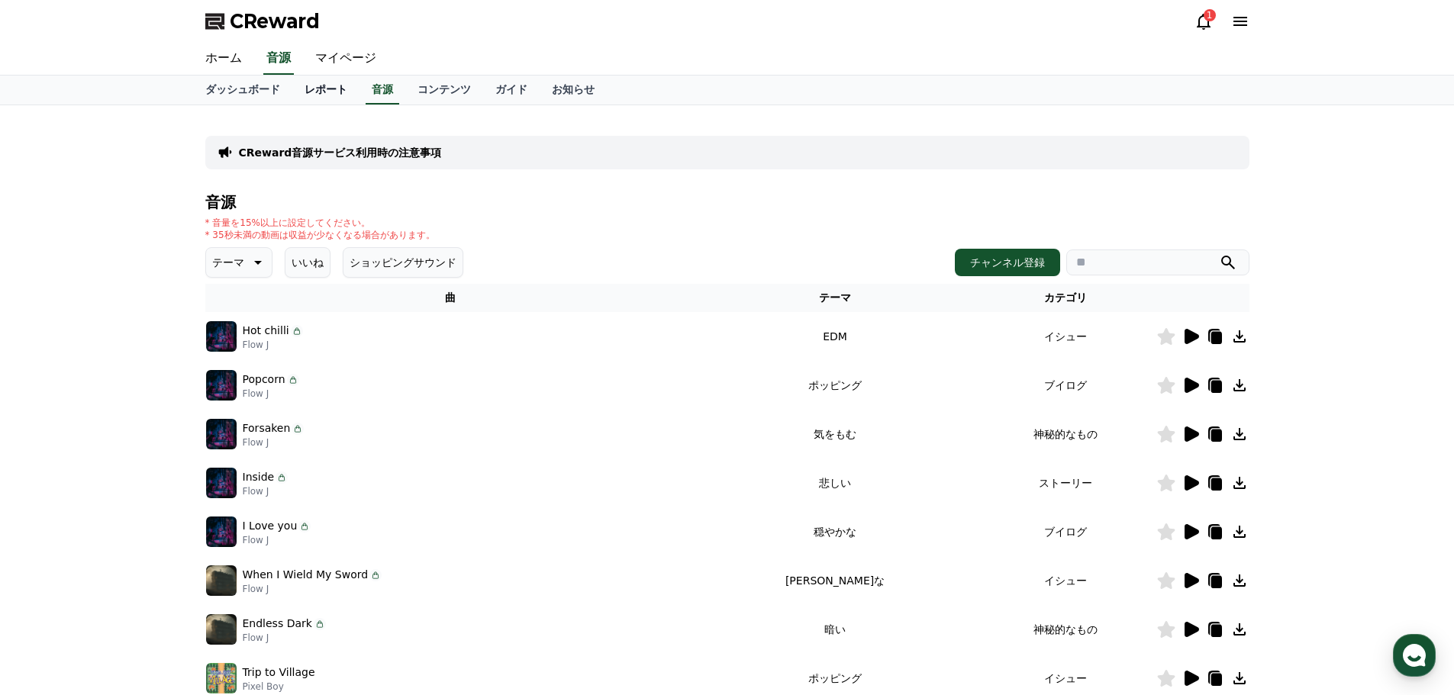
click at [305, 94] on link "レポート" at bounding box center [325, 90] width 67 height 29
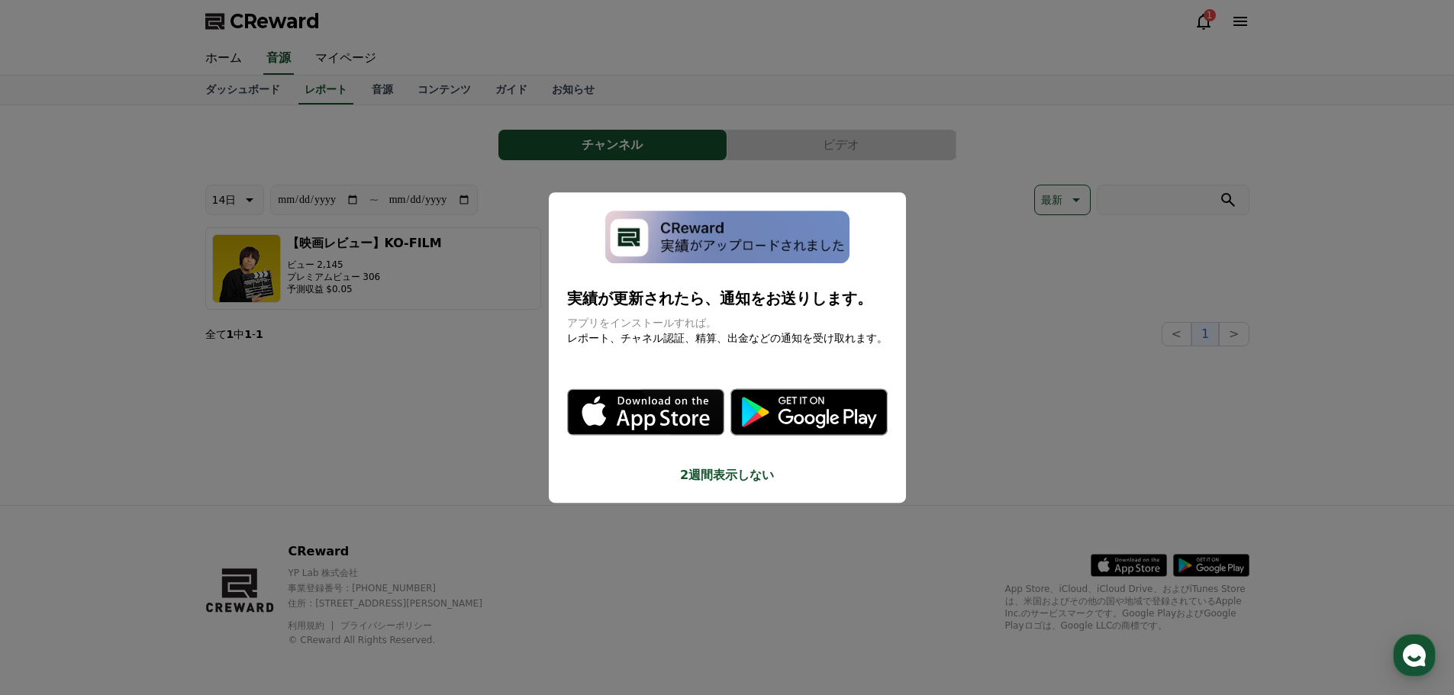
click at [452, 382] on button "close modal" at bounding box center [727, 347] width 1454 height 695
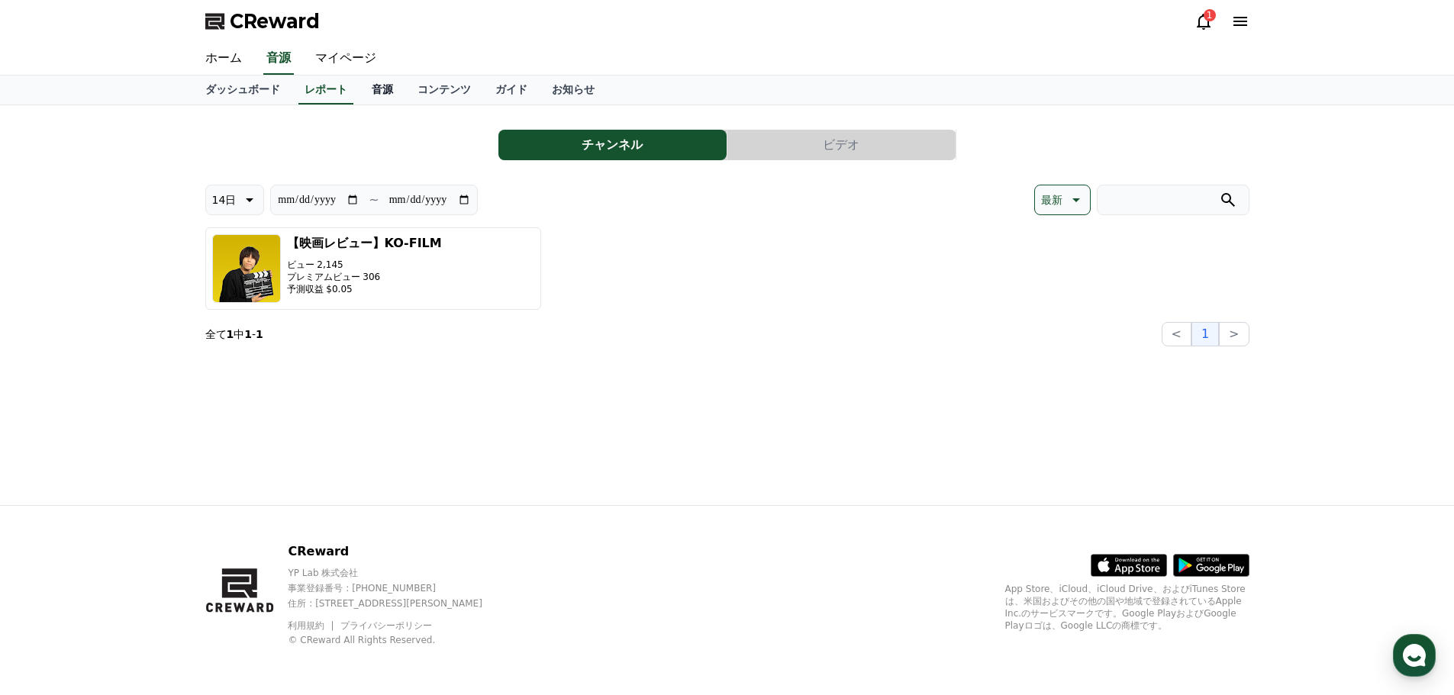
click at [360, 89] on link "音源" at bounding box center [383, 90] width 46 height 29
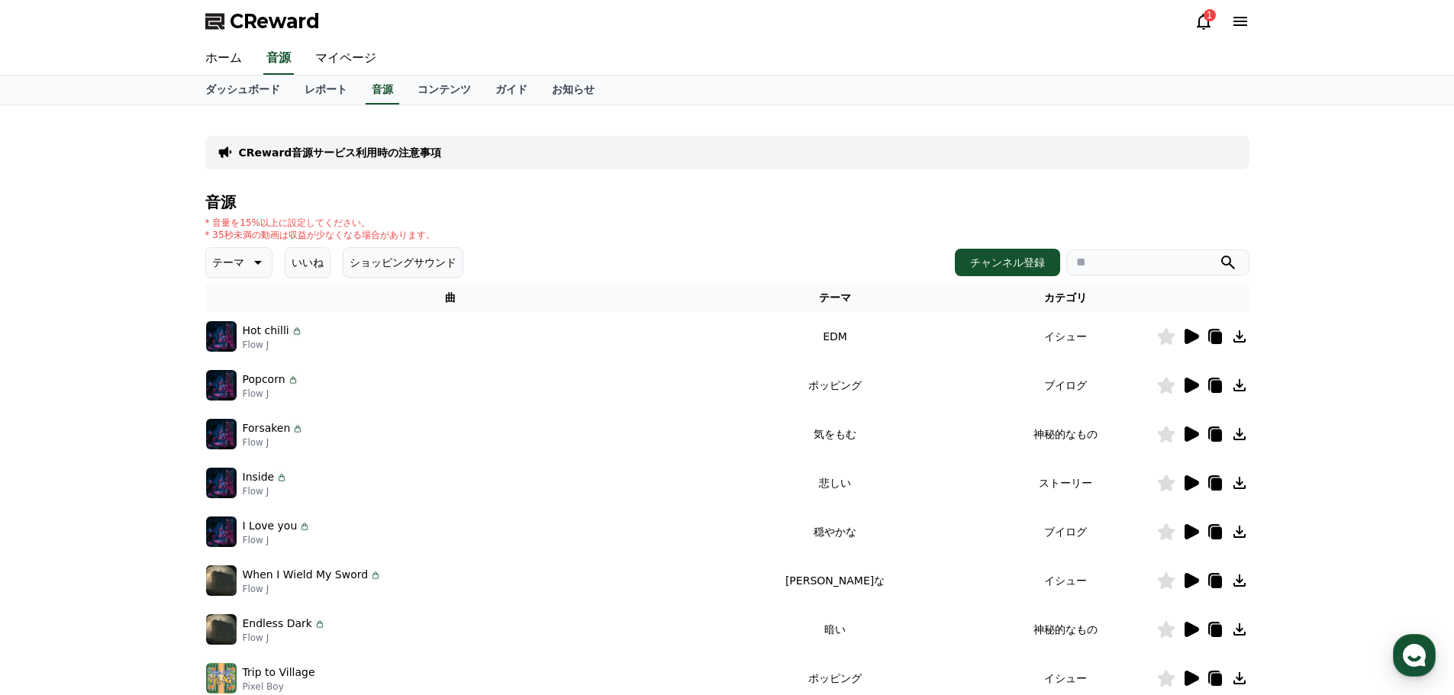
click at [1192, 335] on icon at bounding box center [1192, 336] width 15 height 15
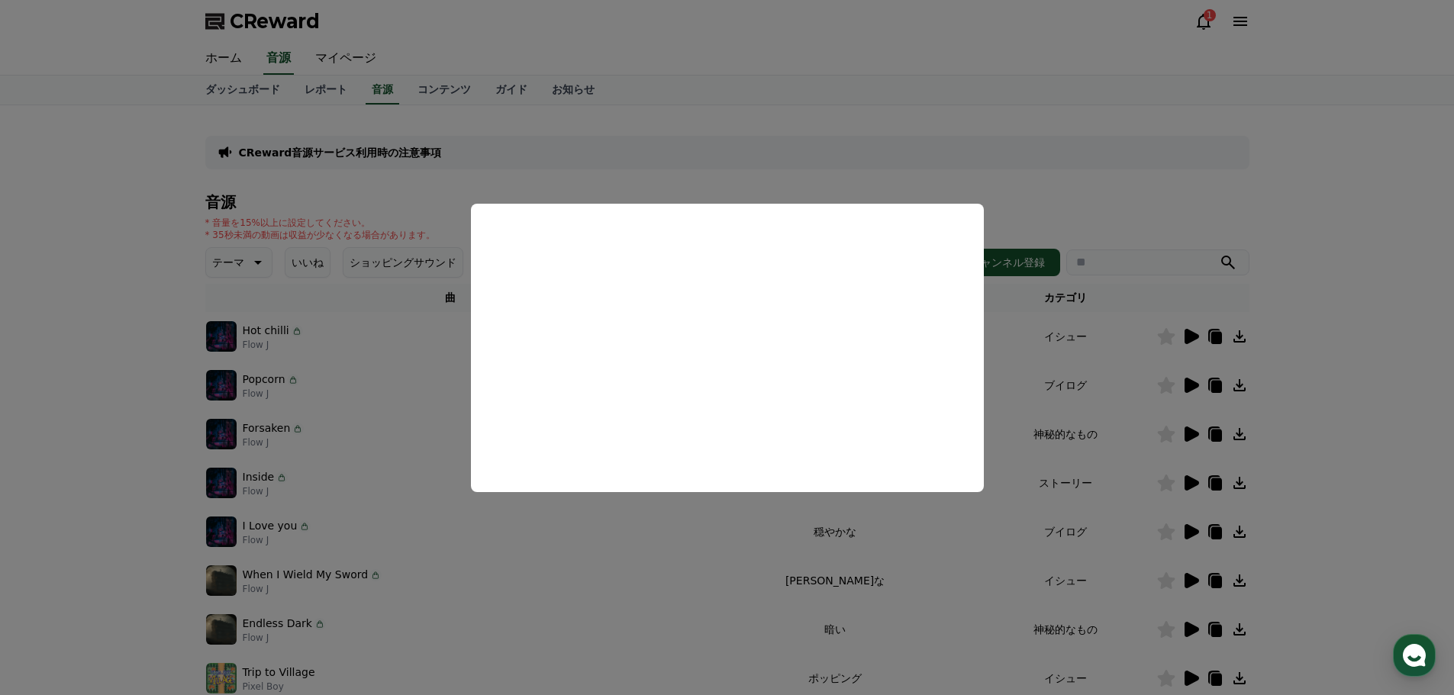
click at [1097, 218] on button "close modal" at bounding box center [727, 347] width 1454 height 695
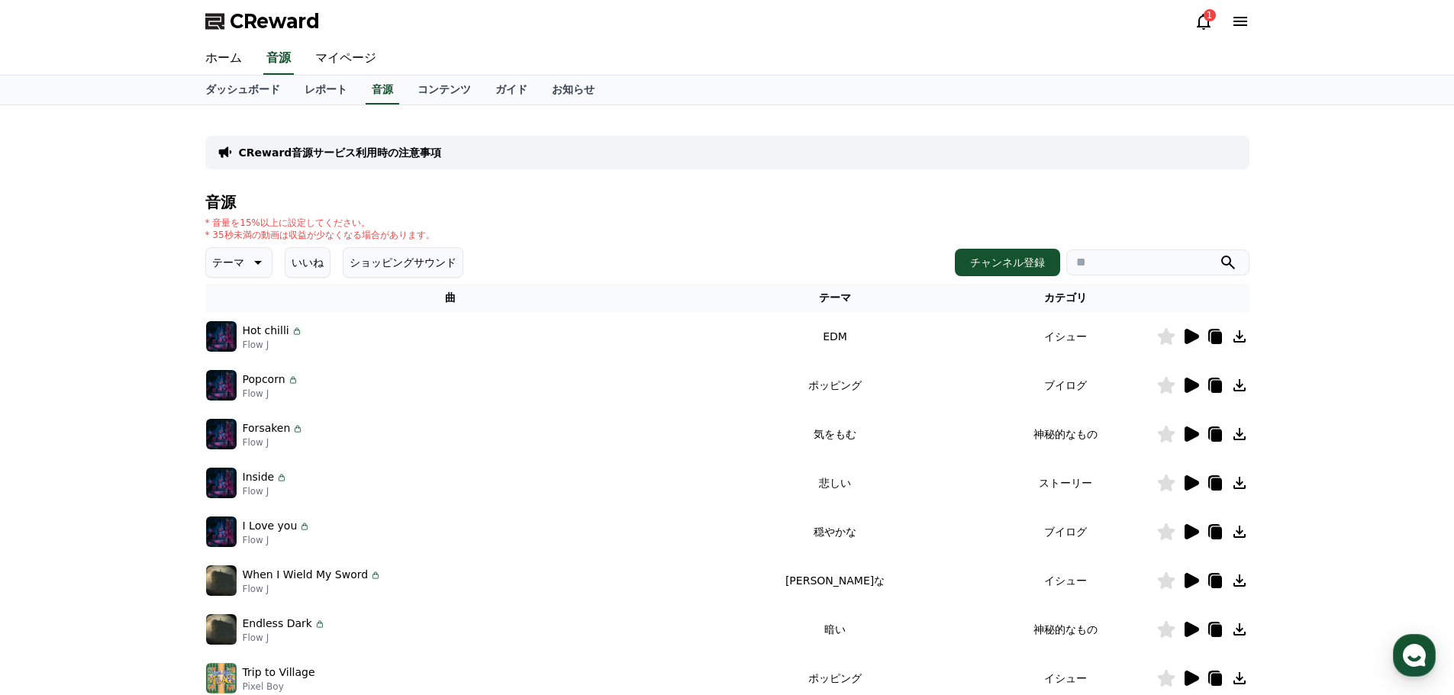
click at [1182, 380] on icon at bounding box center [1191, 385] width 18 height 18
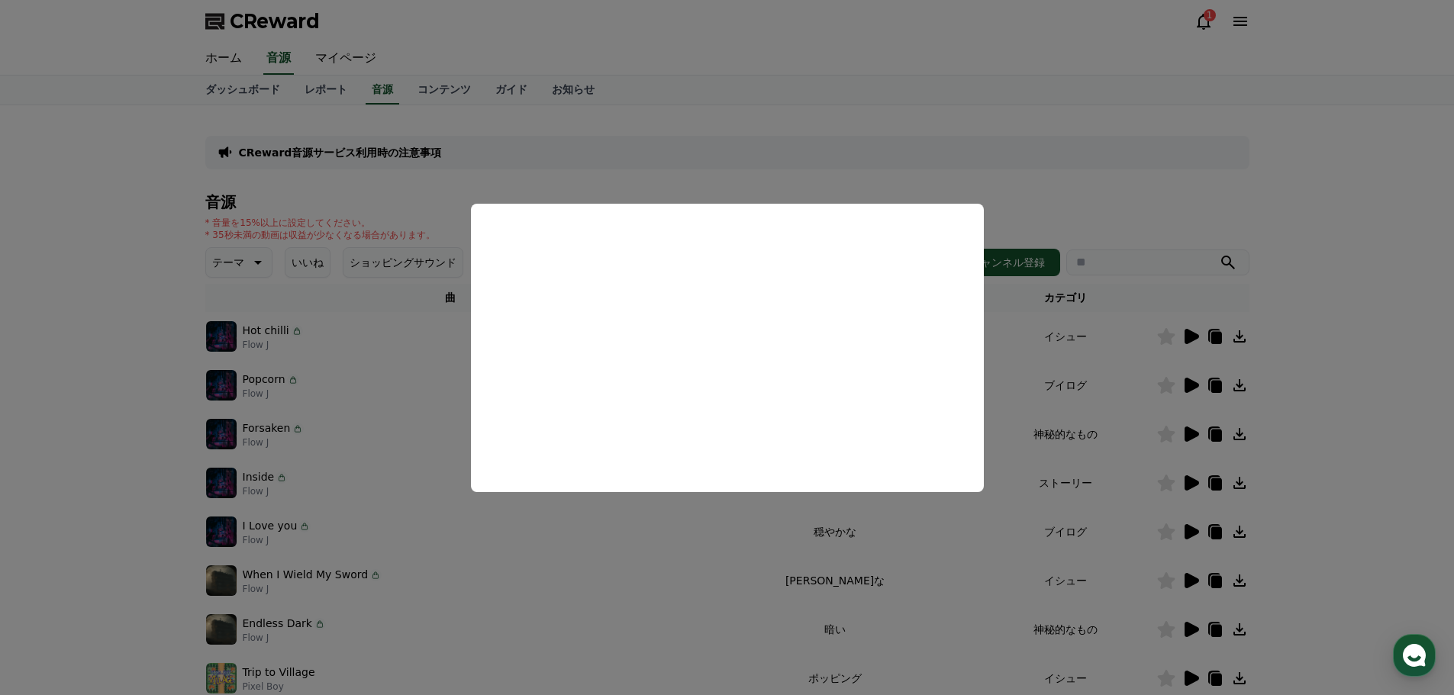
click at [999, 156] on button "close modal" at bounding box center [727, 347] width 1454 height 695
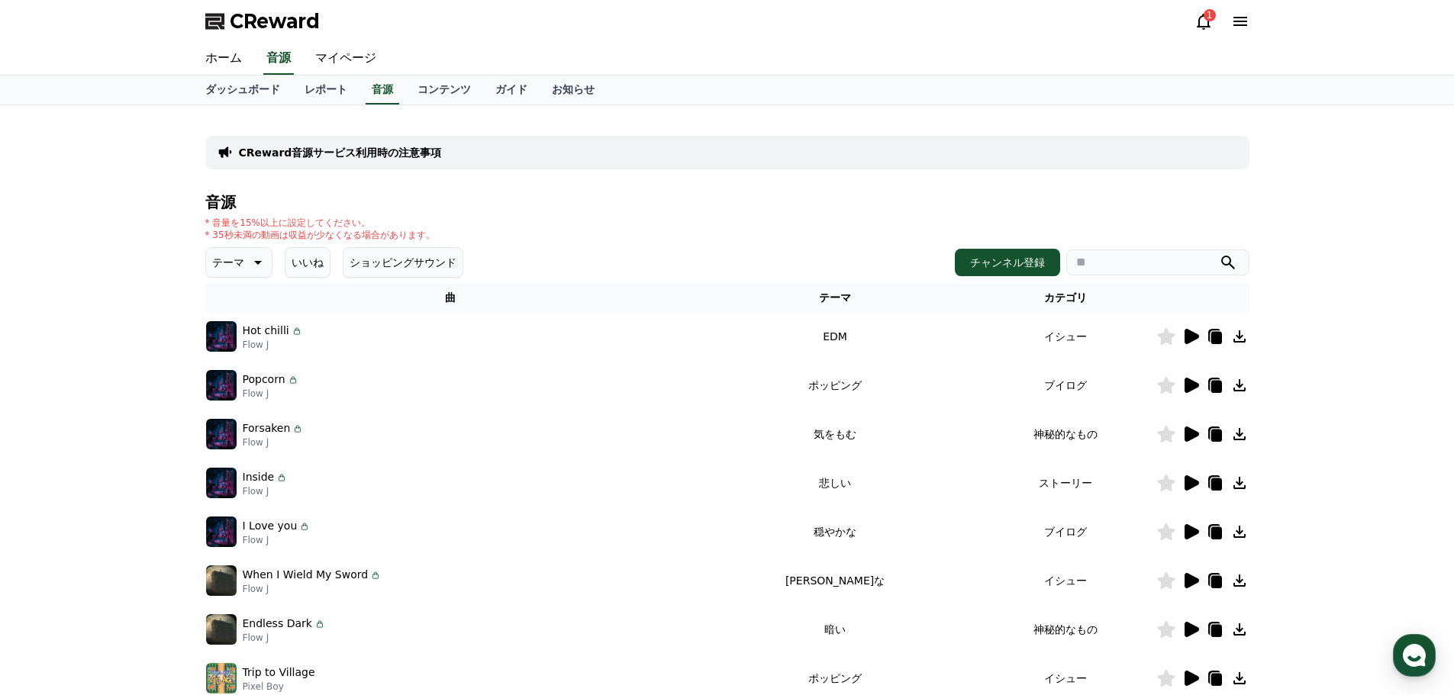
click at [250, 269] on icon at bounding box center [256, 262] width 18 height 18
click at [714, 214] on div "音源 * 音量を15%以上に設定してください。 * 35秒未満の動画は収益が少なくなる場合があります。 テーマ テーマ 全て 空想 好奇心 暗い 明るい ポッ…" at bounding box center [727, 512] width 1044 height 637
click at [699, 248] on div "テーマ テーマ 全て 空想 好奇心 暗い 明るい ポッピング 刺激的な 反転 雄壮な 劇的な 喜ばしい 気分 EDM 溝 悲しい 穏やかな 可愛い 感動的な …" at bounding box center [727, 262] width 1044 height 31
click at [166, 340] on div "CReward音源サービス利用時の注意事項 音源 * 音量を15%以上に設定してください。 * 35秒未満の動画は収益が少なくなる場合があります。 テーマ テ…" at bounding box center [727, 474] width 1454 height 738
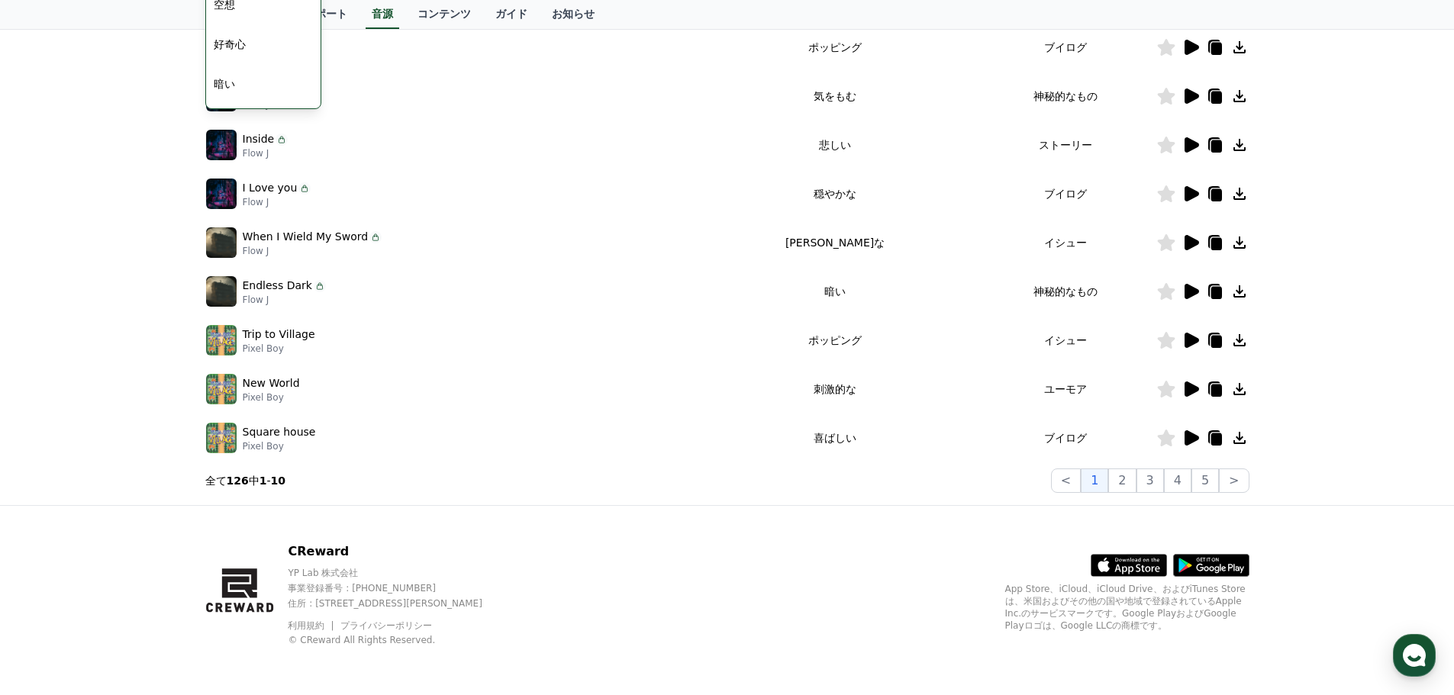
click at [1196, 389] on icon at bounding box center [1192, 389] width 15 height 15
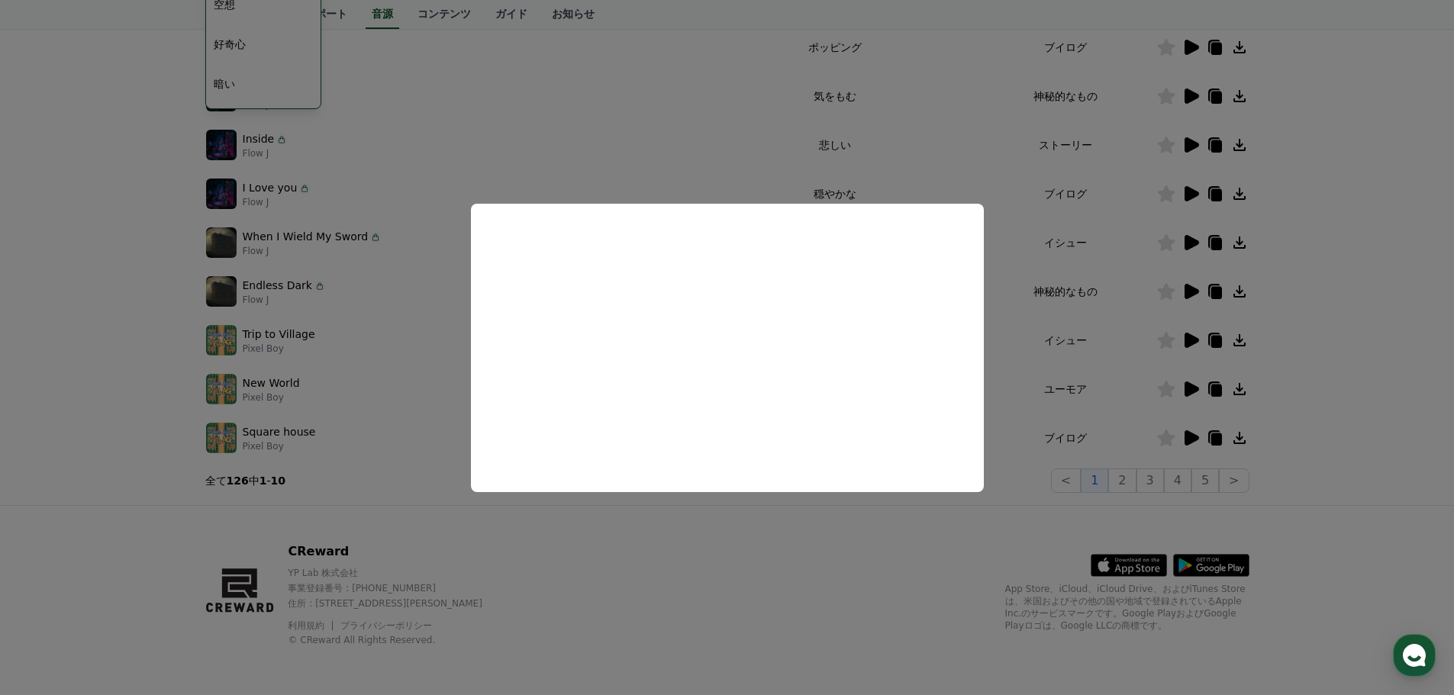
drag, startPoint x: 1037, startPoint y: 492, endPoint x: 1063, endPoint y: 494, distance: 26.8
click at [1040, 494] on button "close modal" at bounding box center [727, 347] width 1454 height 695
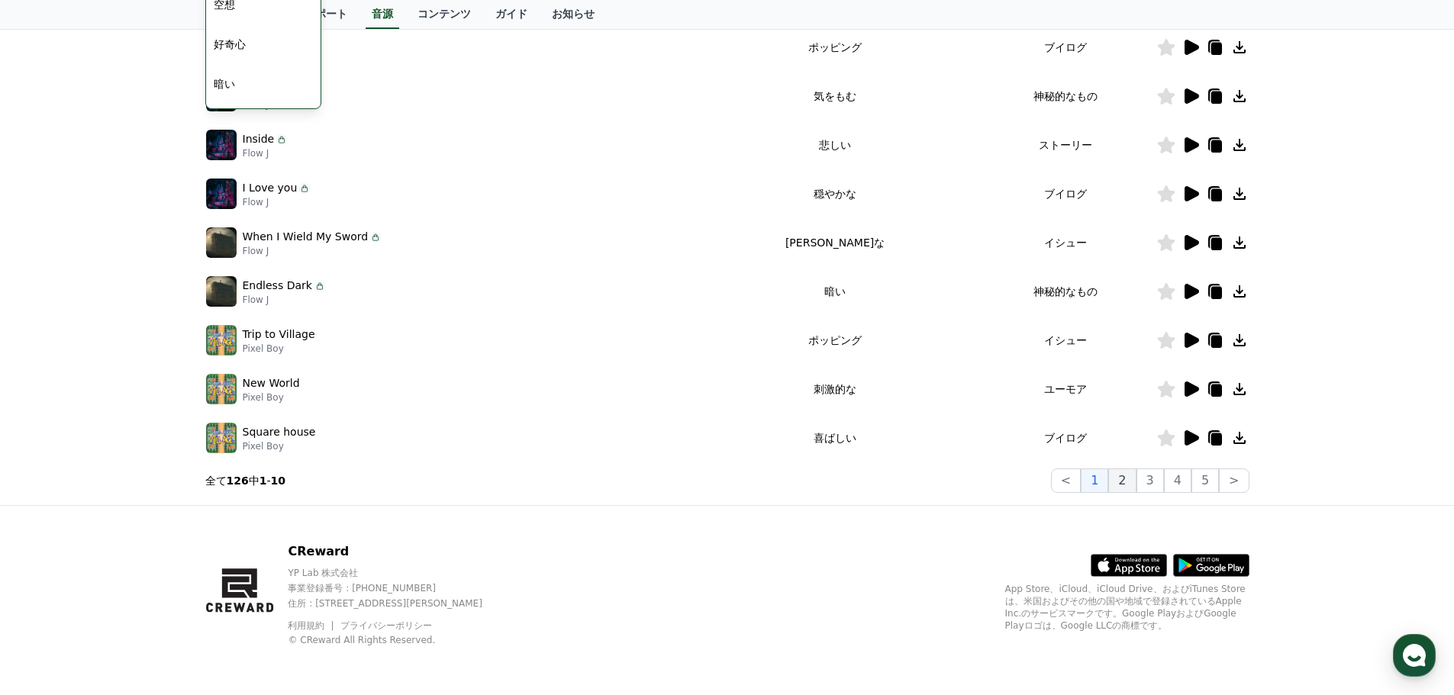
click at [1137, 478] on button "2" at bounding box center [1150, 481] width 27 height 24
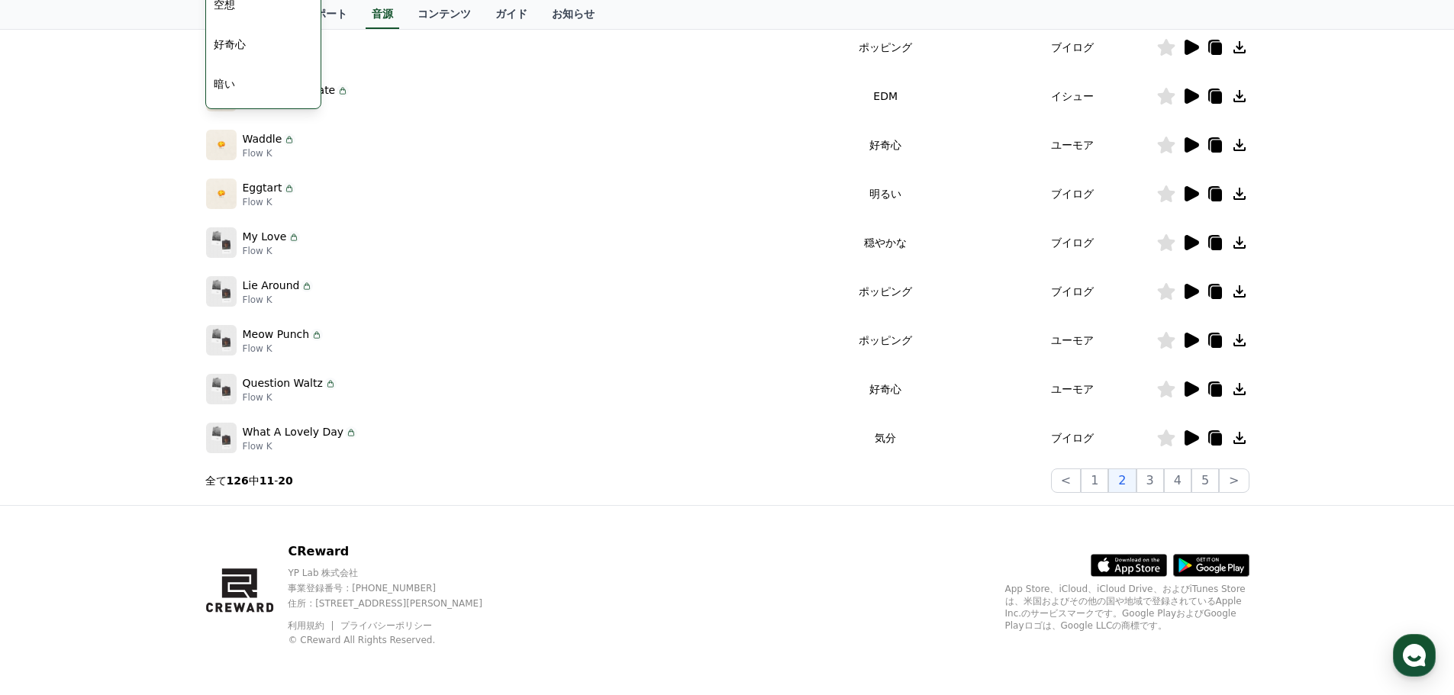
click at [1192, 440] on icon at bounding box center [1192, 437] width 15 height 15
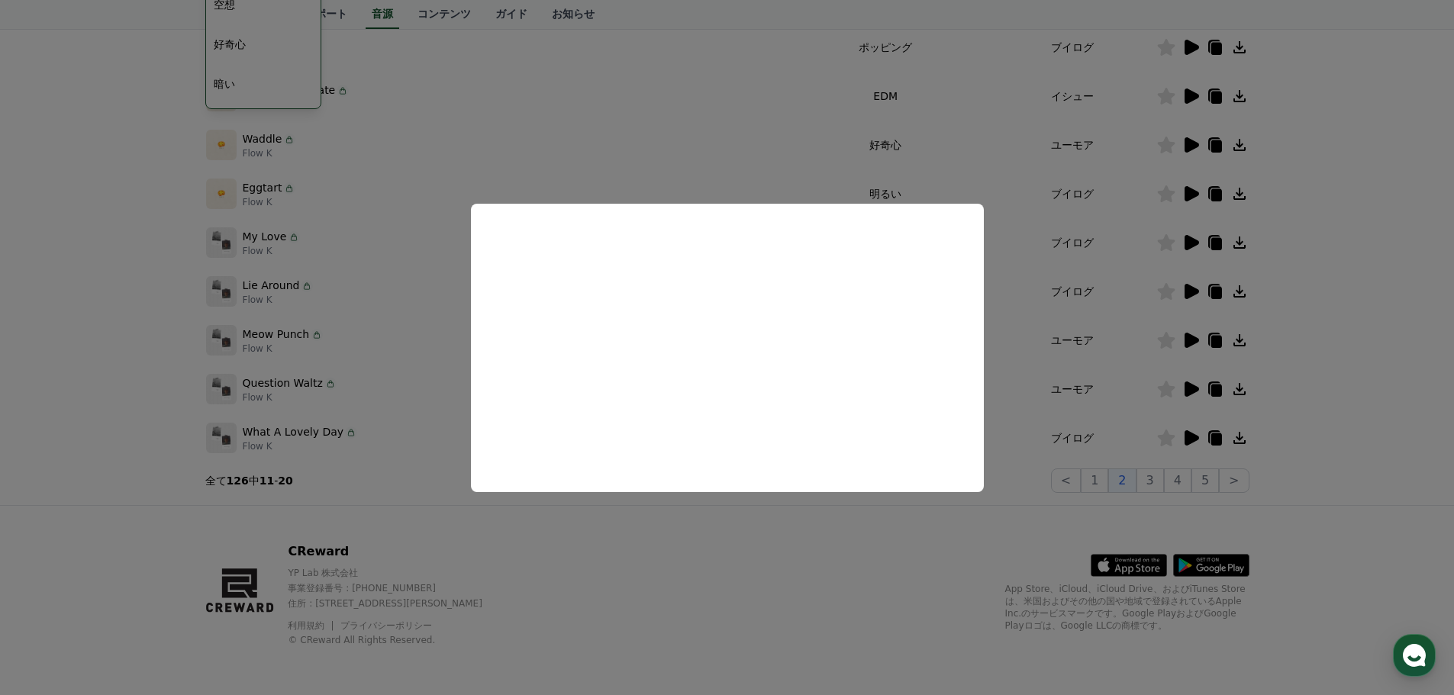
click at [790, 535] on button "close modal" at bounding box center [727, 347] width 1454 height 695
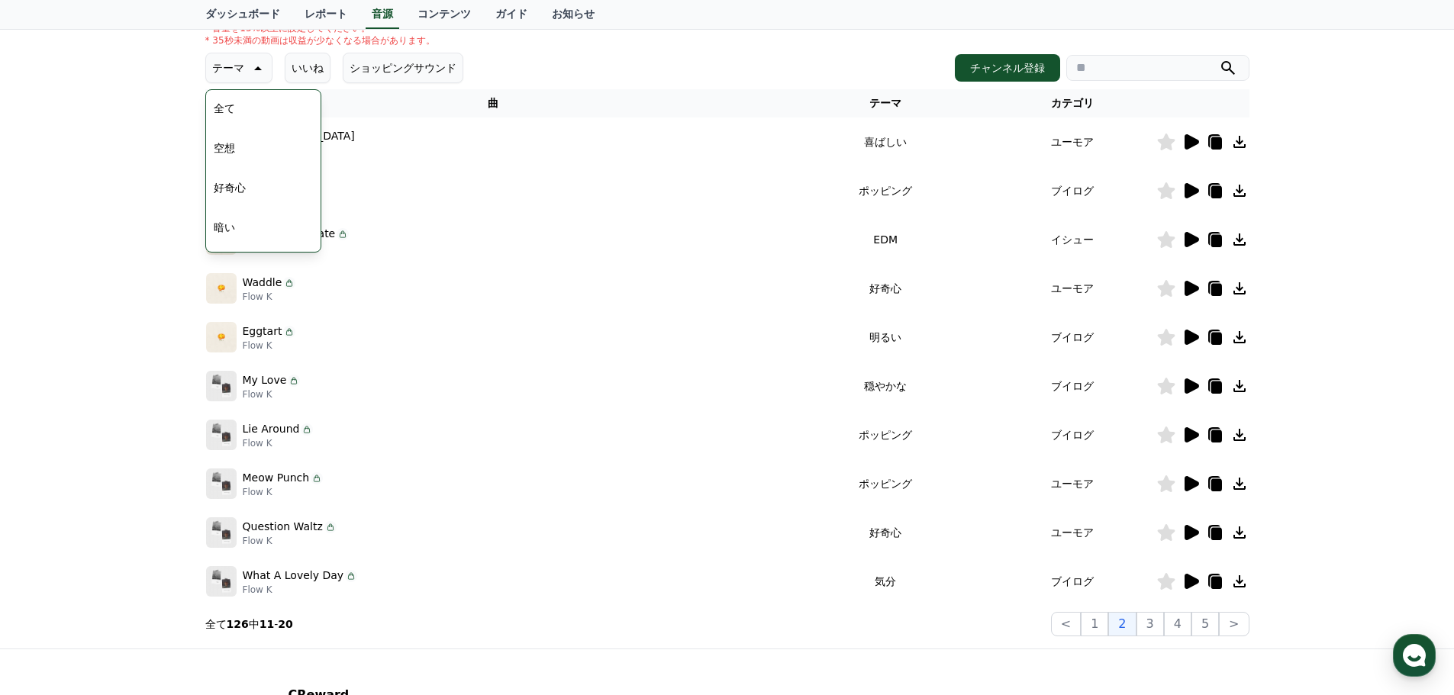
scroll to position [160, 0]
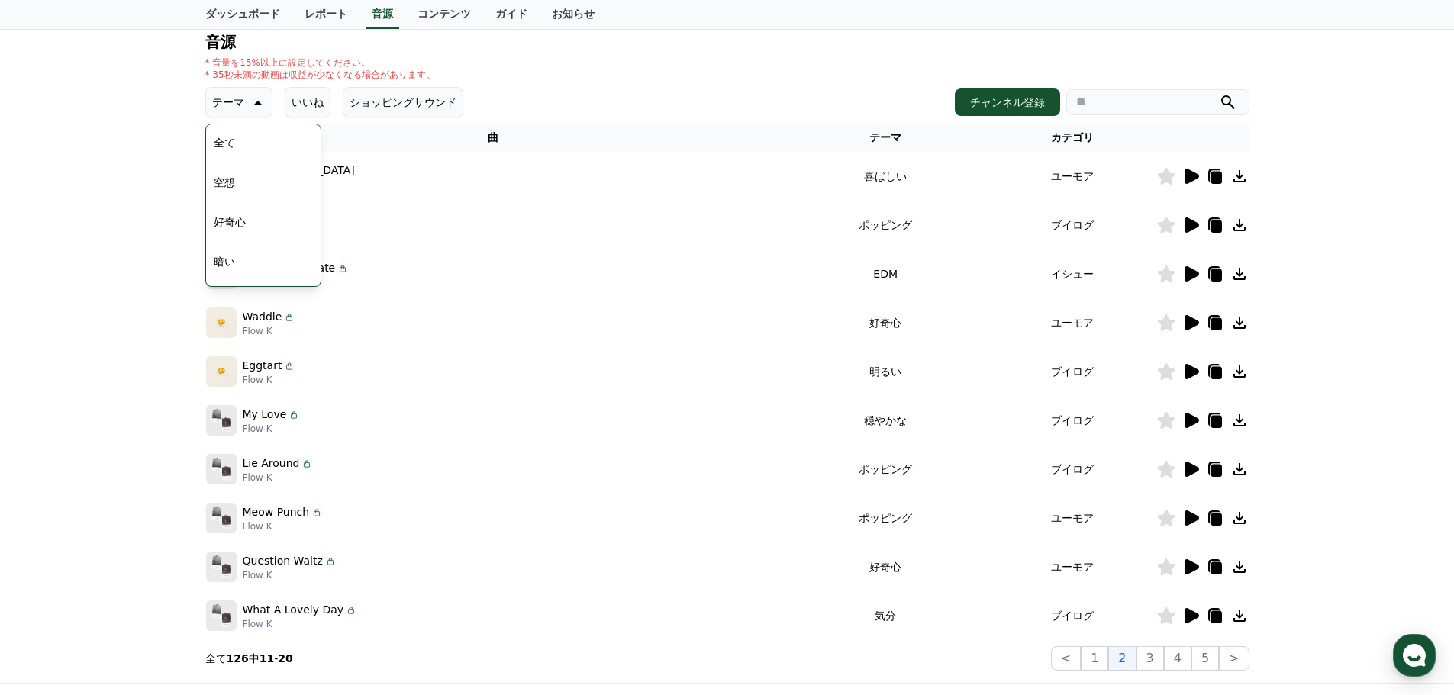
click at [501, 255] on td "Ready For A Date Flow K" at bounding box center [493, 274] width 577 height 49
click at [876, 265] on td "EDM" at bounding box center [885, 274] width 207 height 49
drag, startPoint x: 168, startPoint y: 221, endPoint x: 191, endPoint y: 175, distance: 51.9
click at [168, 221] on div "CReward音源サービス利用時の注意事項 音源 * 音量を15%以上に設定してください。 * 35秒未満の動画は収益が少なくなる場合があります。 テーマ テ…" at bounding box center [727, 314] width 1454 height 738
click at [214, 137] on button "全て" at bounding box center [225, 143] width 34 height 34
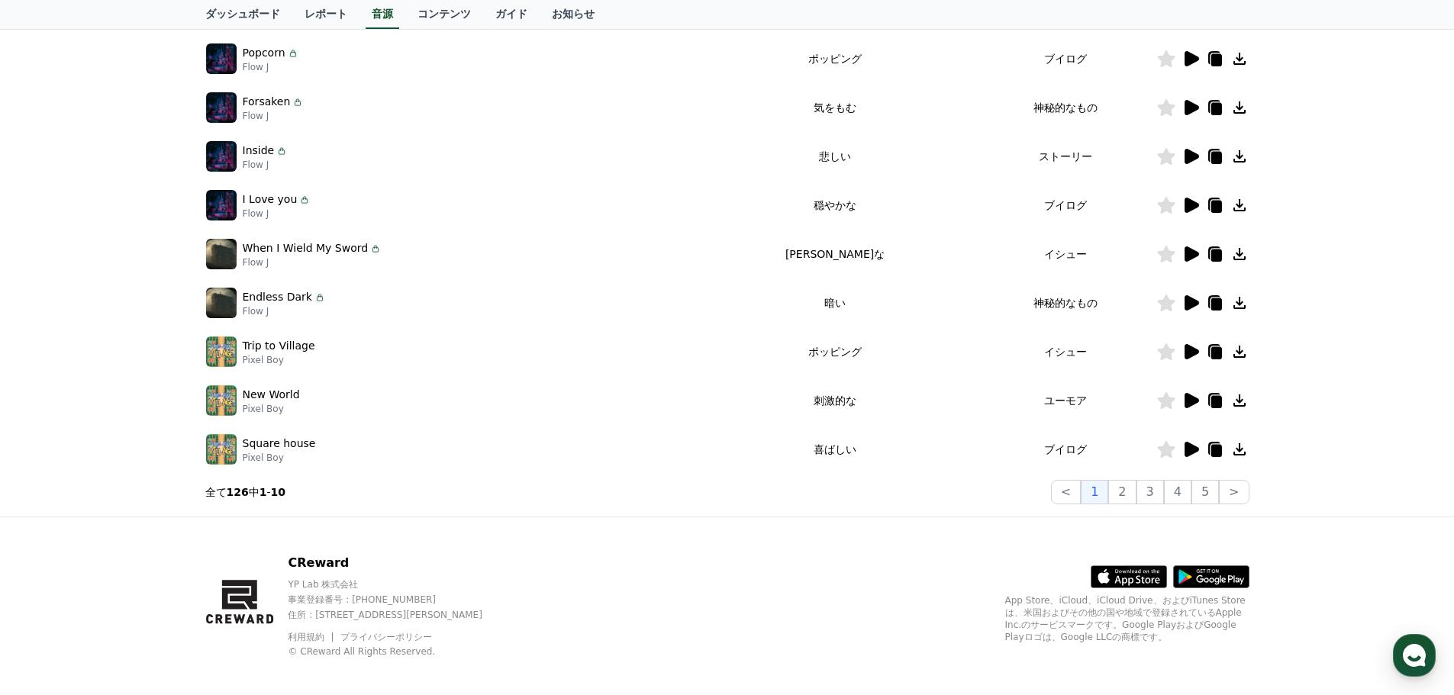
scroll to position [338, 0]
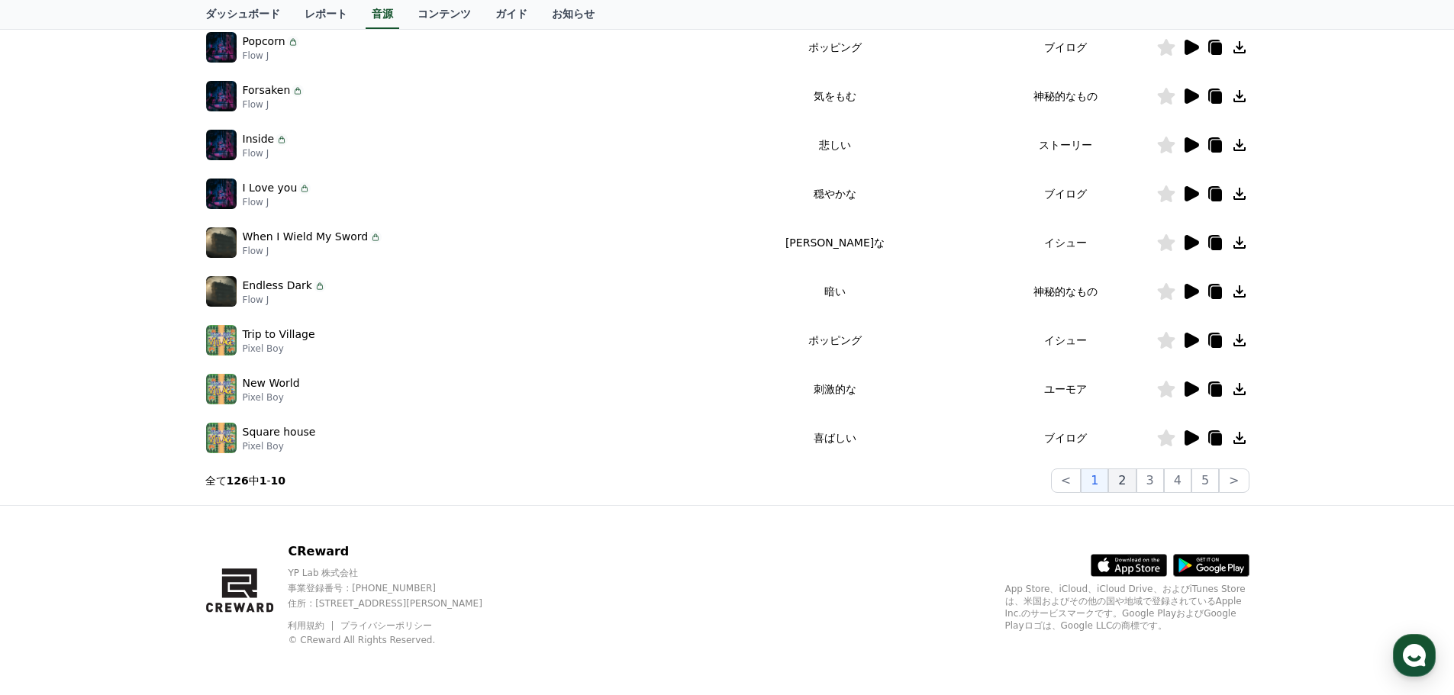
click at [1125, 482] on button "2" at bounding box center [1121, 481] width 27 height 24
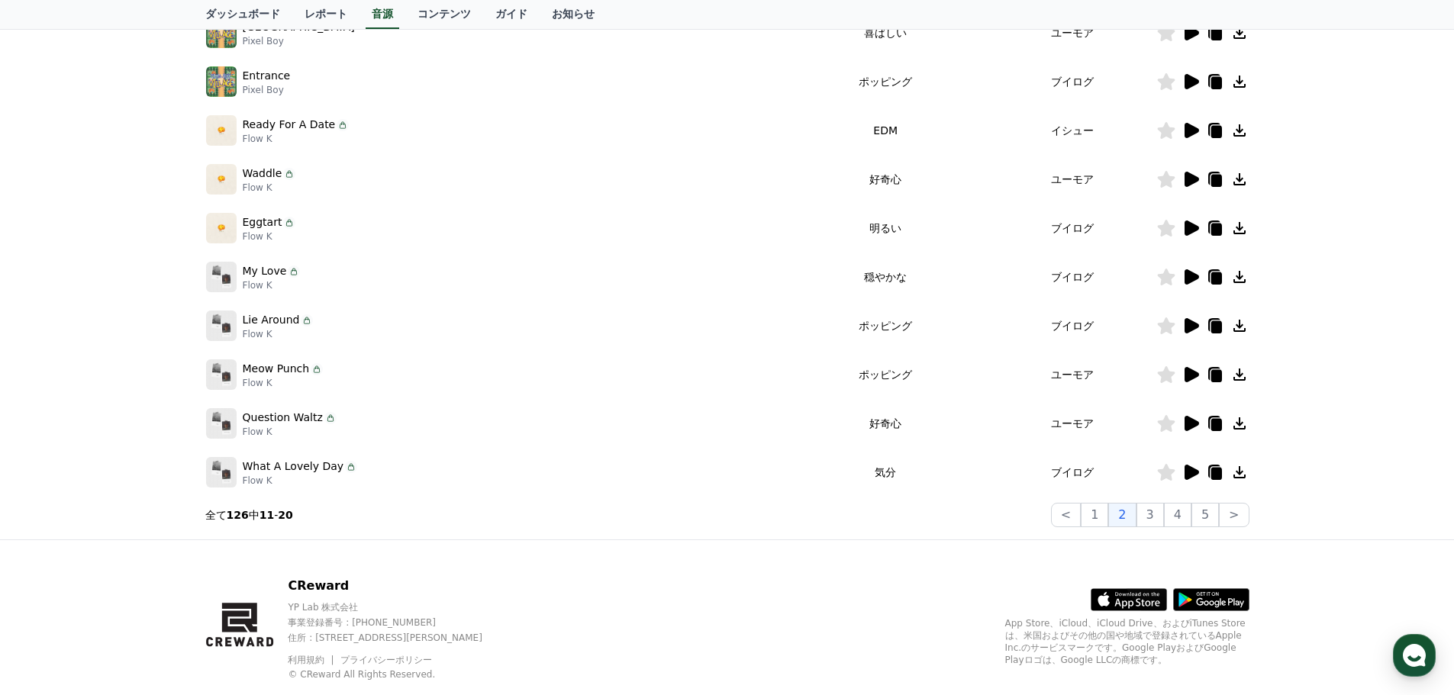
scroll to position [338, 0]
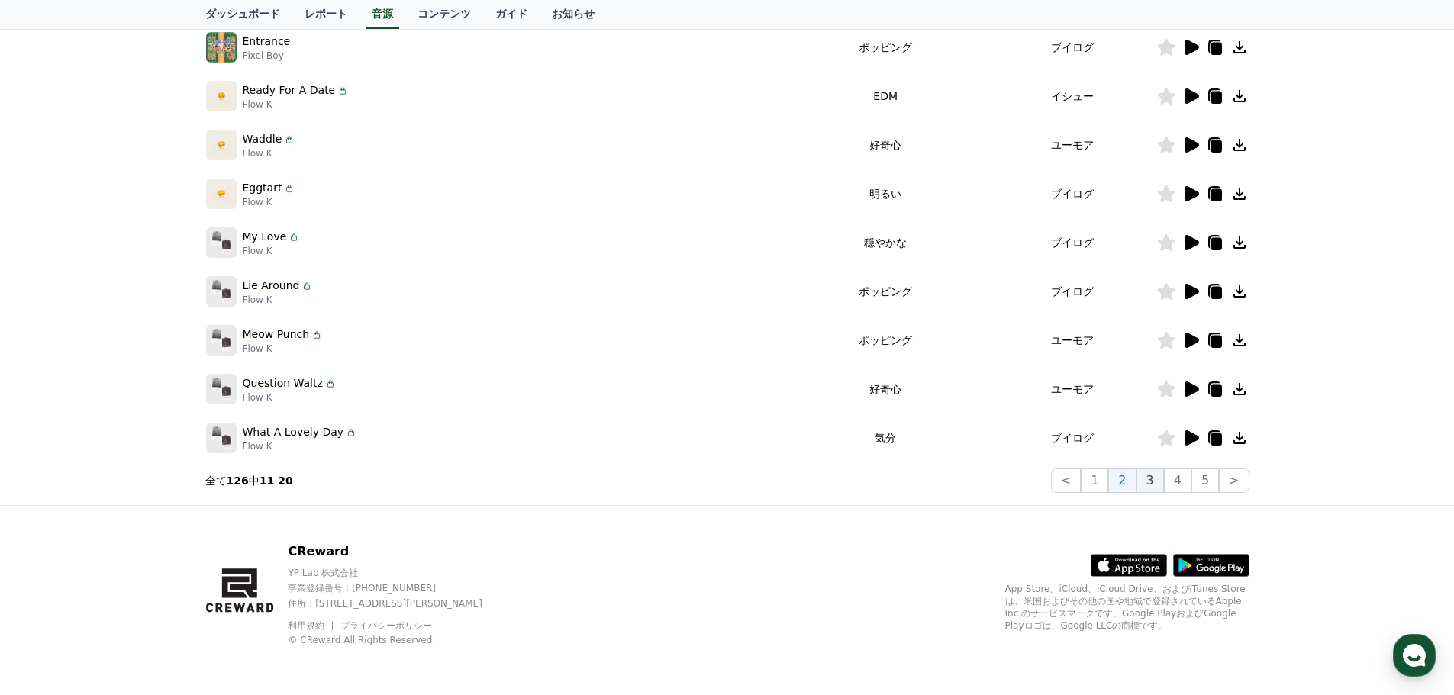
click at [1153, 487] on button "3" at bounding box center [1150, 481] width 27 height 24
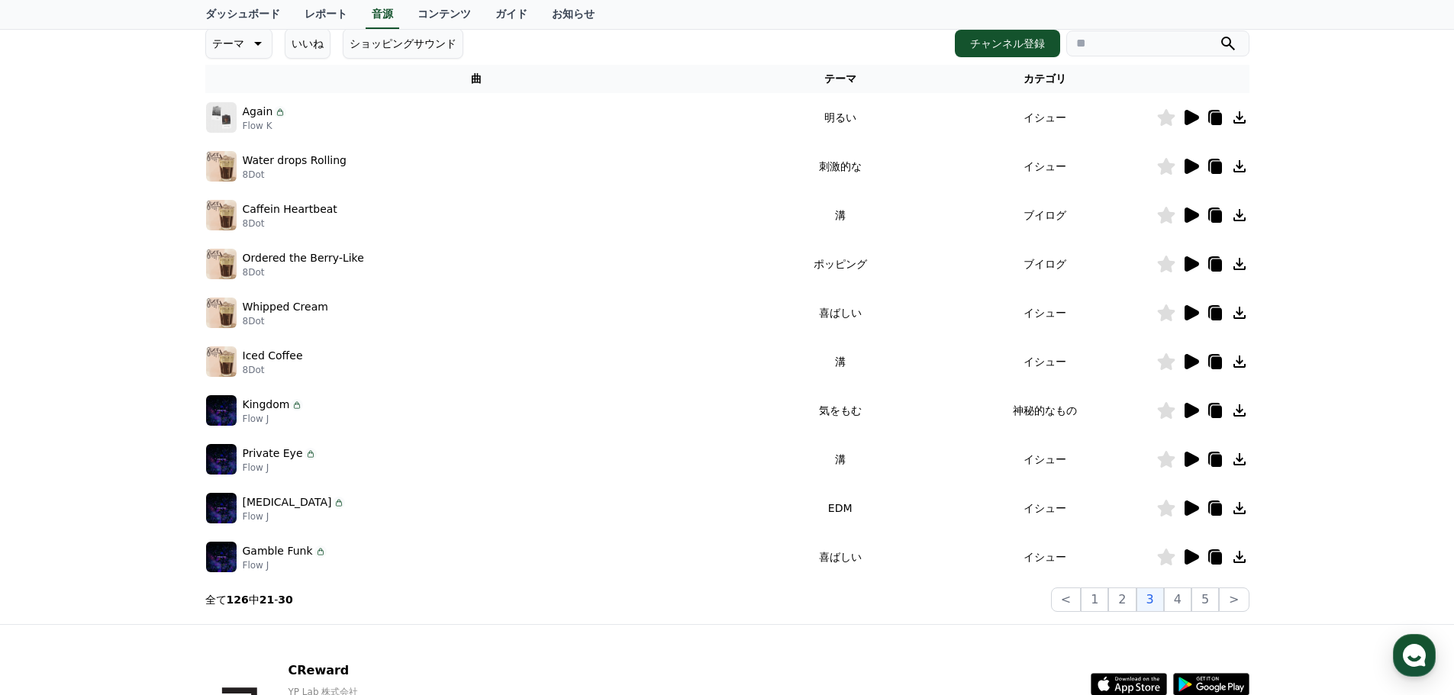
scroll to position [160, 0]
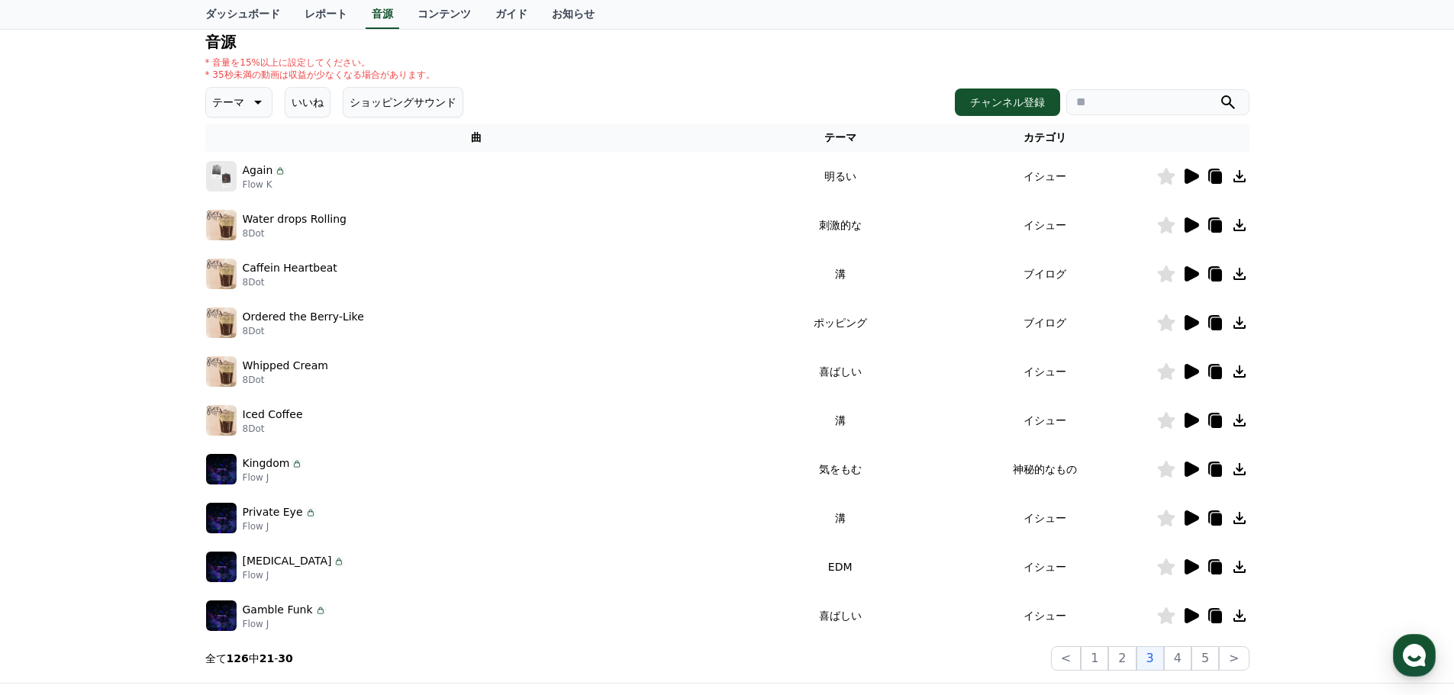
click at [1189, 274] on icon at bounding box center [1192, 273] width 15 height 15
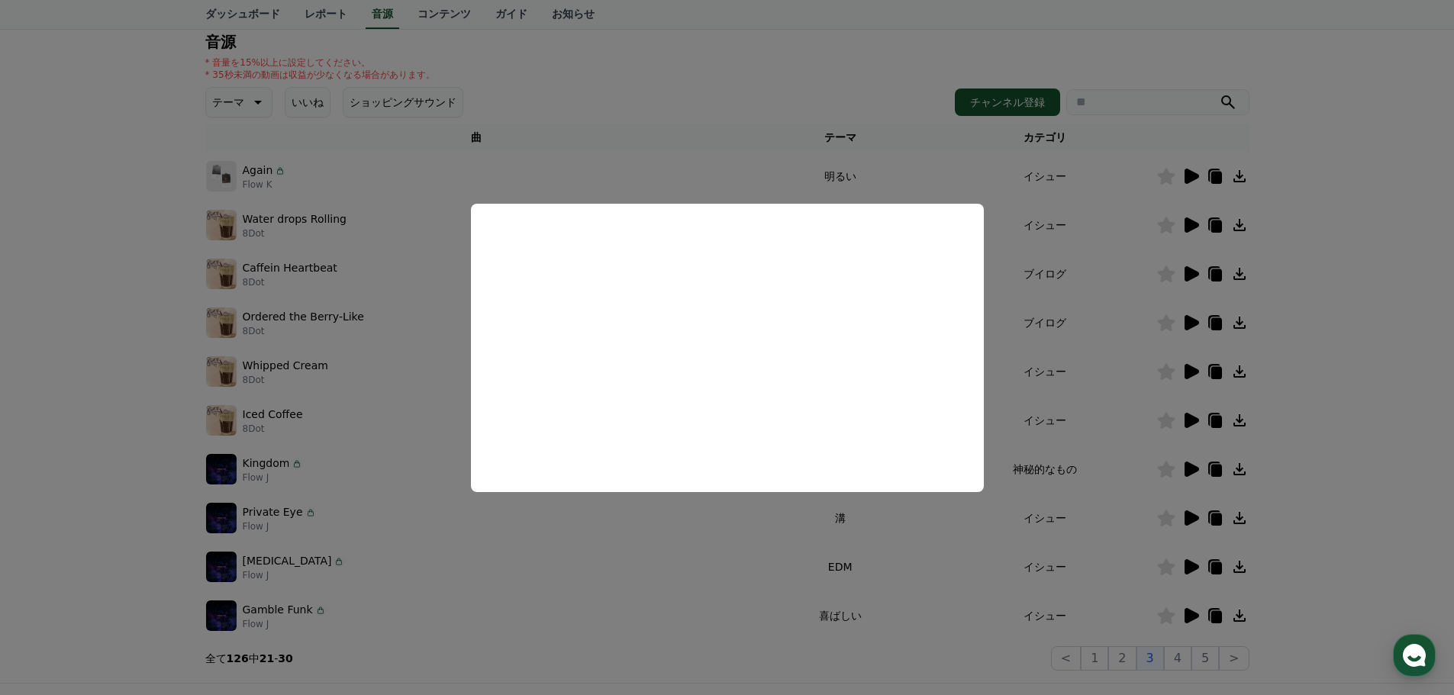
click at [1409, 302] on button "close modal" at bounding box center [727, 347] width 1454 height 695
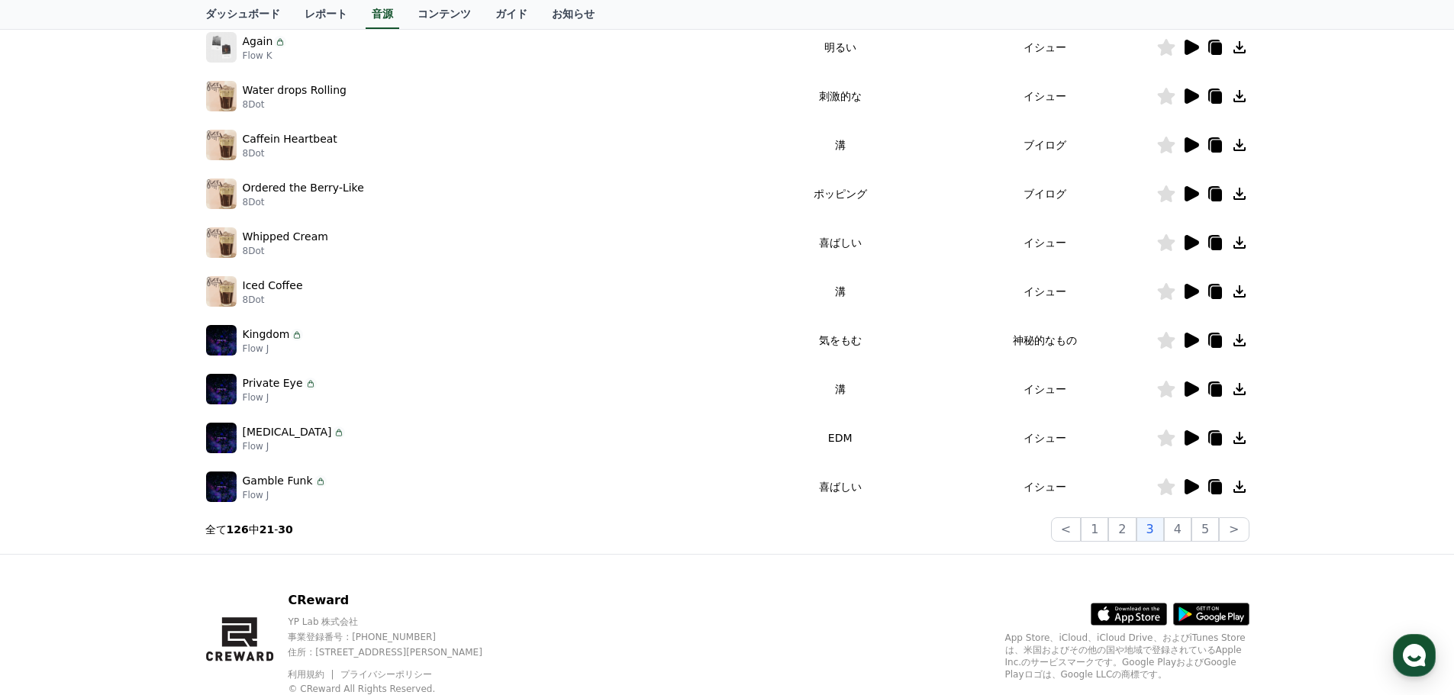
scroll to position [338, 0]
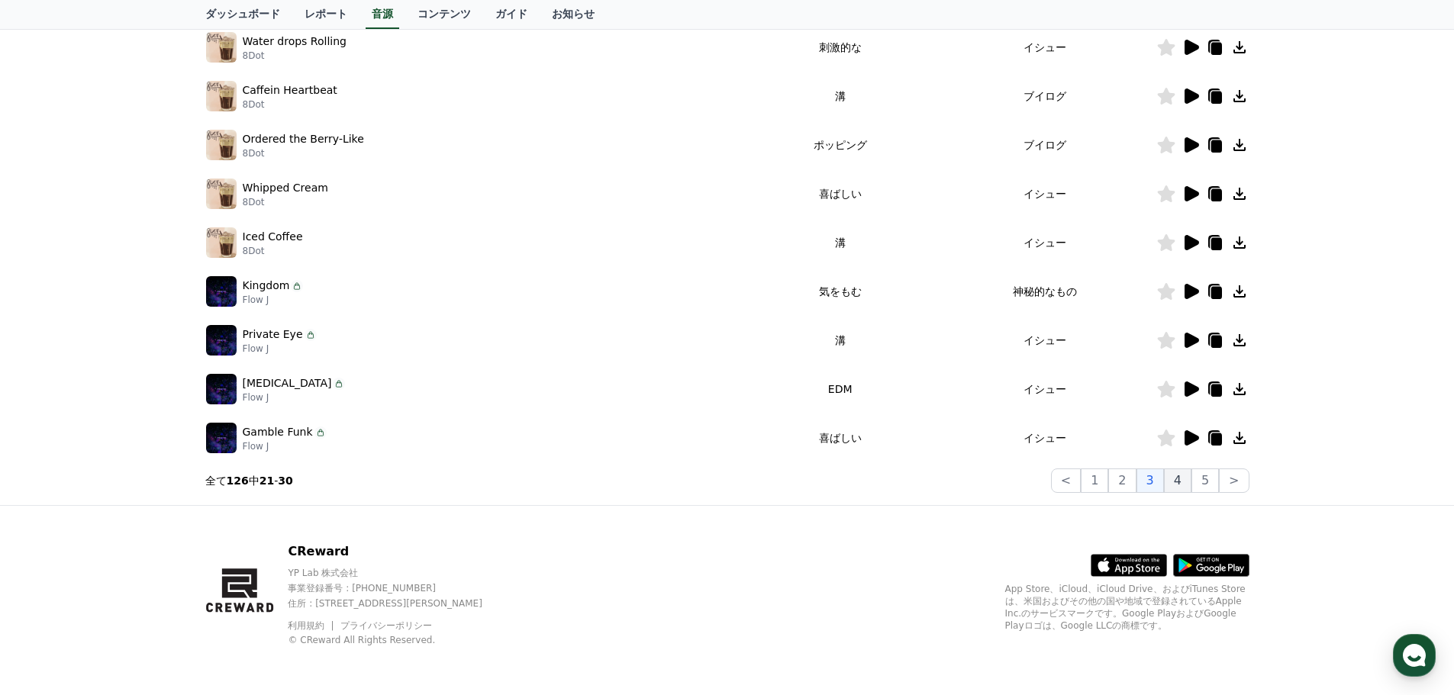
click at [1184, 476] on button "4" at bounding box center [1177, 481] width 27 height 24
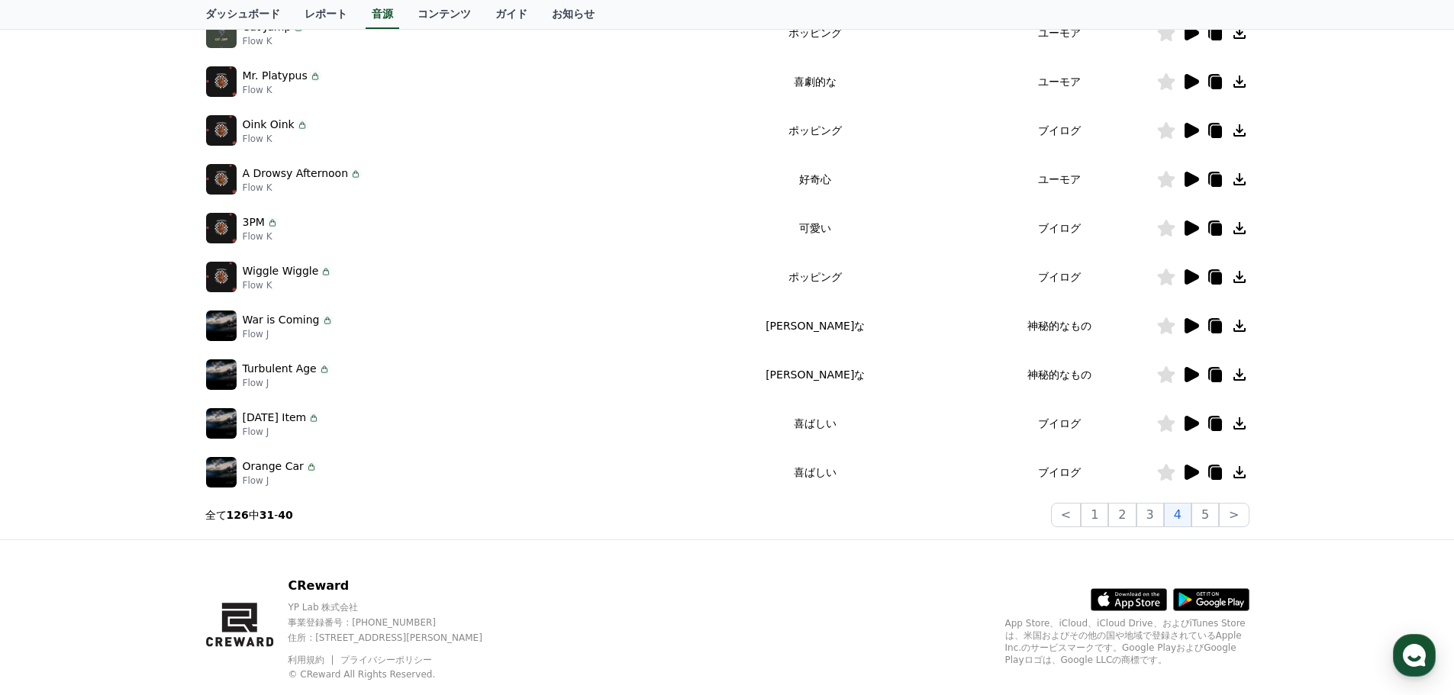
scroll to position [338, 0]
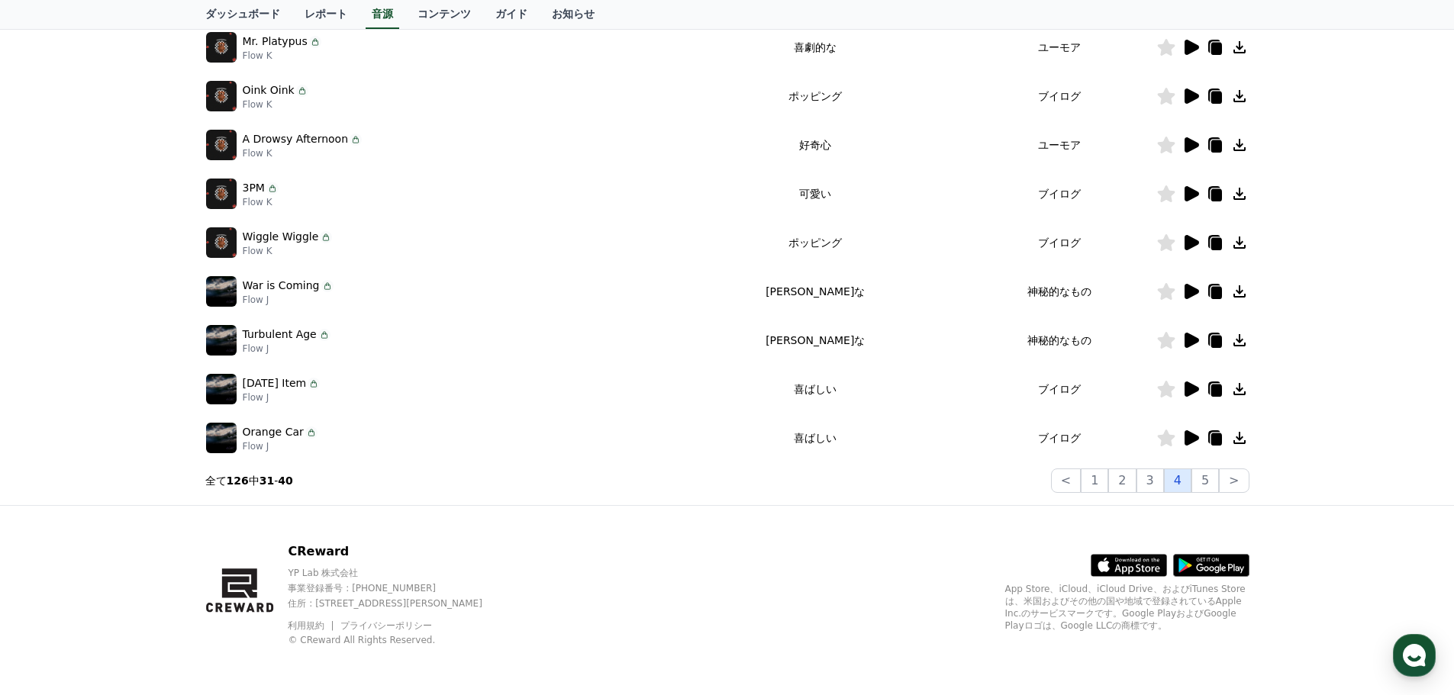
click at [1185, 485] on button "4" at bounding box center [1177, 481] width 27 height 24
click at [1204, 485] on button "5" at bounding box center [1205, 481] width 27 height 24
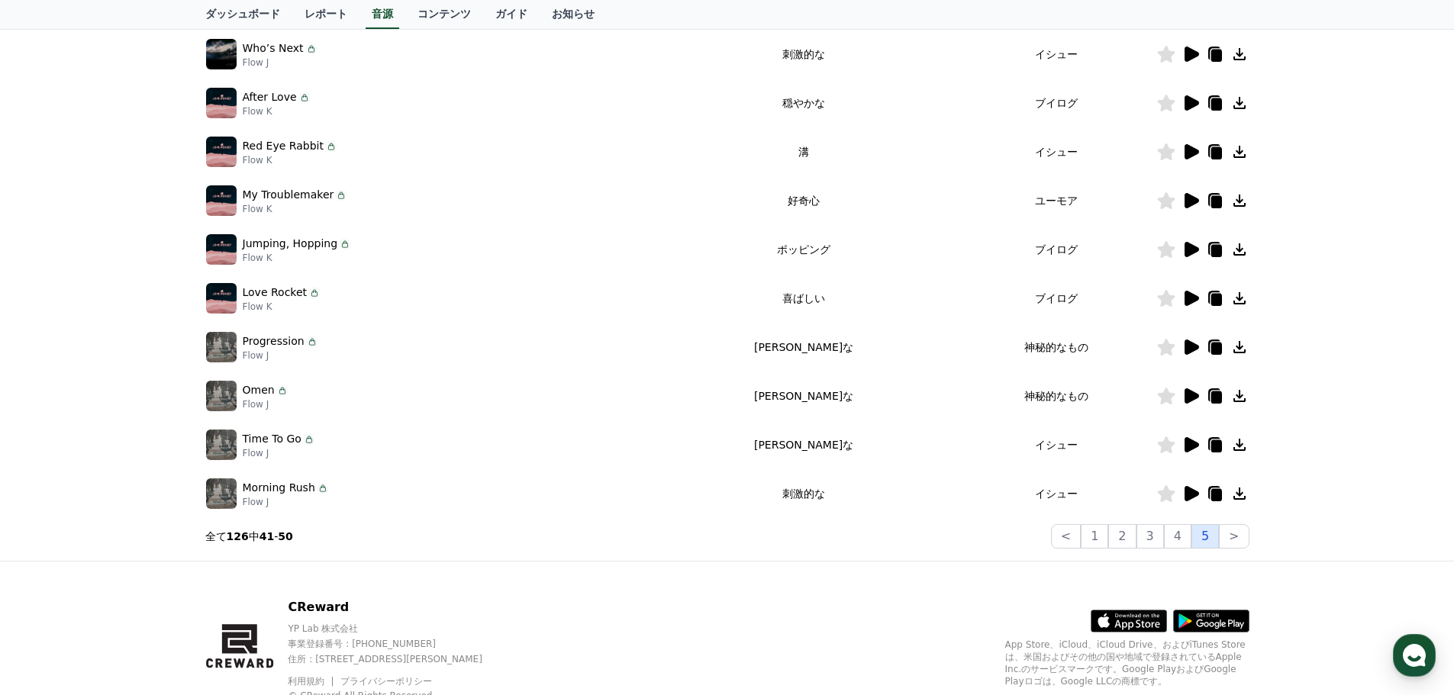
scroll to position [338, 0]
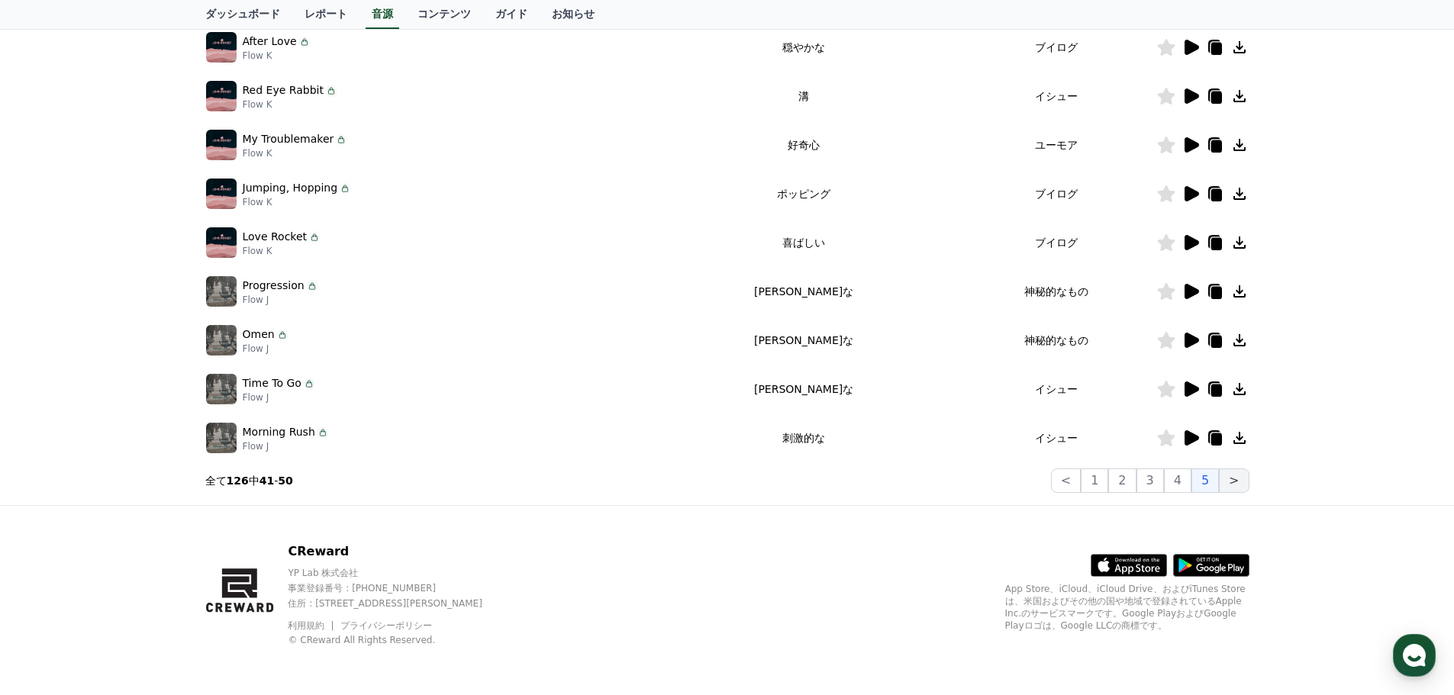
click at [1234, 486] on button ">" at bounding box center [1234, 481] width 30 height 24
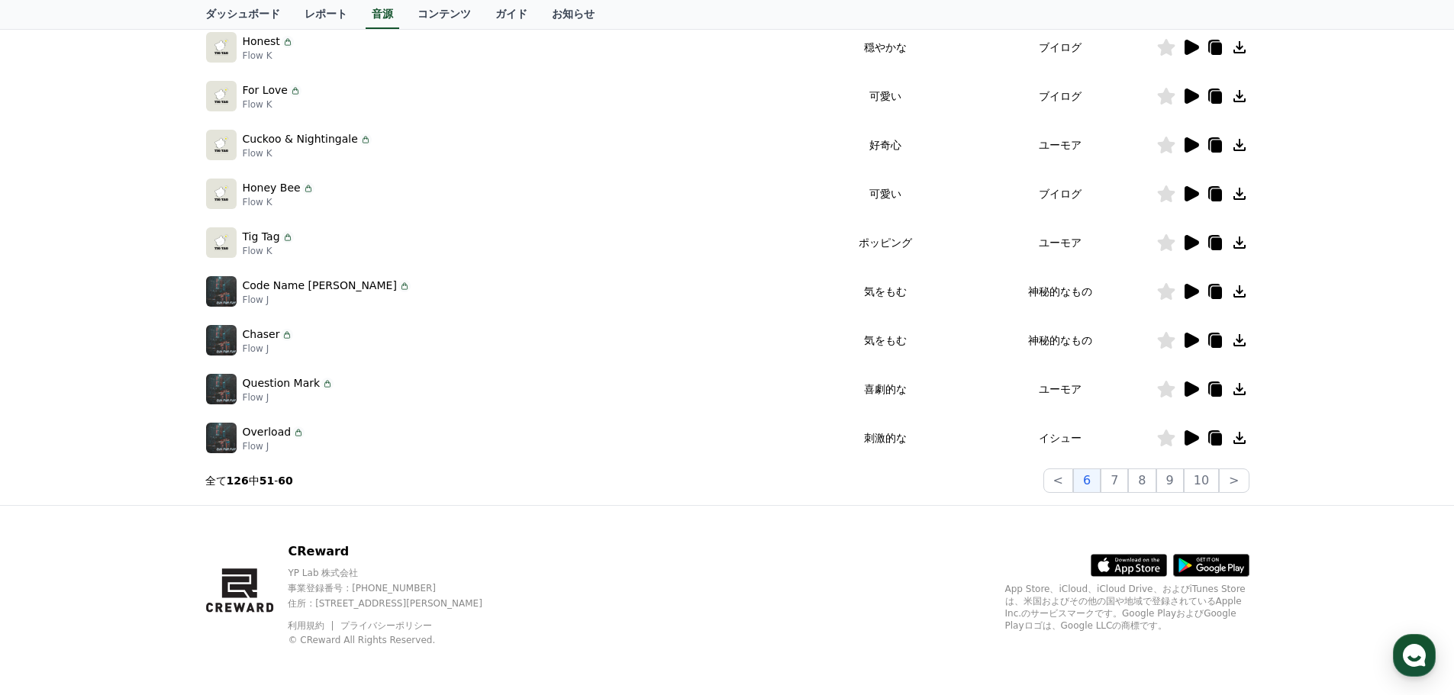
click at [1189, 446] on icon at bounding box center [1191, 438] width 18 height 18
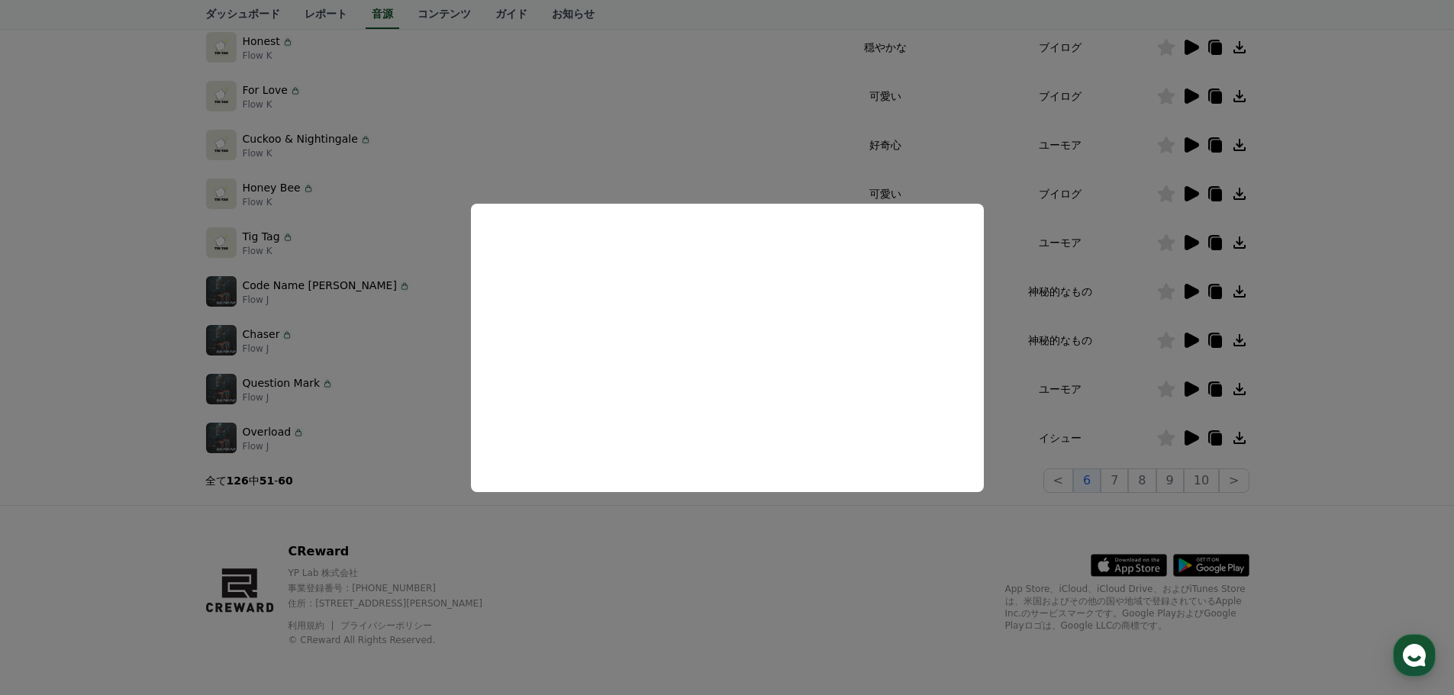
click at [740, 529] on button "close modal" at bounding box center [727, 347] width 1454 height 695
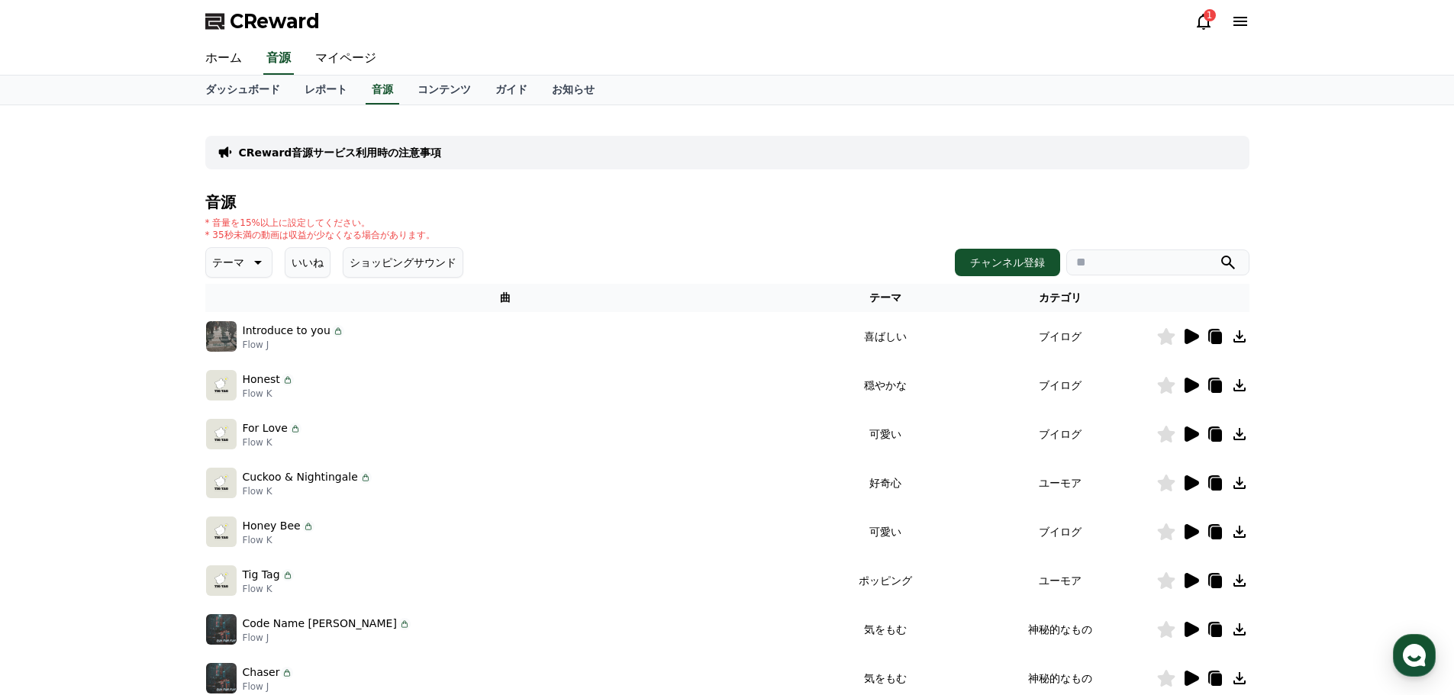
scroll to position [338, 0]
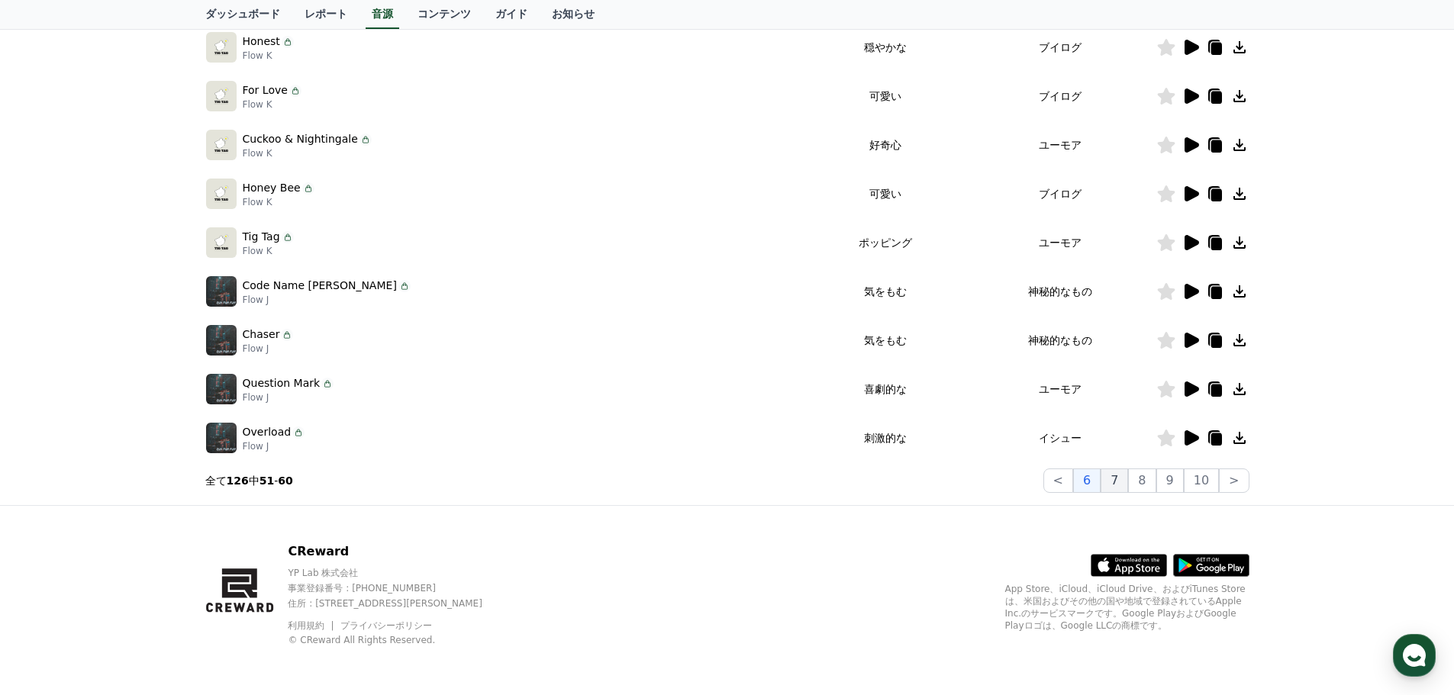
click at [1128, 484] on button "7" at bounding box center [1114, 481] width 27 height 24
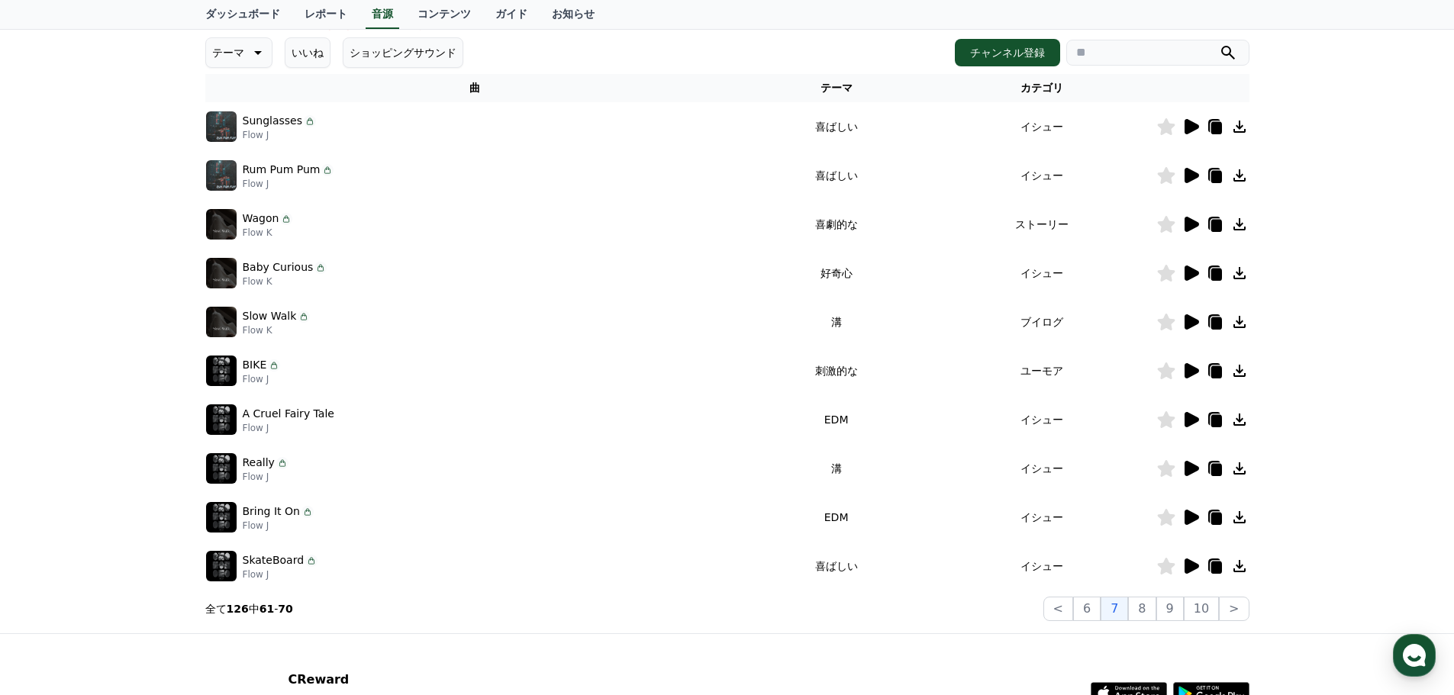
scroll to position [160, 0]
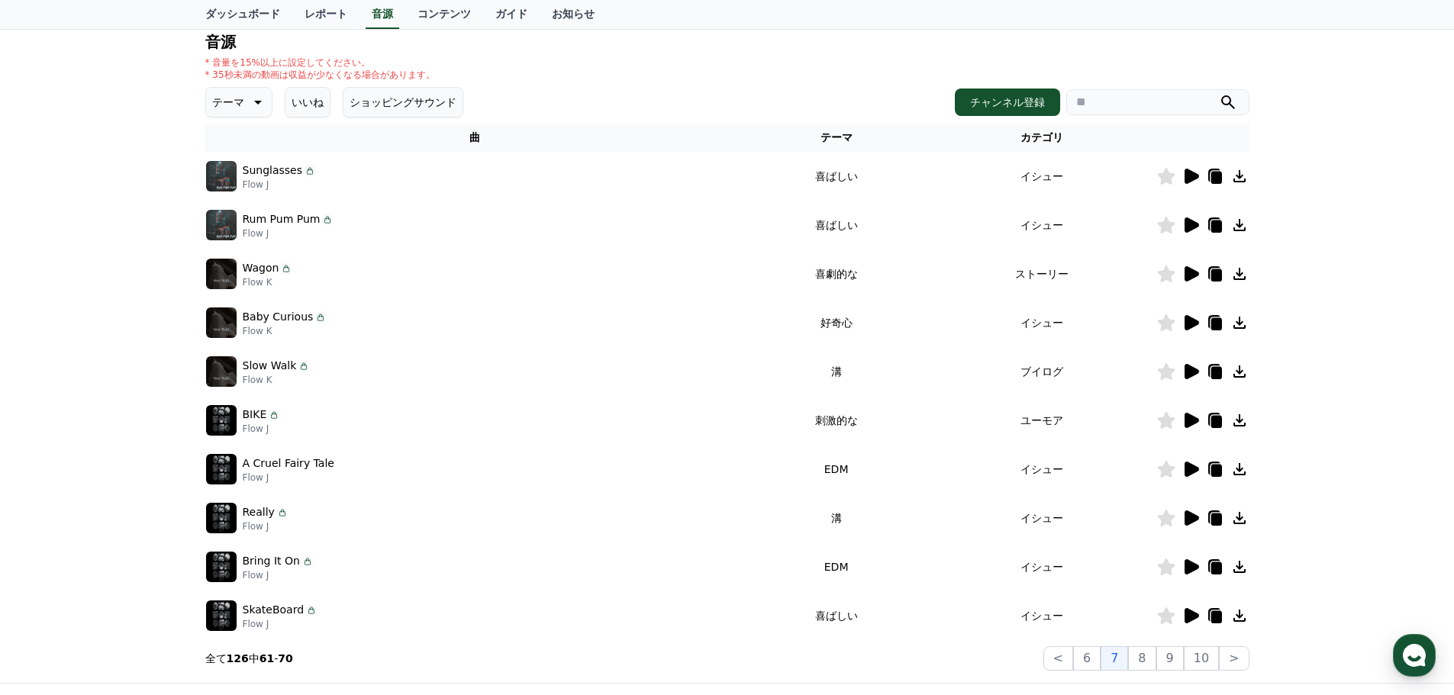
click at [1190, 471] on icon at bounding box center [1192, 469] width 15 height 15
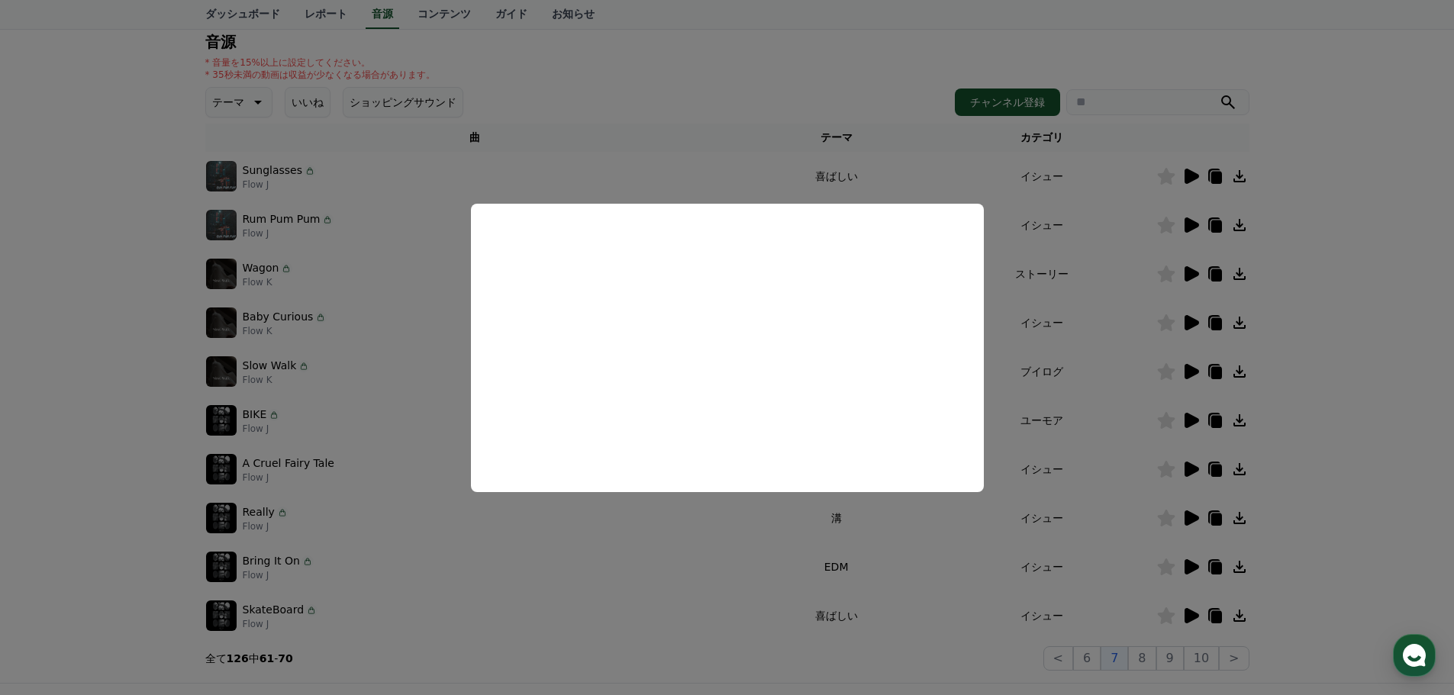
click at [1419, 335] on button "close modal" at bounding box center [727, 347] width 1454 height 695
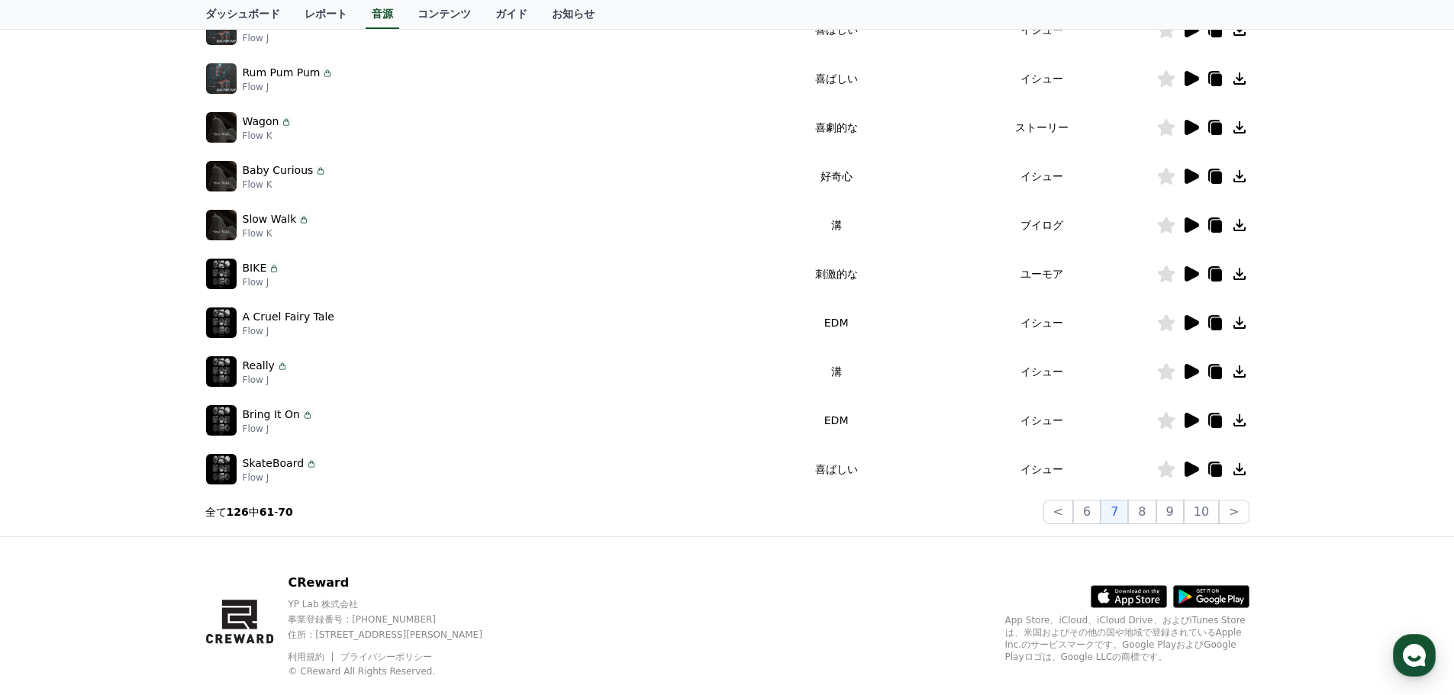
scroll to position [338, 0]
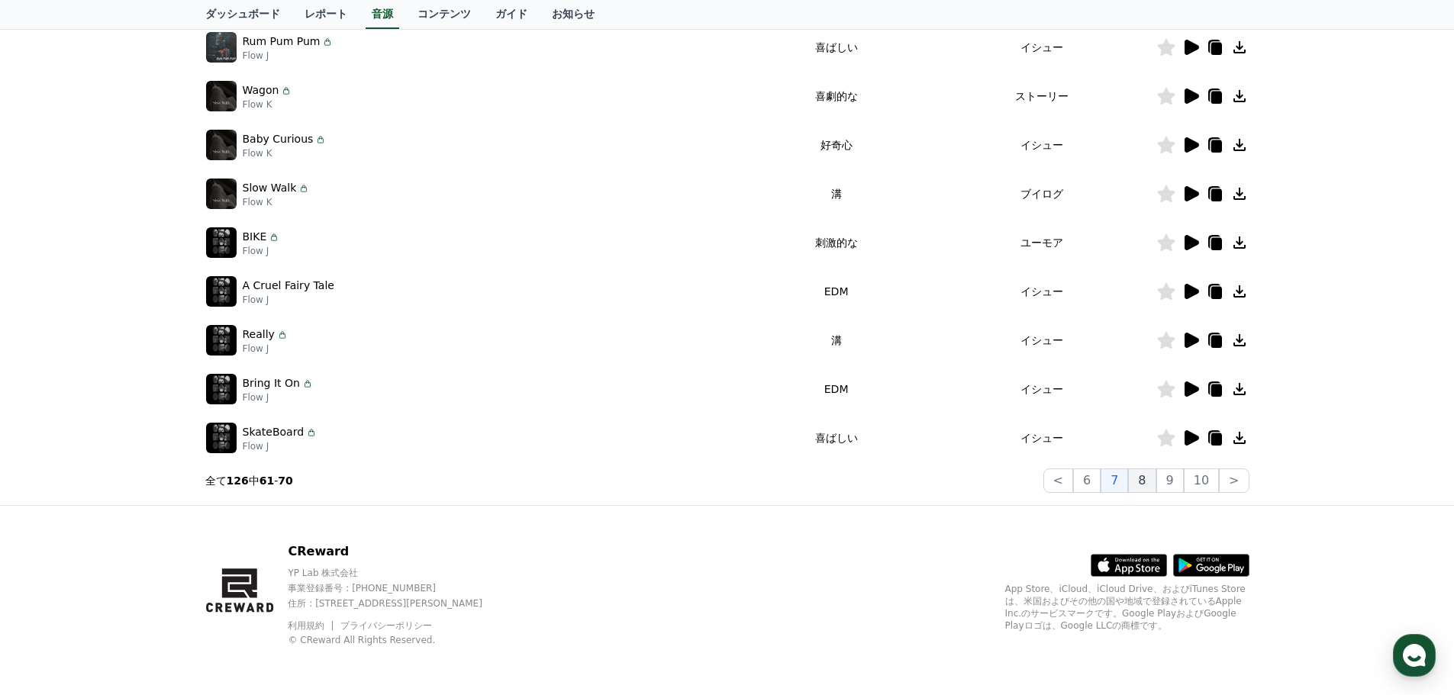
click at [1153, 482] on button "8" at bounding box center [1141, 481] width 27 height 24
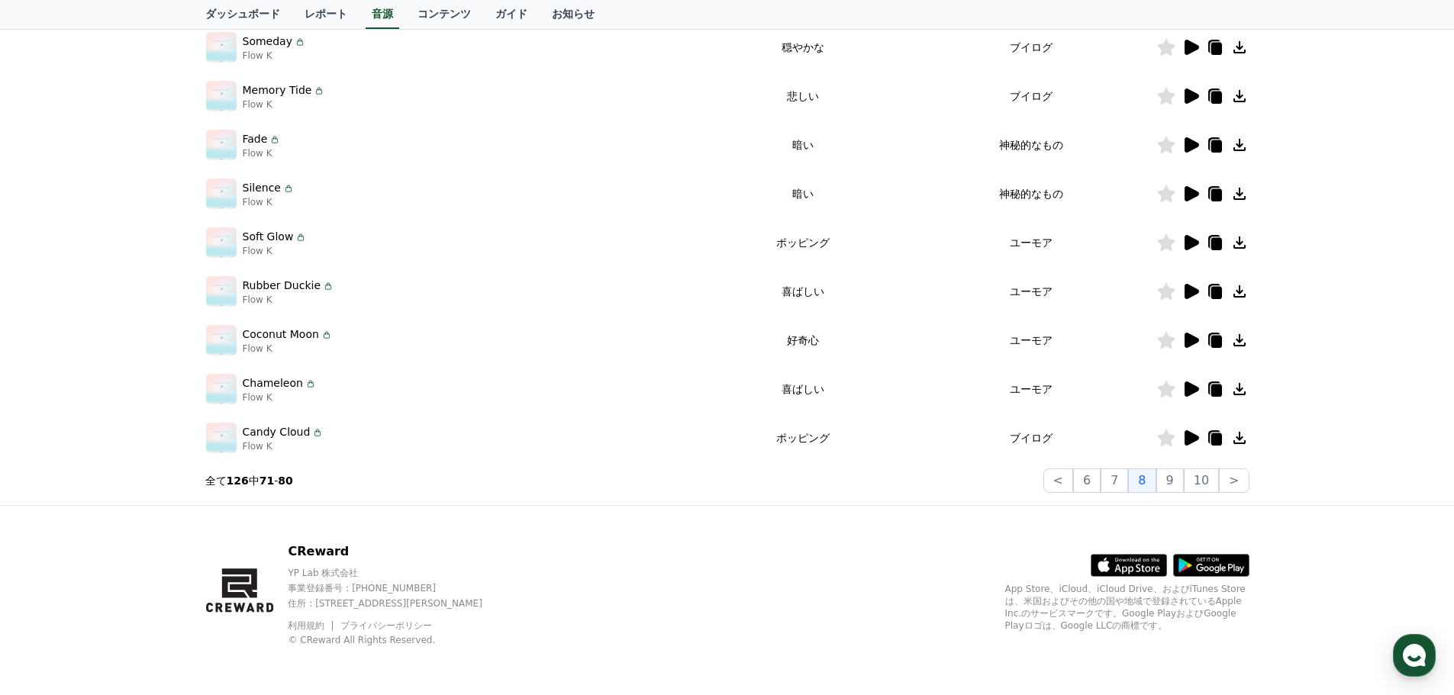
click at [1194, 148] on icon at bounding box center [1192, 144] width 15 height 15
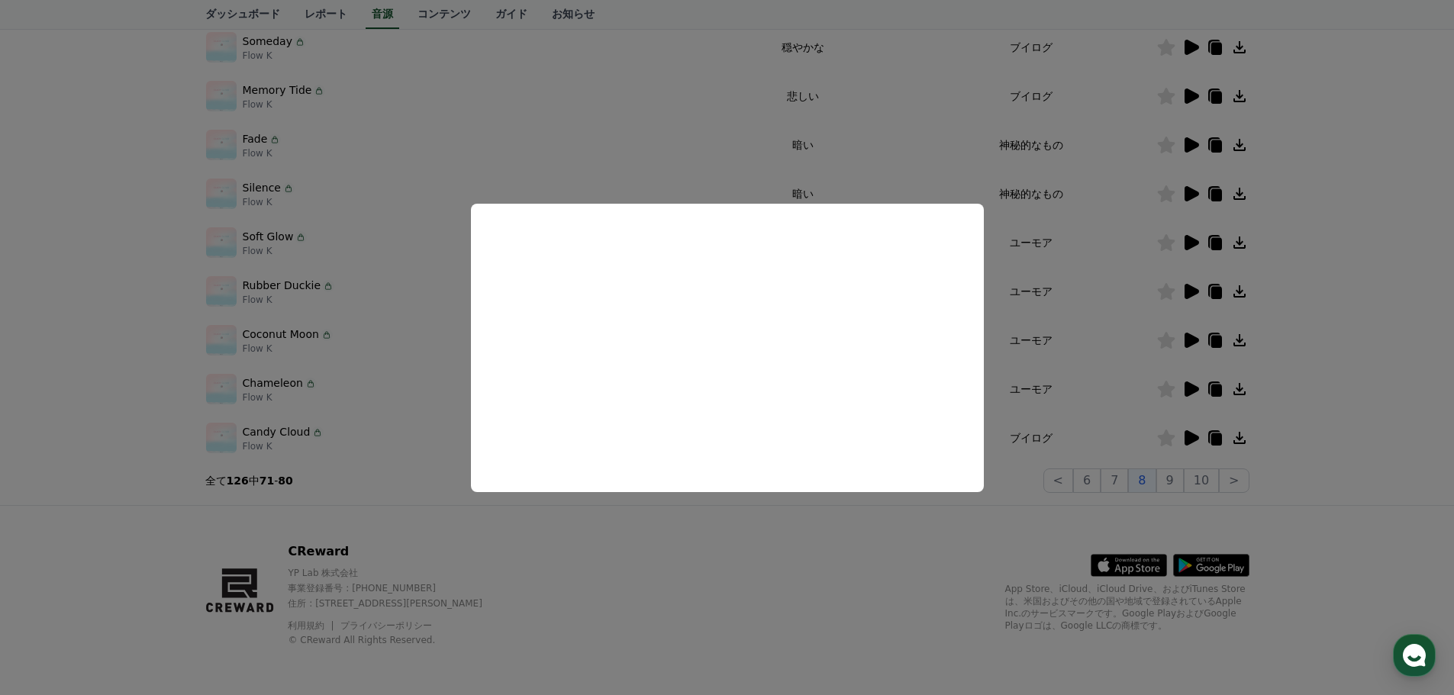
click at [1355, 278] on button "close modal" at bounding box center [727, 347] width 1454 height 695
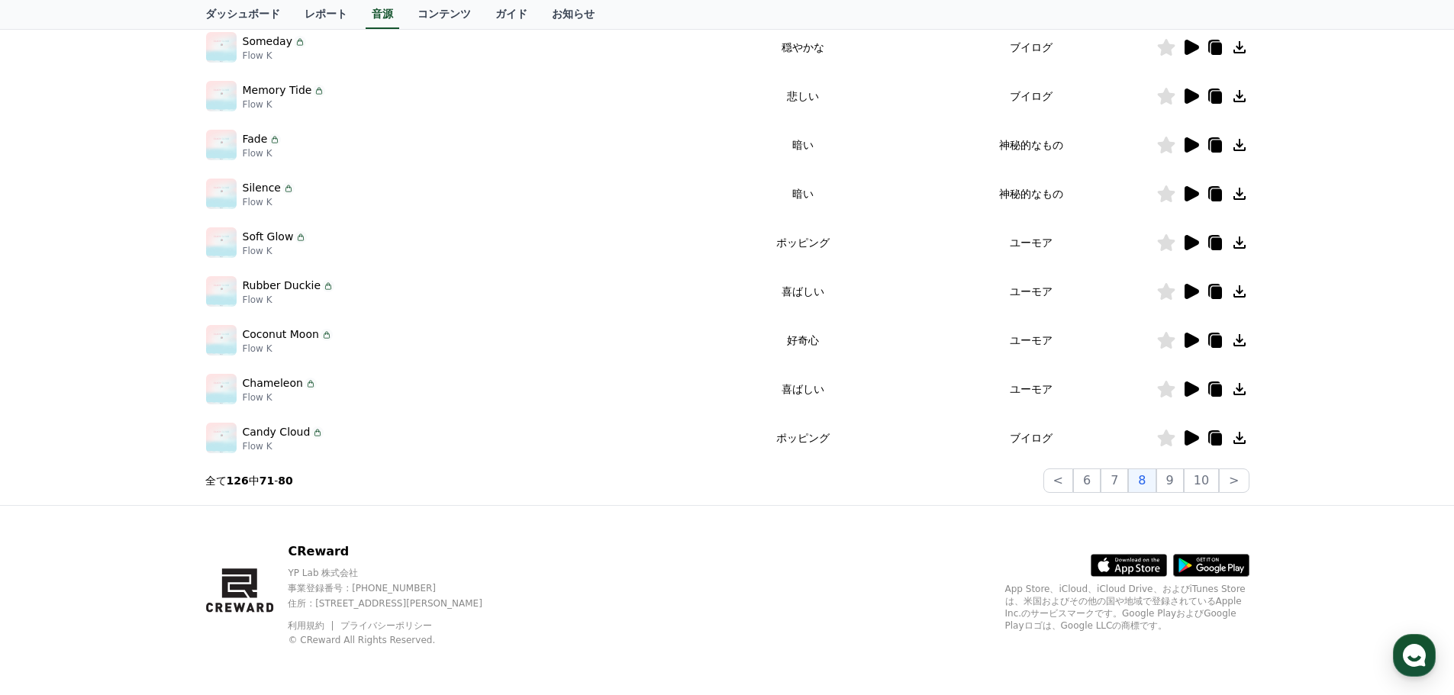
click at [1185, 192] on icon at bounding box center [1192, 193] width 15 height 15
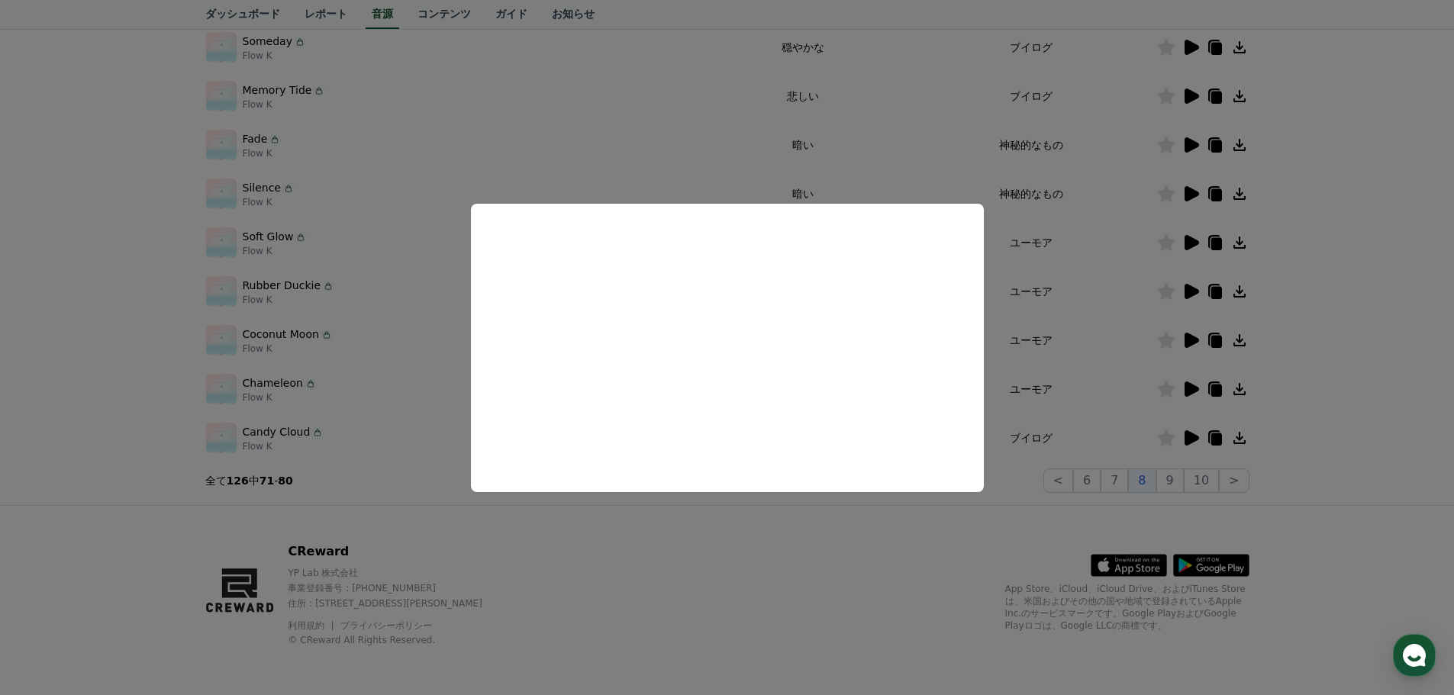
click at [737, 529] on button "close modal" at bounding box center [727, 347] width 1454 height 695
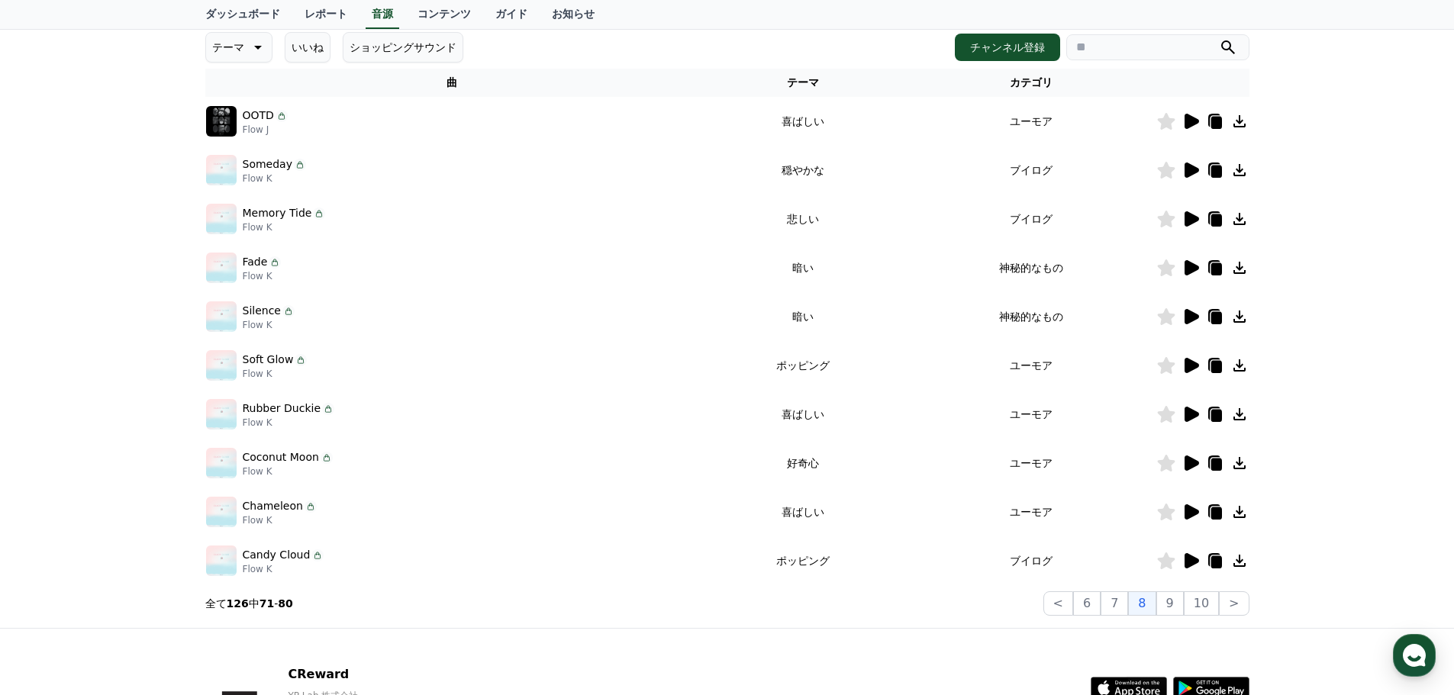
scroll to position [160, 0]
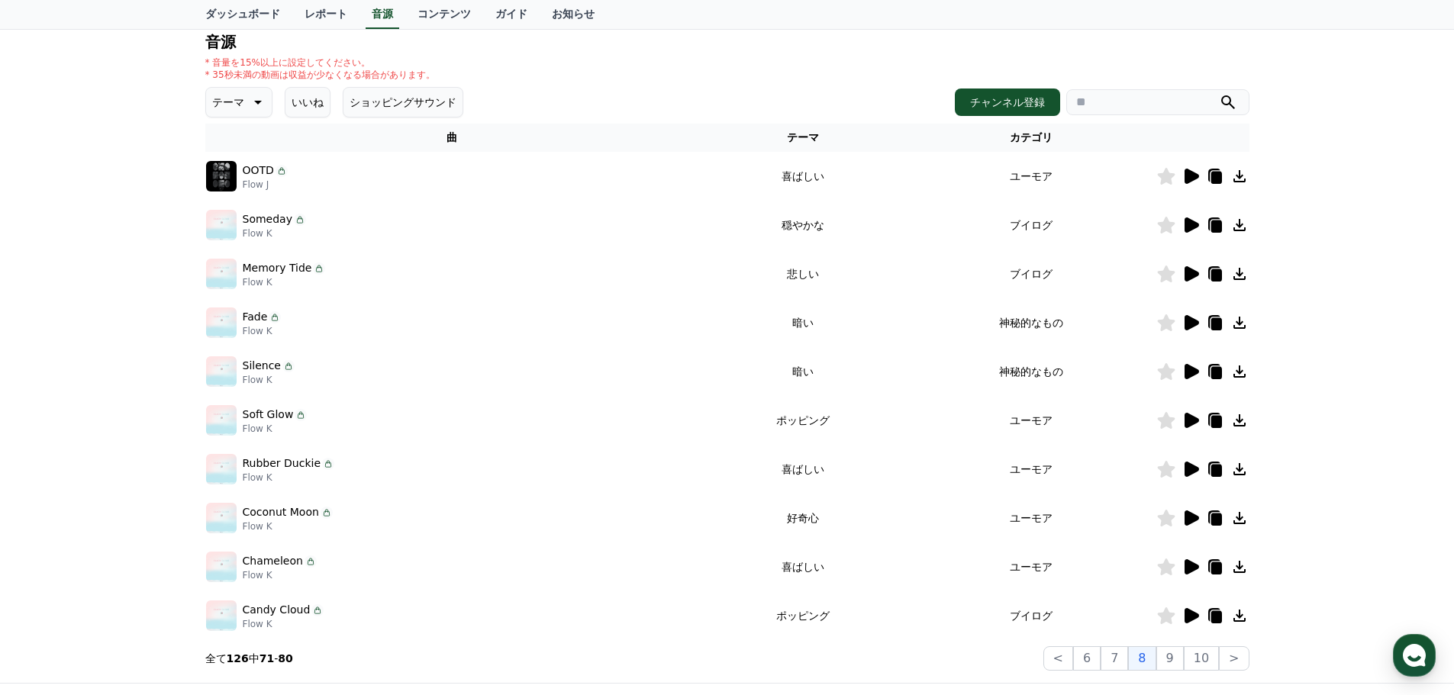
click at [1193, 277] on icon at bounding box center [1192, 273] width 15 height 15
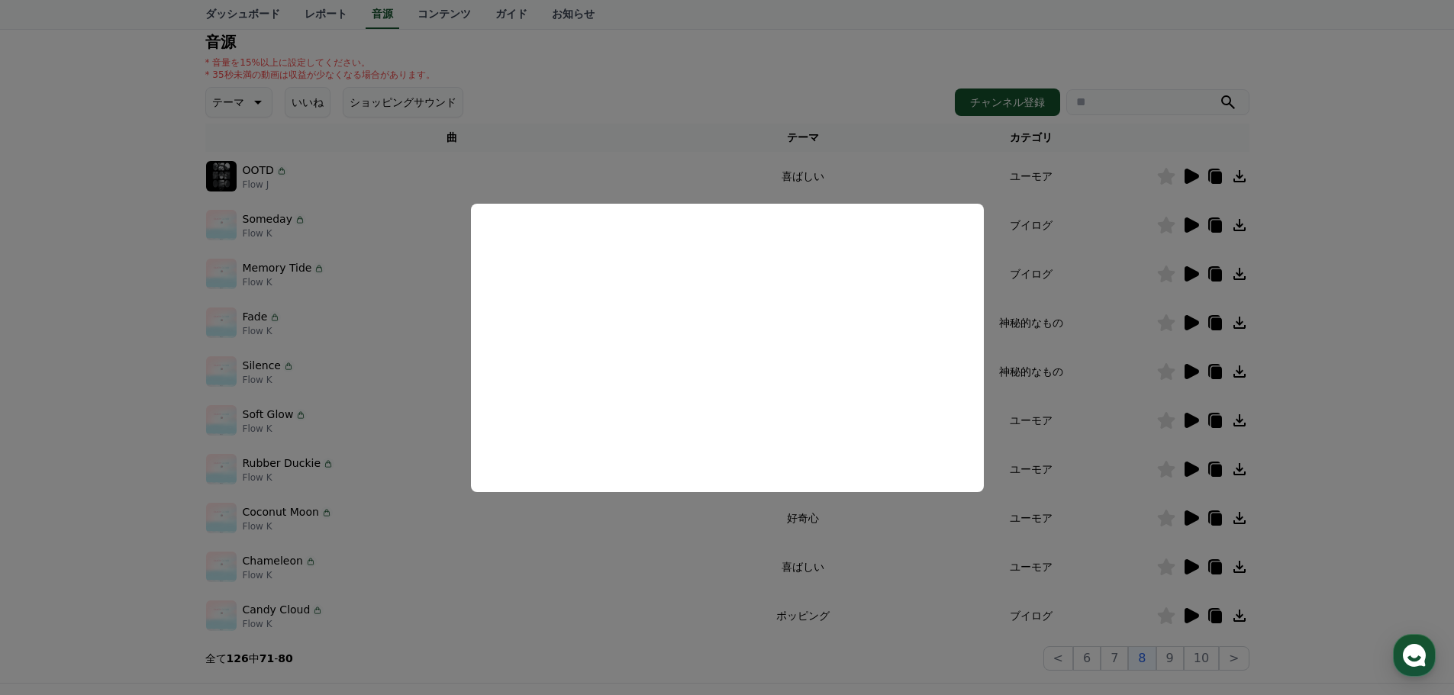
click at [1315, 282] on button "close modal" at bounding box center [727, 347] width 1454 height 695
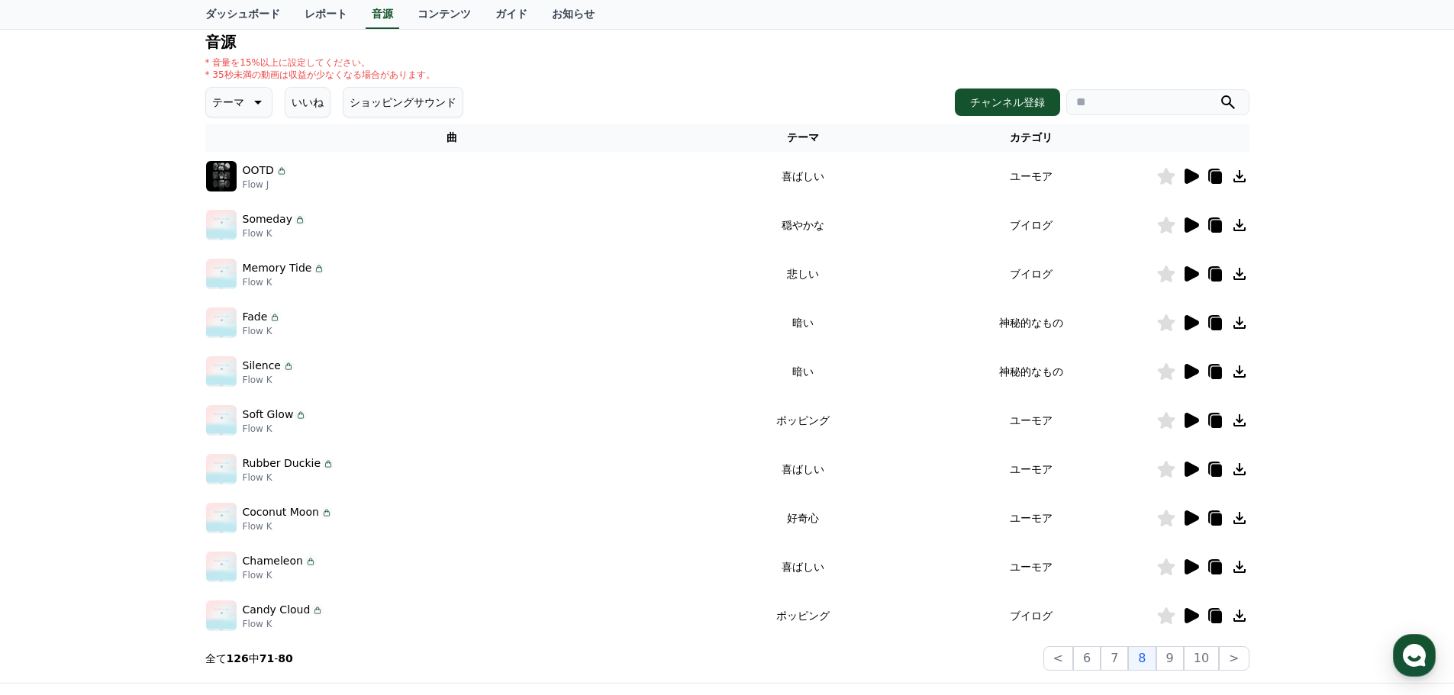
scroll to position [338, 0]
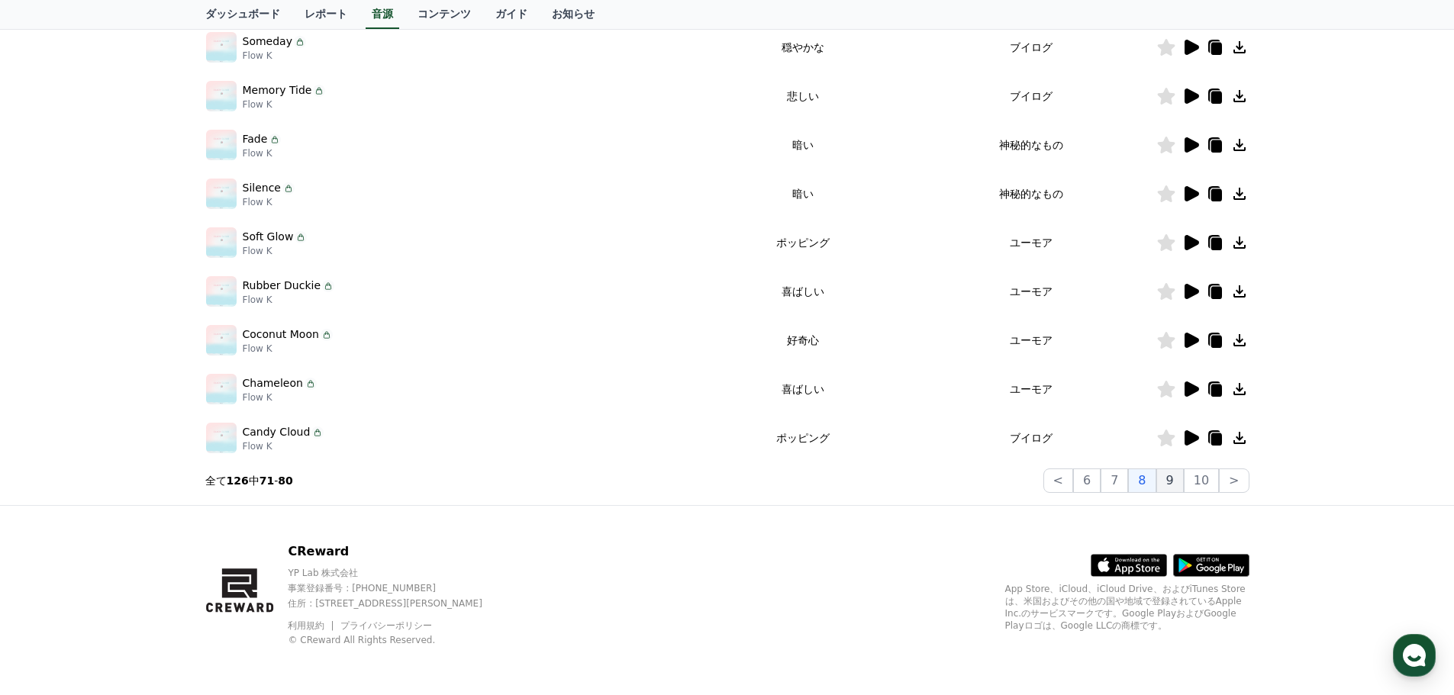
click at [1168, 479] on button "9" at bounding box center [1169, 481] width 27 height 24
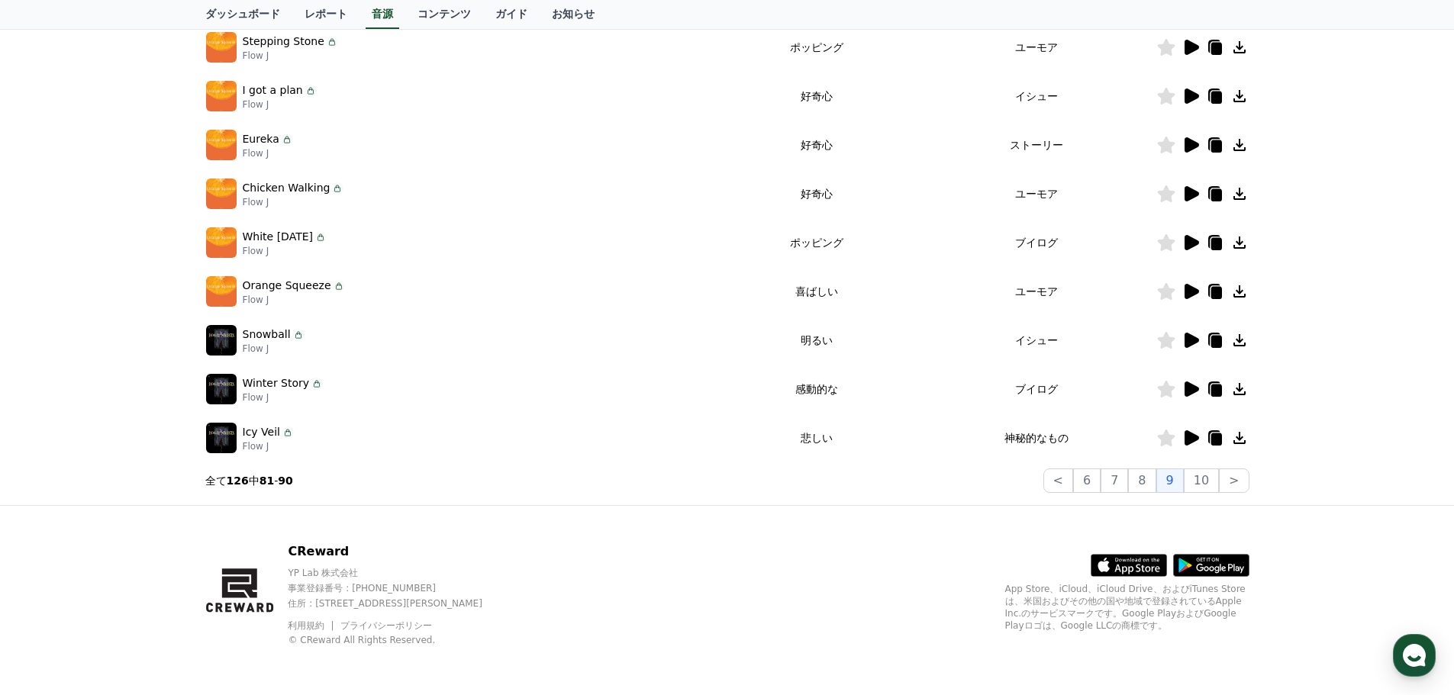
scroll to position [160, 0]
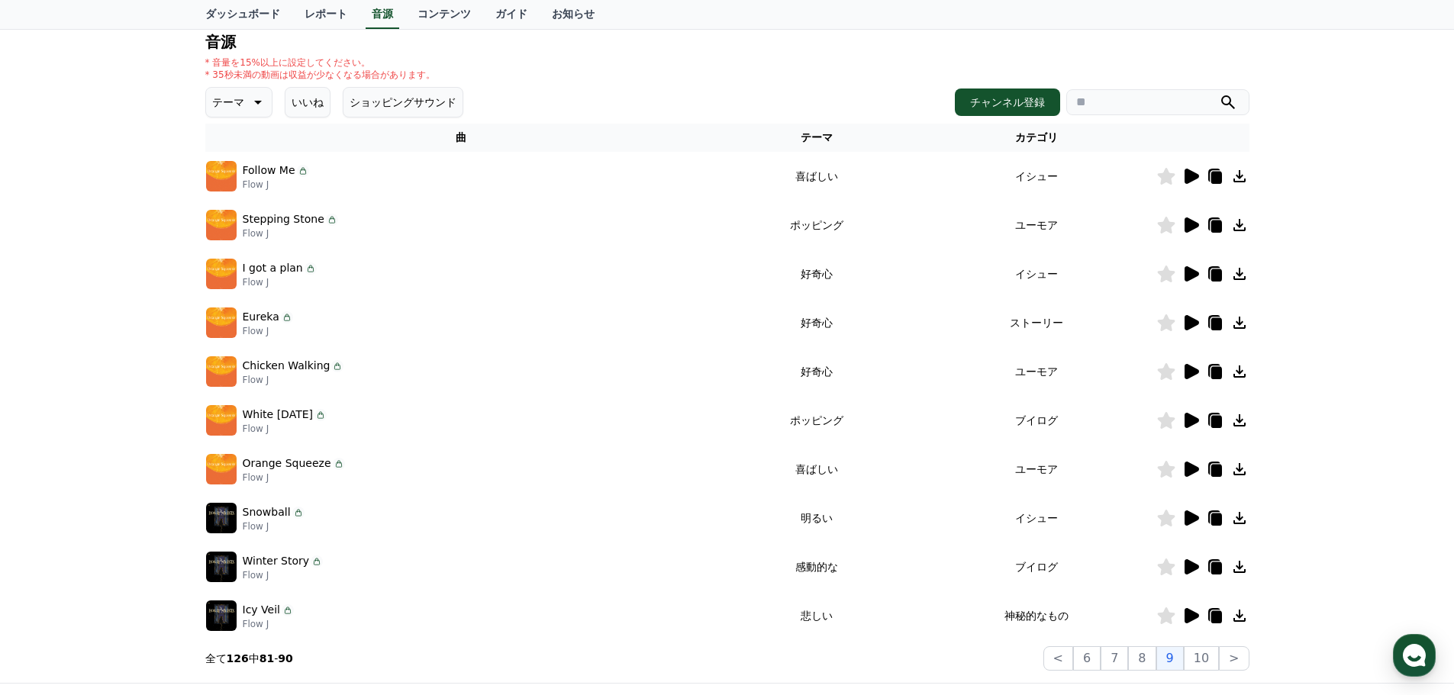
click at [225, 105] on p "テーマ" at bounding box center [228, 102] width 32 height 21
click at [819, 60] on div "* 音量を15%以上に設定してください。 * 35秒未満の動画は収益が少なくなる場合があります。" at bounding box center [727, 68] width 1044 height 24
click at [1185, 564] on icon at bounding box center [1192, 566] width 15 height 15
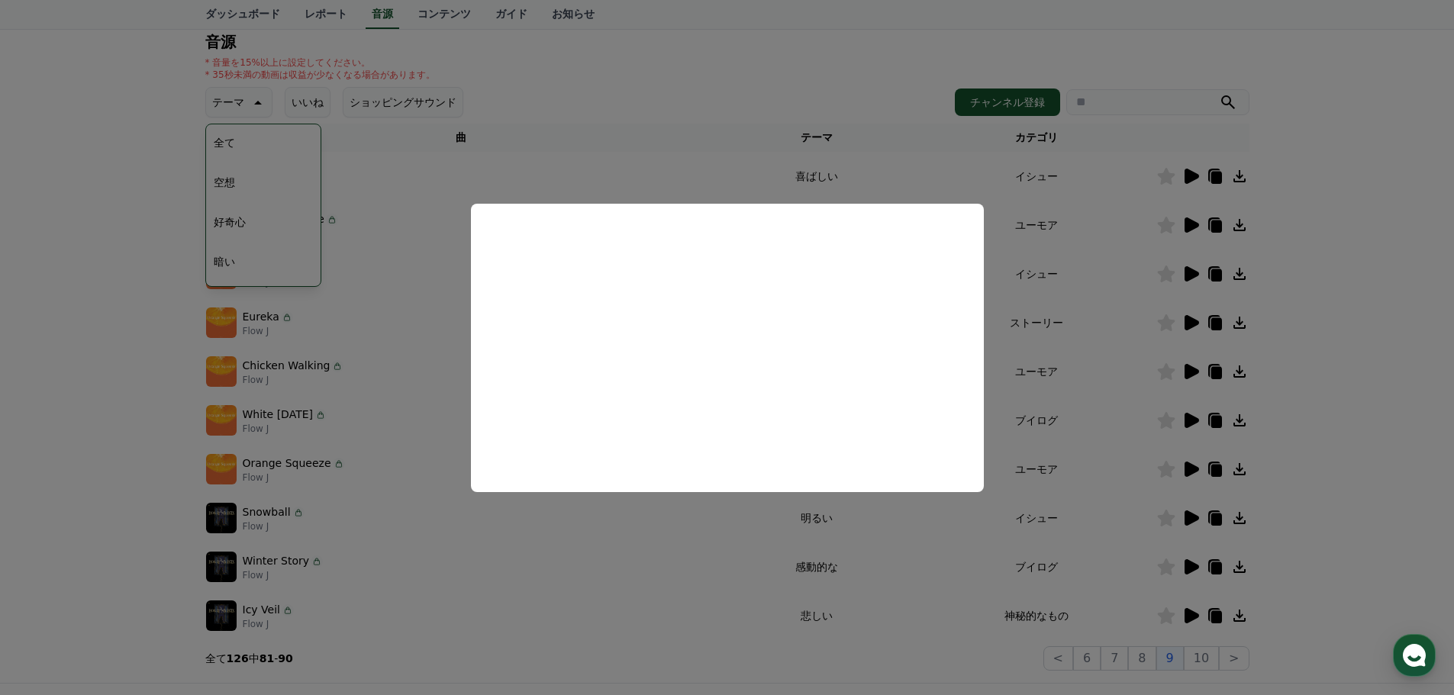
click at [1382, 424] on button "close modal" at bounding box center [727, 347] width 1454 height 695
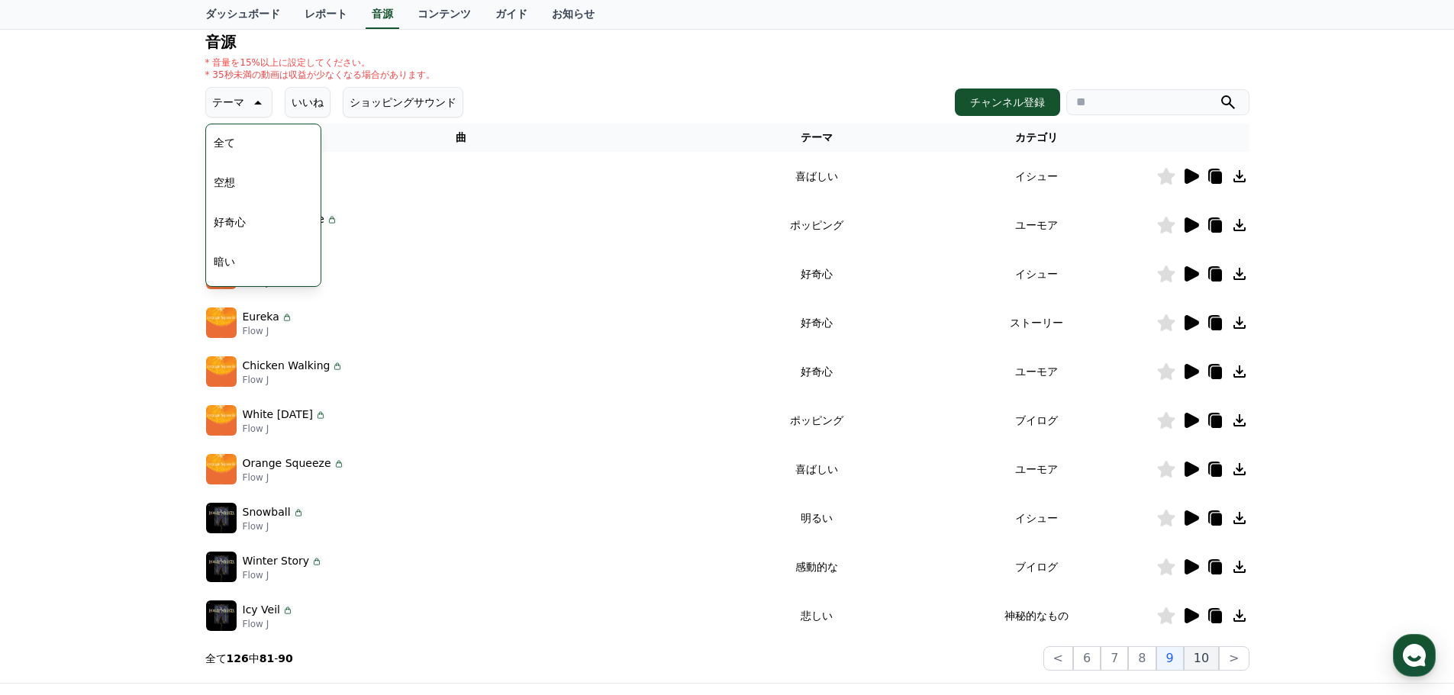
click at [1200, 659] on button "10" at bounding box center [1201, 659] width 35 height 24
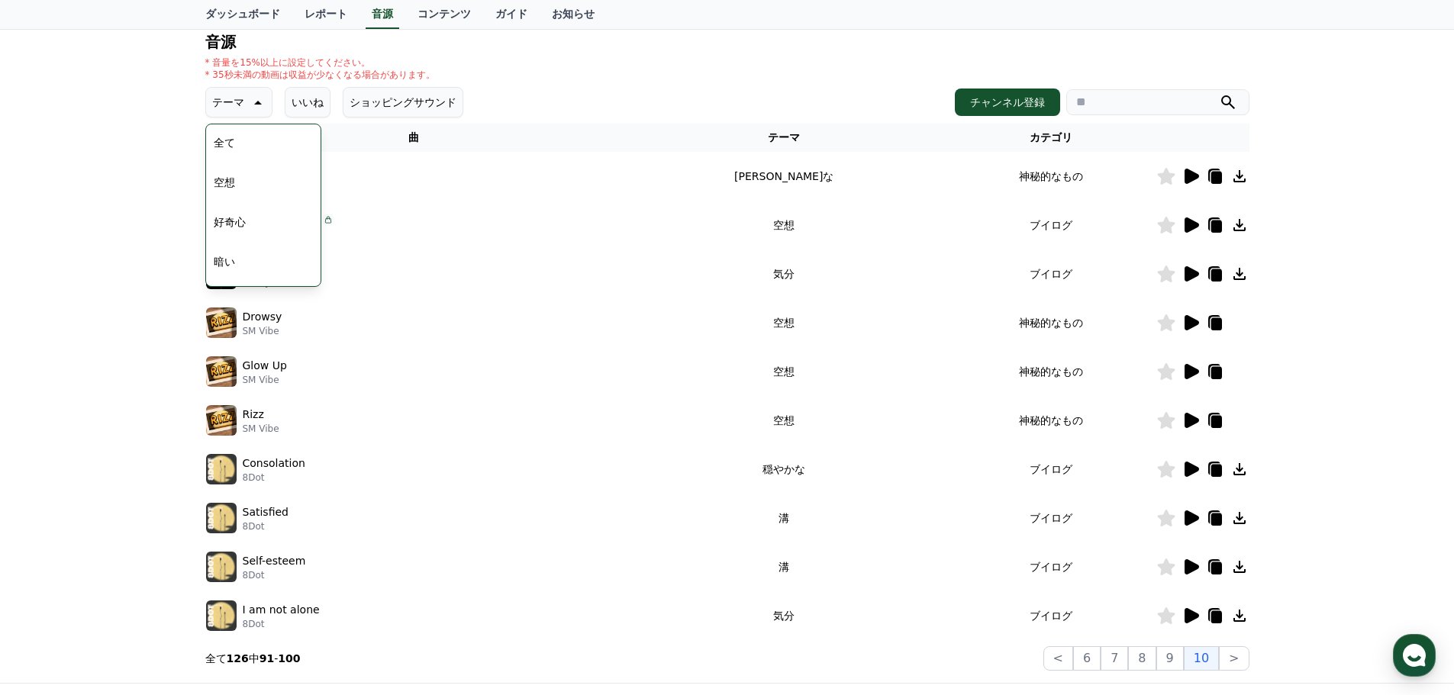
click at [1197, 177] on icon at bounding box center [1192, 176] width 15 height 15
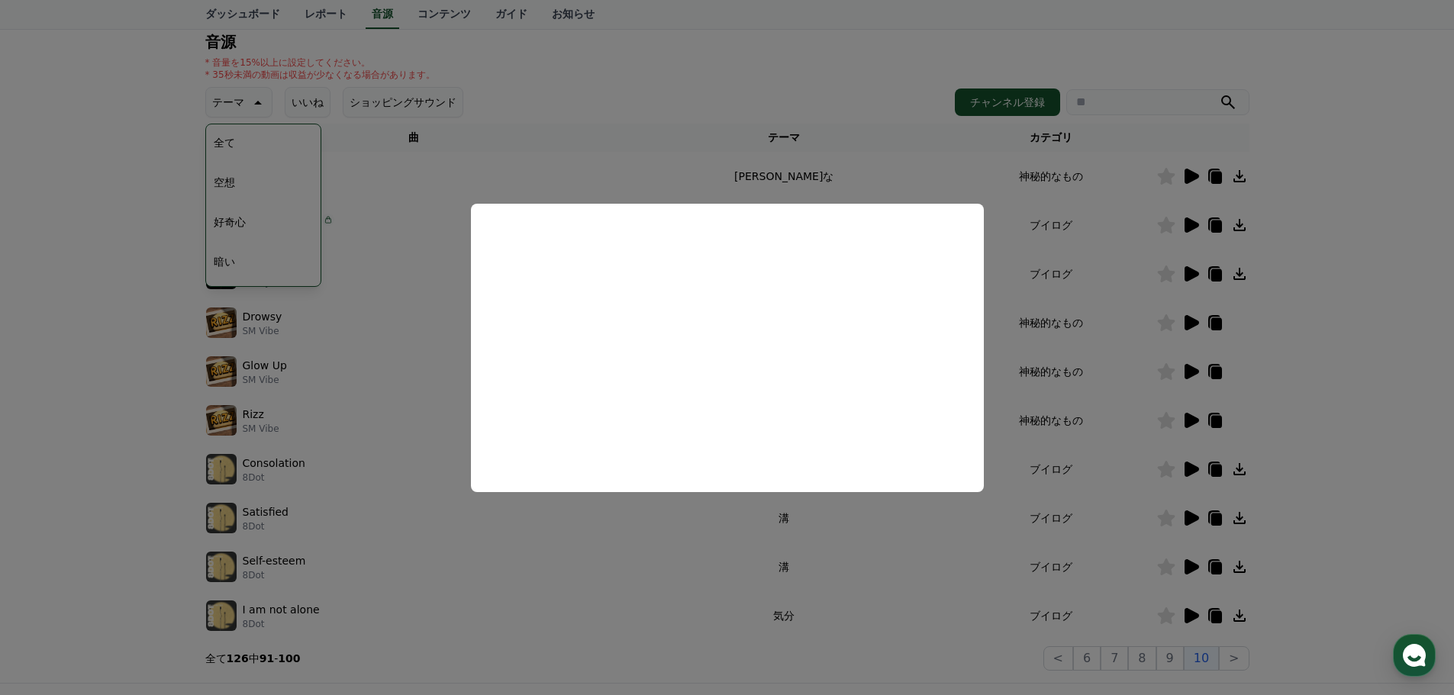
click at [832, 647] on button "close modal" at bounding box center [727, 347] width 1454 height 695
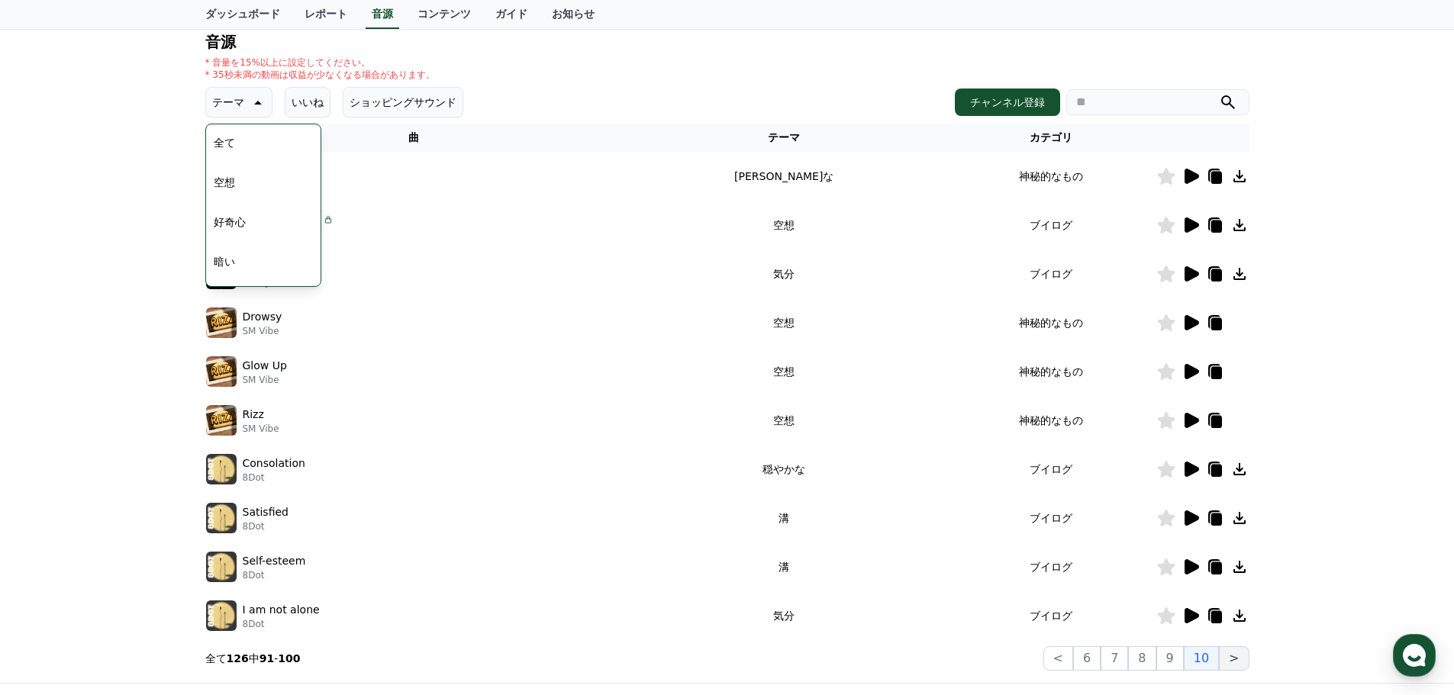
click at [1243, 658] on button ">" at bounding box center [1234, 659] width 30 height 24
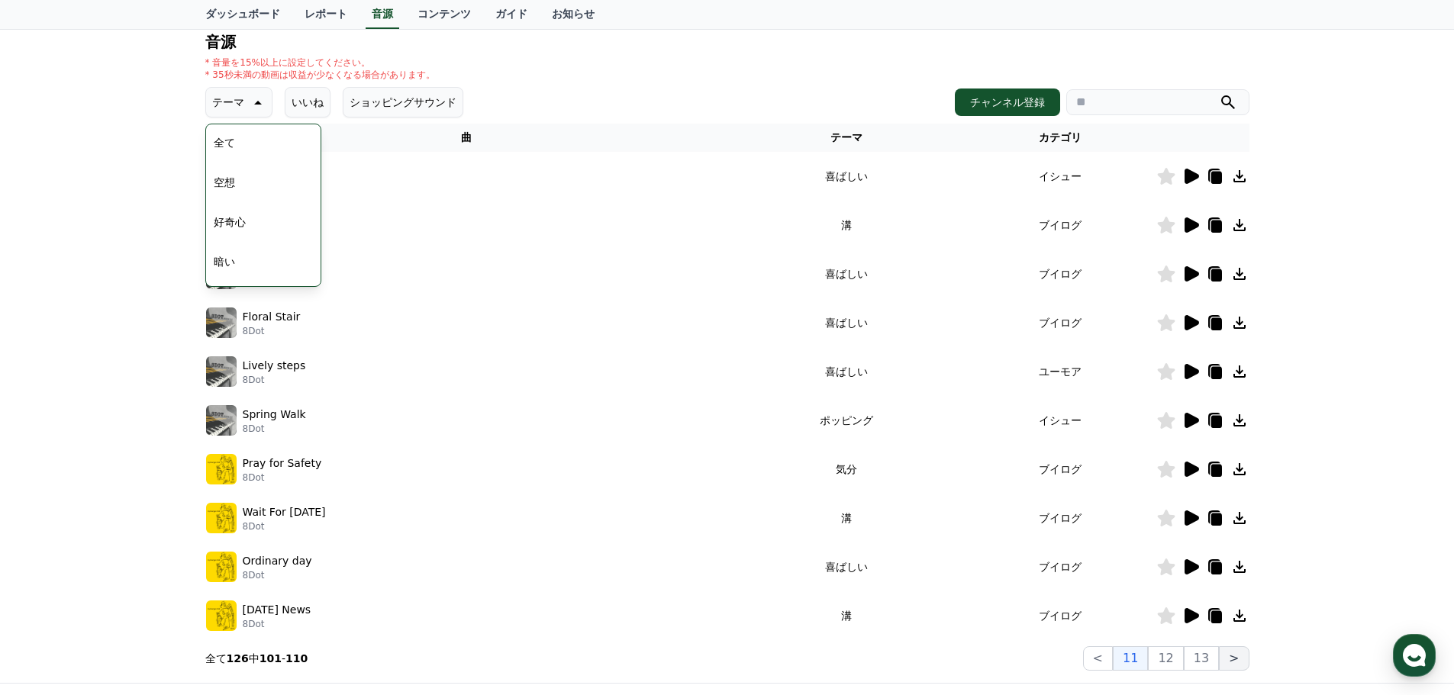
click at [1230, 651] on button ">" at bounding box center [1234, 659] width 30 height 24
click at [1170, 662] on button "12" at bounding box center [1165, 659] width 35 height 24
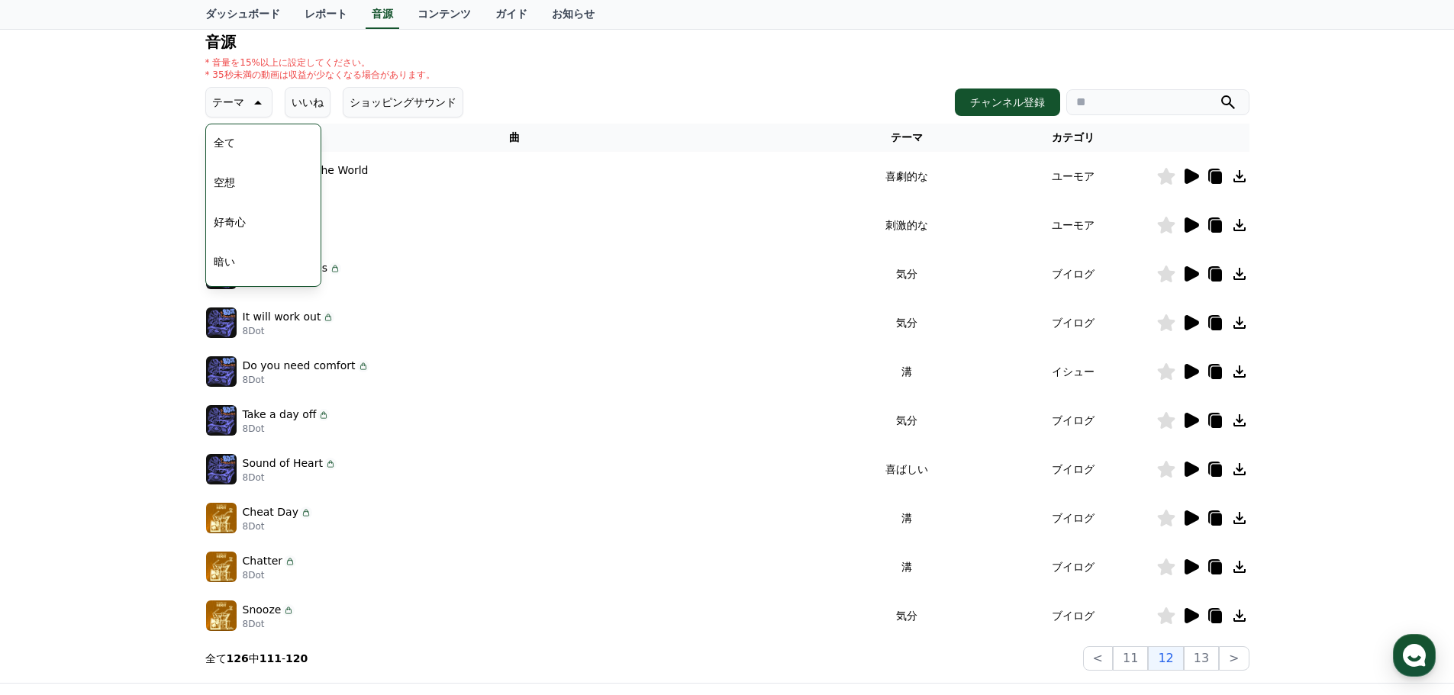
click at [1192, 228] on icon at bounding box center [1192, 225] width 15 height 15
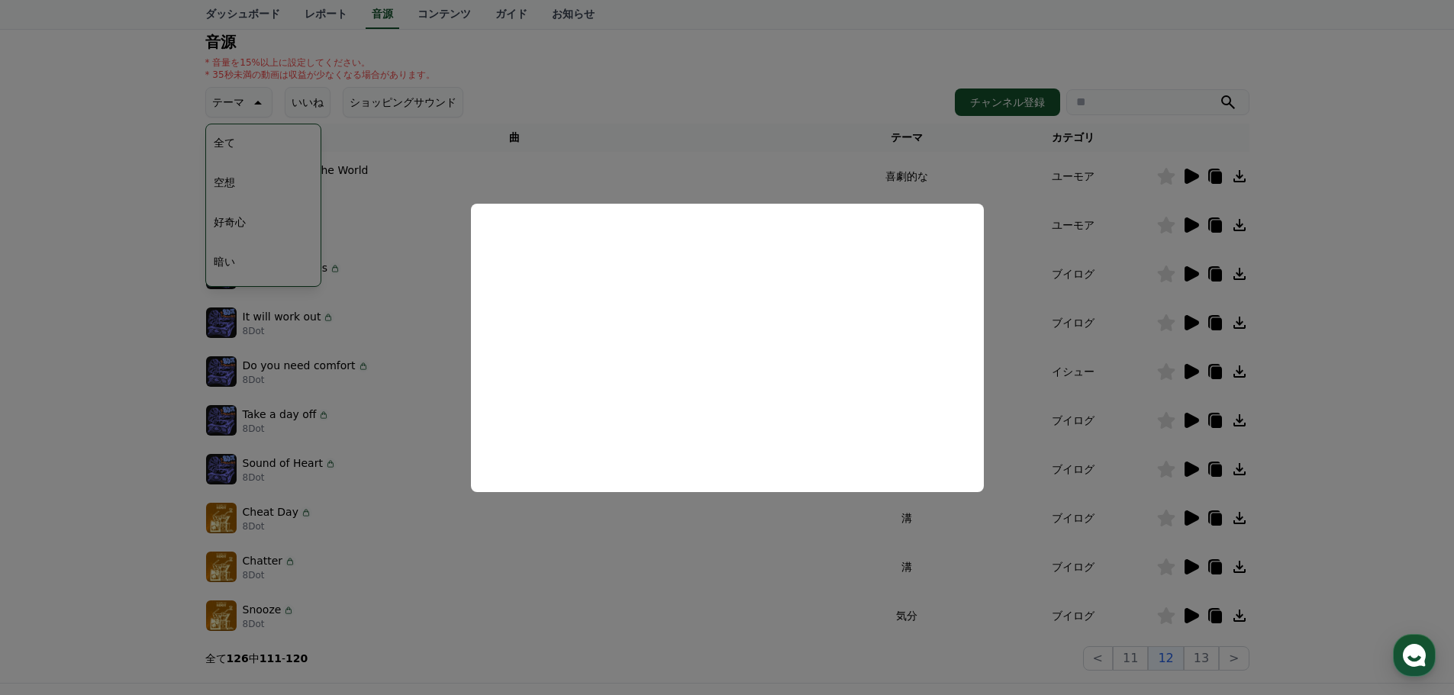
click at [1325, 245] on button "close modal" at bounding box center [727, 347] width 1454 height 695
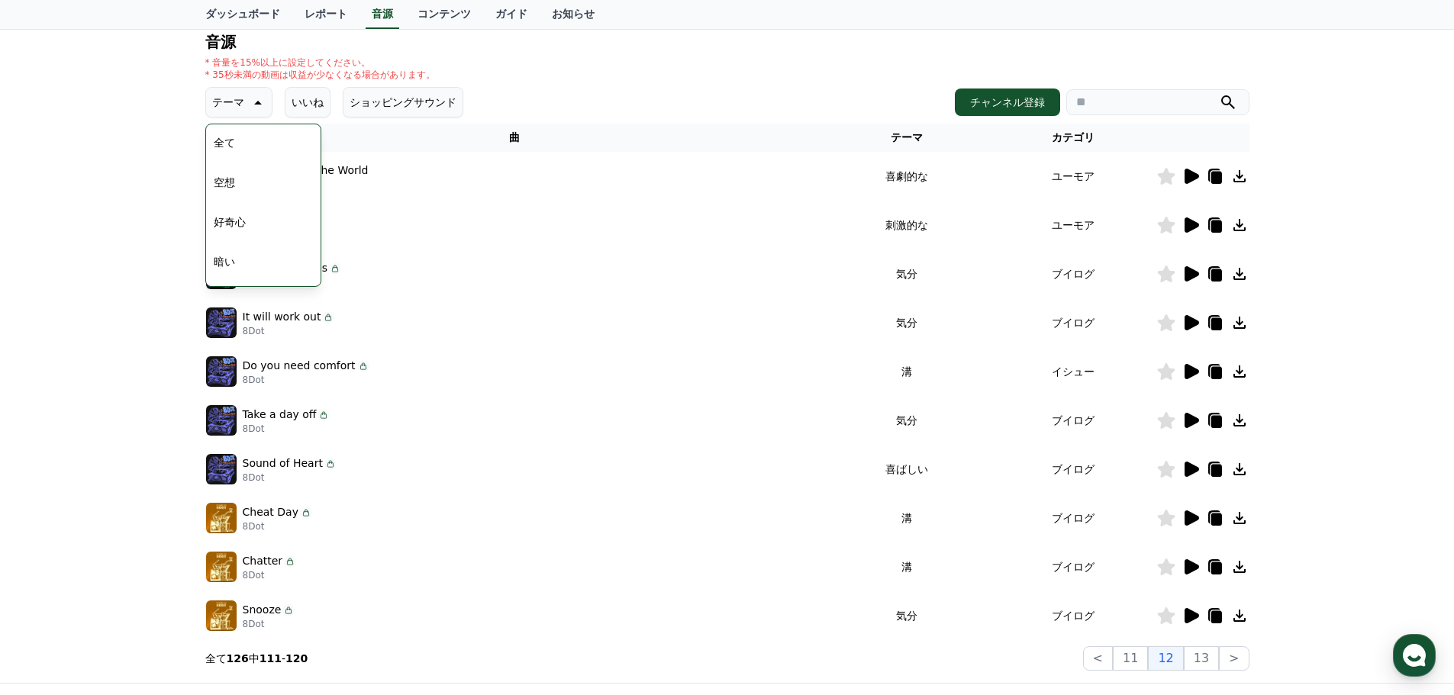
scroll to position [338, 0]
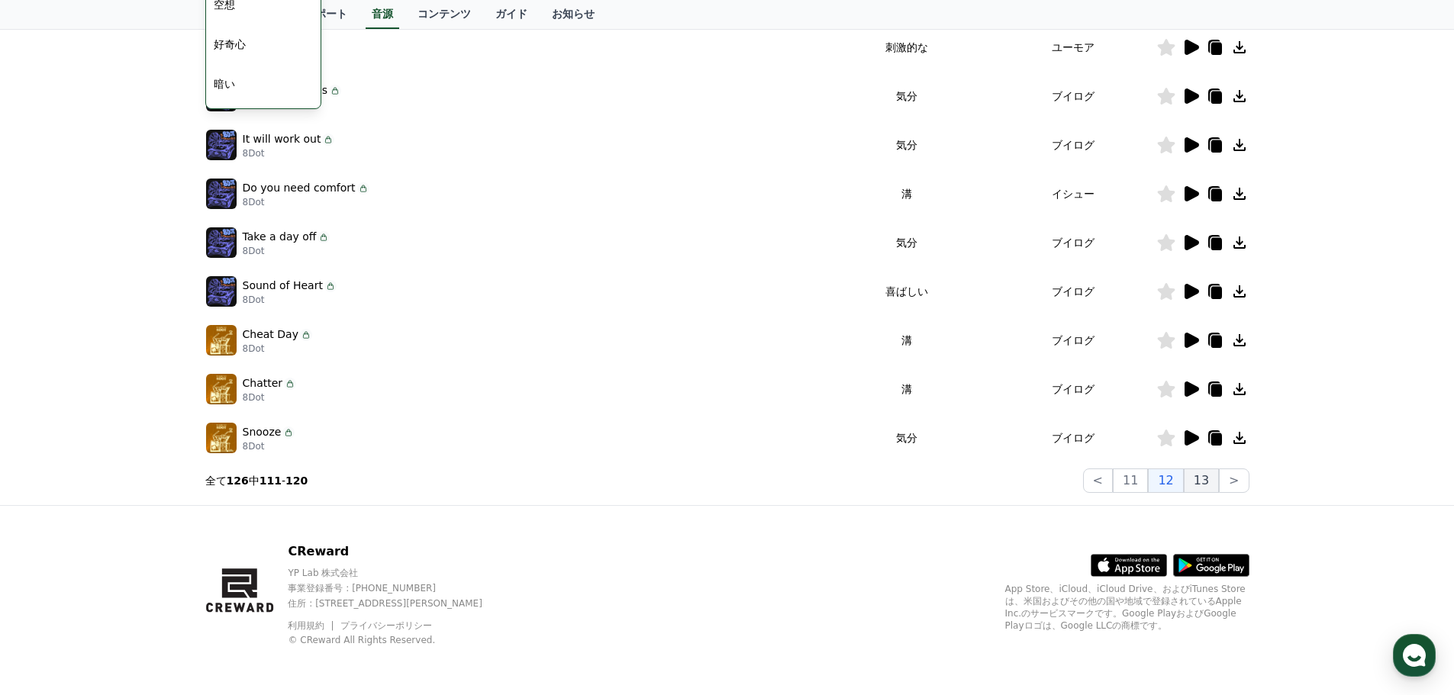
click at [1209, 481] on button "13" at bounding box center [1201, 481] width 35 height 24
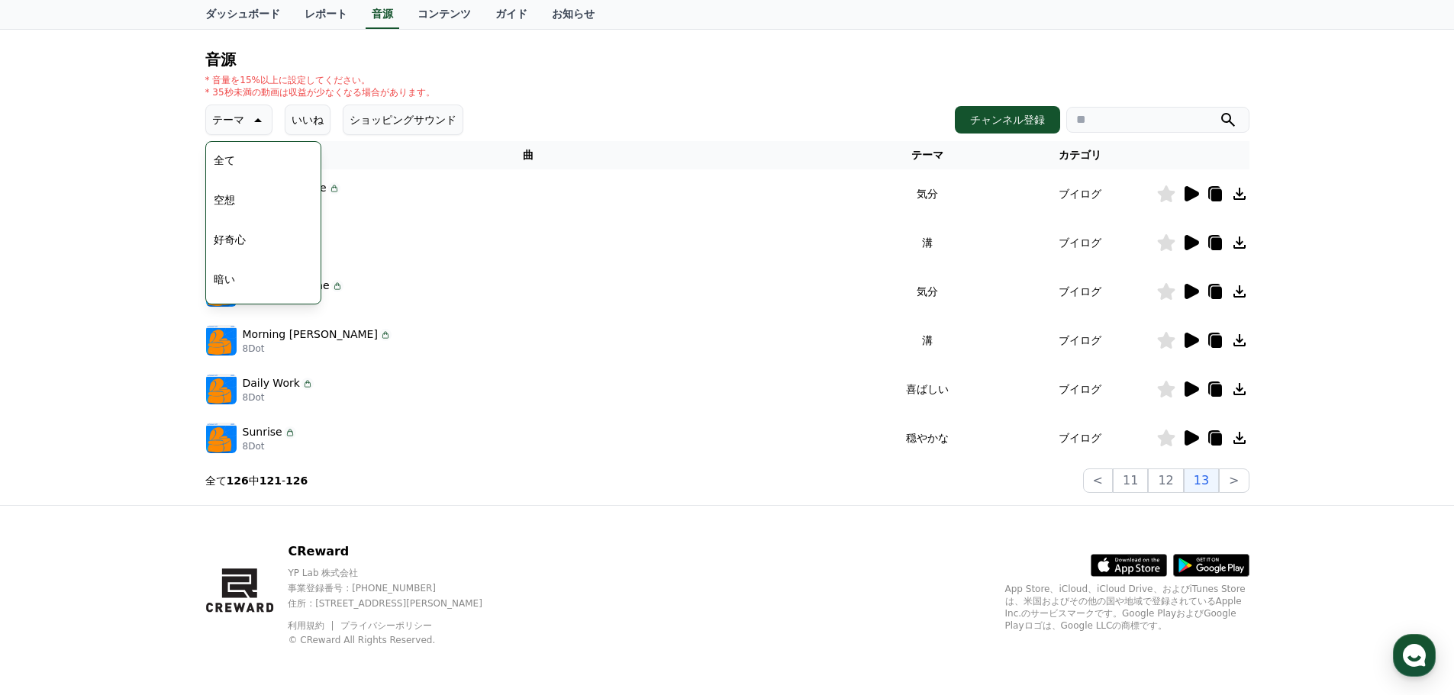
scroll to position [143, 0]
click at [1188, 293] on icon at bounding box center [1192, 291] width 15 height 15
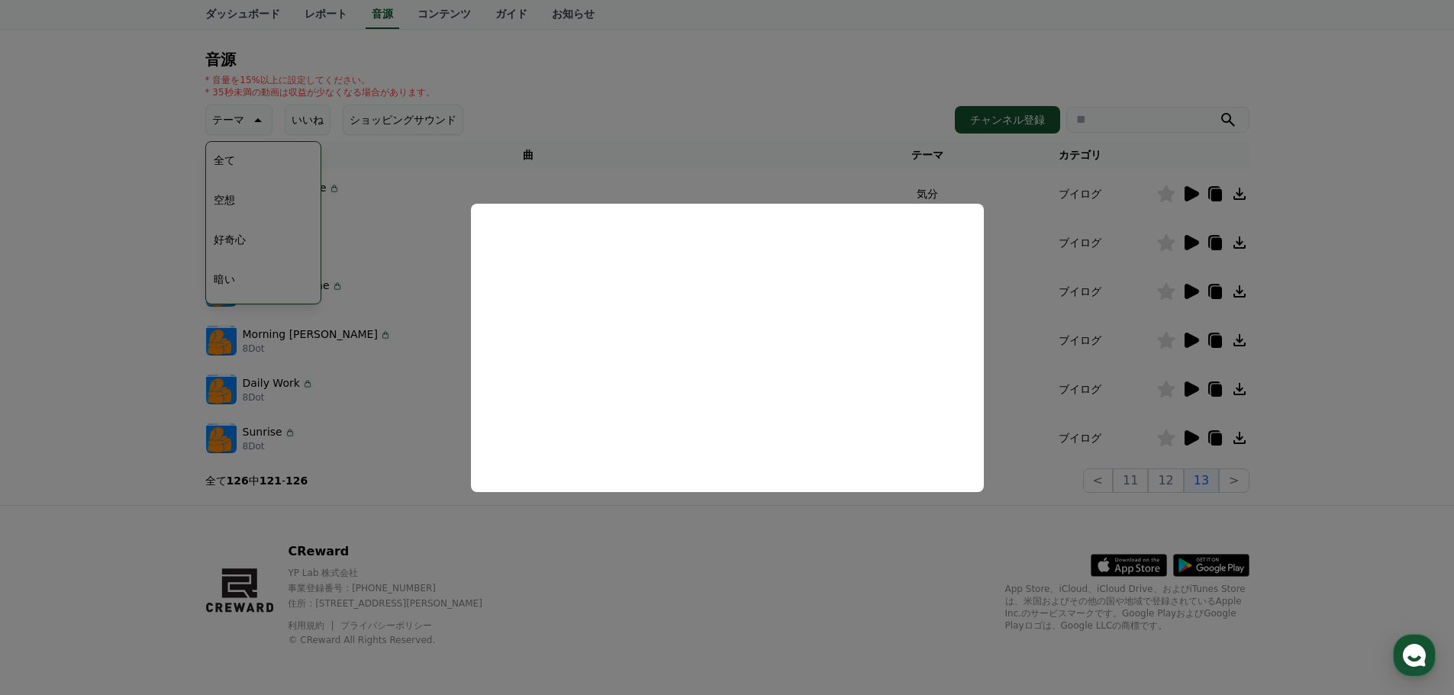
click at [1370, 300] on button "close modal" at bounding box center [727, 347] width 1454 height 695
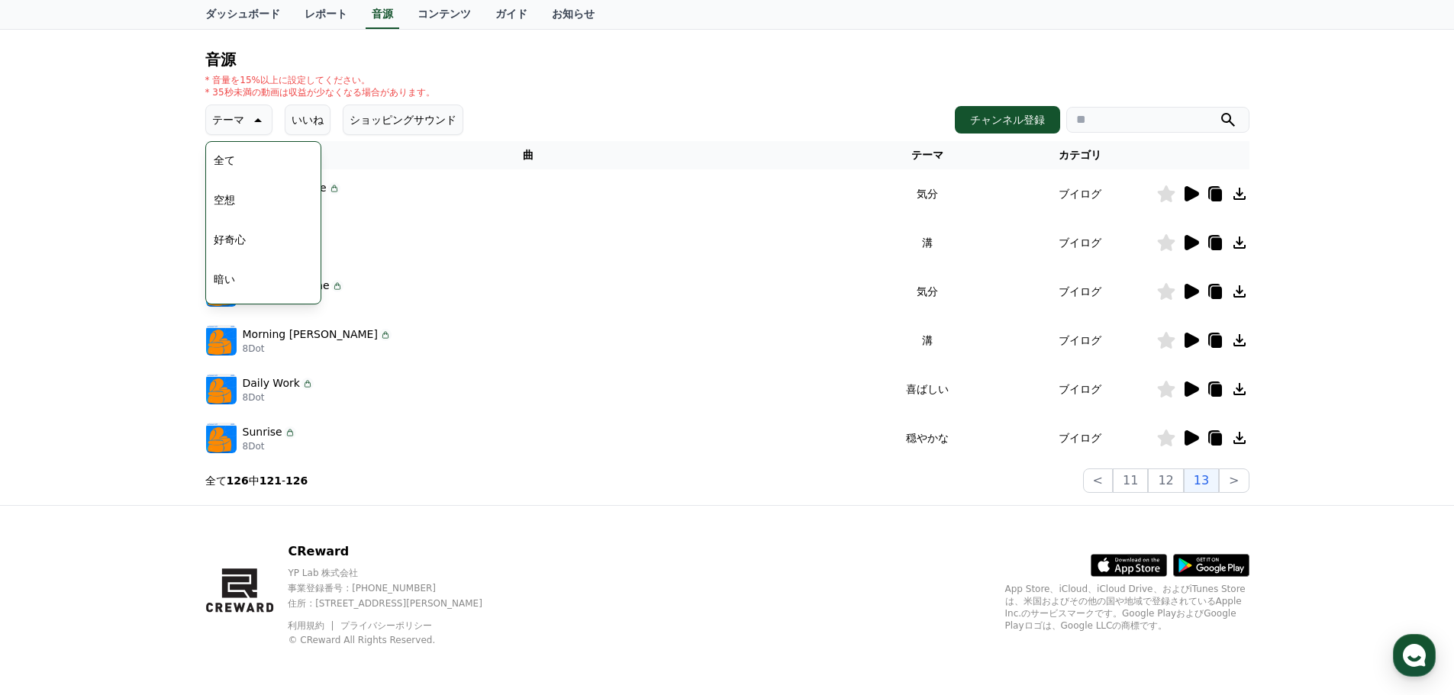
click at [171, 174] on div "CReward音源サービス利用時の注意事項 音源 * 音量を15%以上に設定してください。 * 35秒未満の動画は収益が少なくなる場合があります。 テーマ テ…" at bounding box center [727, 234] width 1454 height 543
click at [192, 163] on div "CReward音源サービス利用時の注意事項 音源 * 音量を15%以上に設定してください。 * 35秒未満の動画は収益が少なくなる場合があります。 テーマ テ…" at bounding box center [727, 234] width 1454 height 543
click at [365, 189] on div "Just sitting here 8Dot" at bounding box center [528, 194] width 644 height 31
click at [175, 219] on div "CReward音源サービス利用時の注意事項 音源 * 音量を15%以上に設定してください。 * 35秒未満の動画は収益が少なくなる場合があります。 テーマ テ…" at bounding box center [727, 234] width 1454 height 543
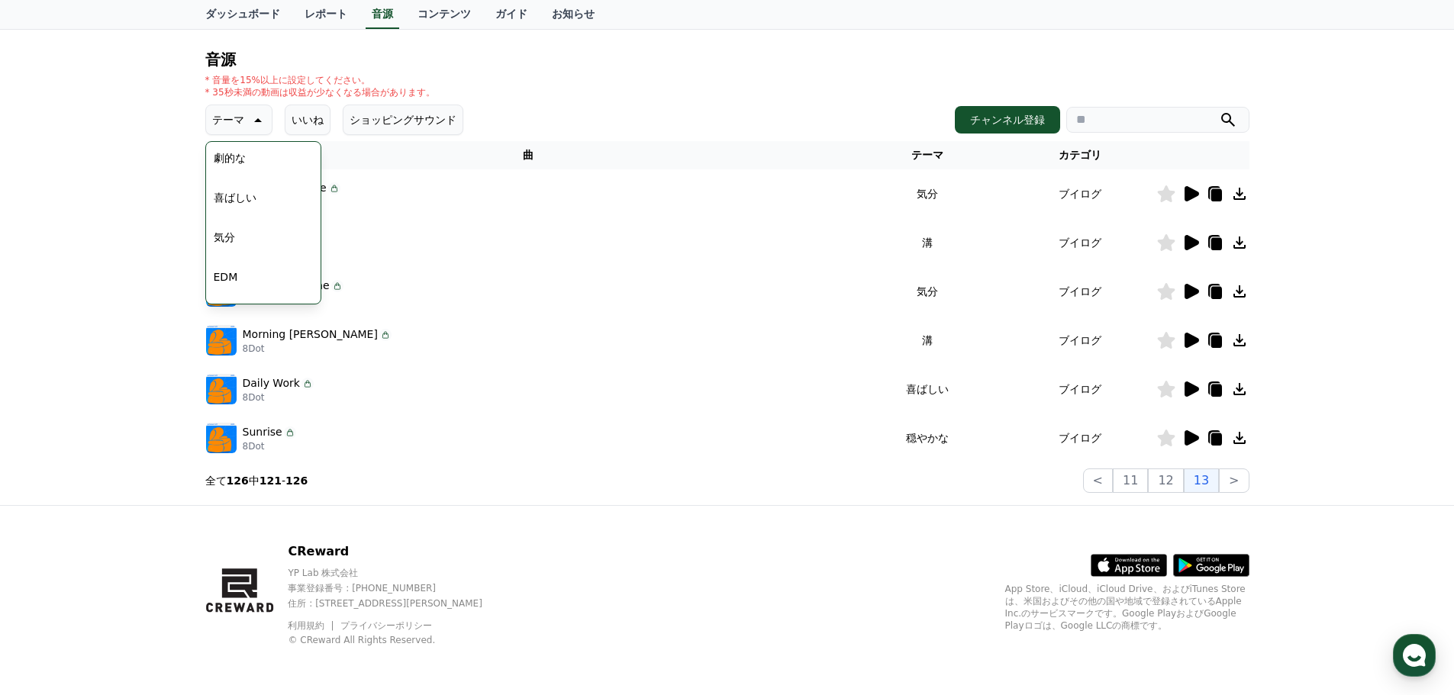
click at [1188, 194] on icon at bounding box center [1192, 193] width 15 height 15
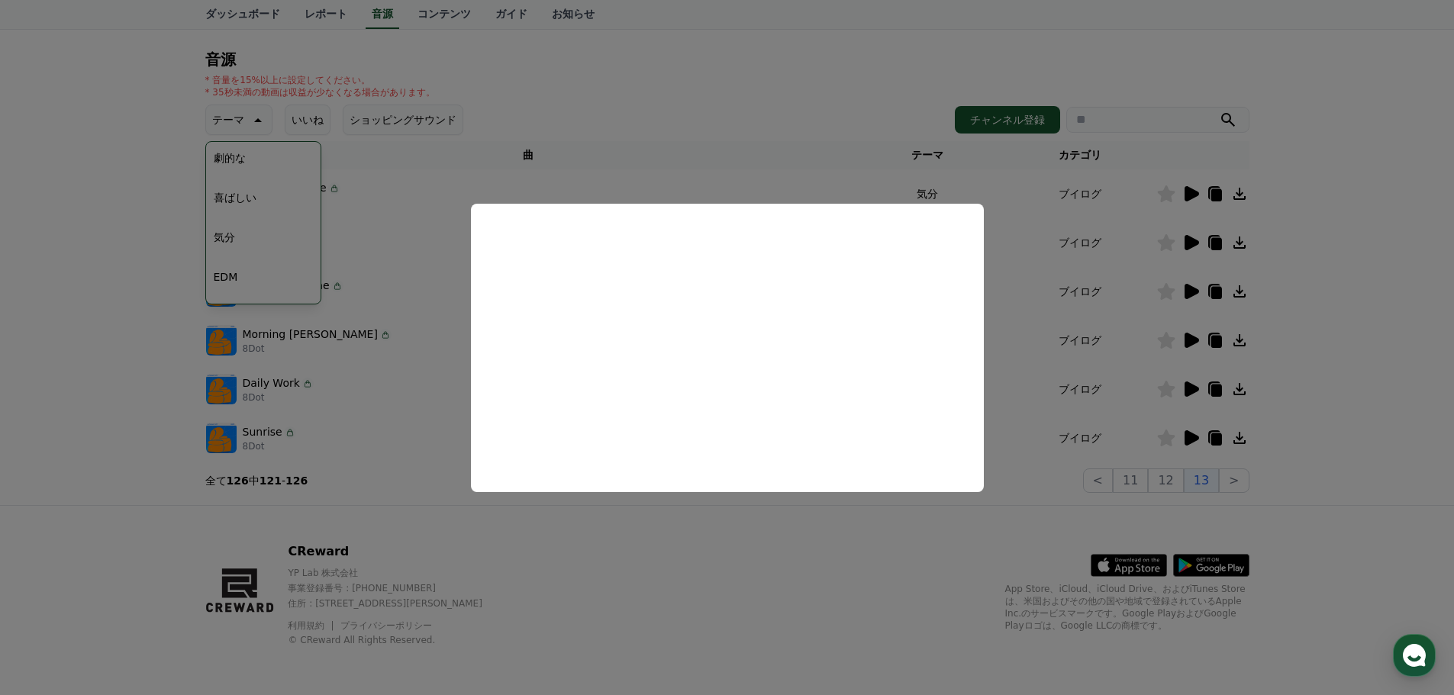
click at [689, 572] on button "close modal" at bounding box center [727, 347] width 1454 height 695
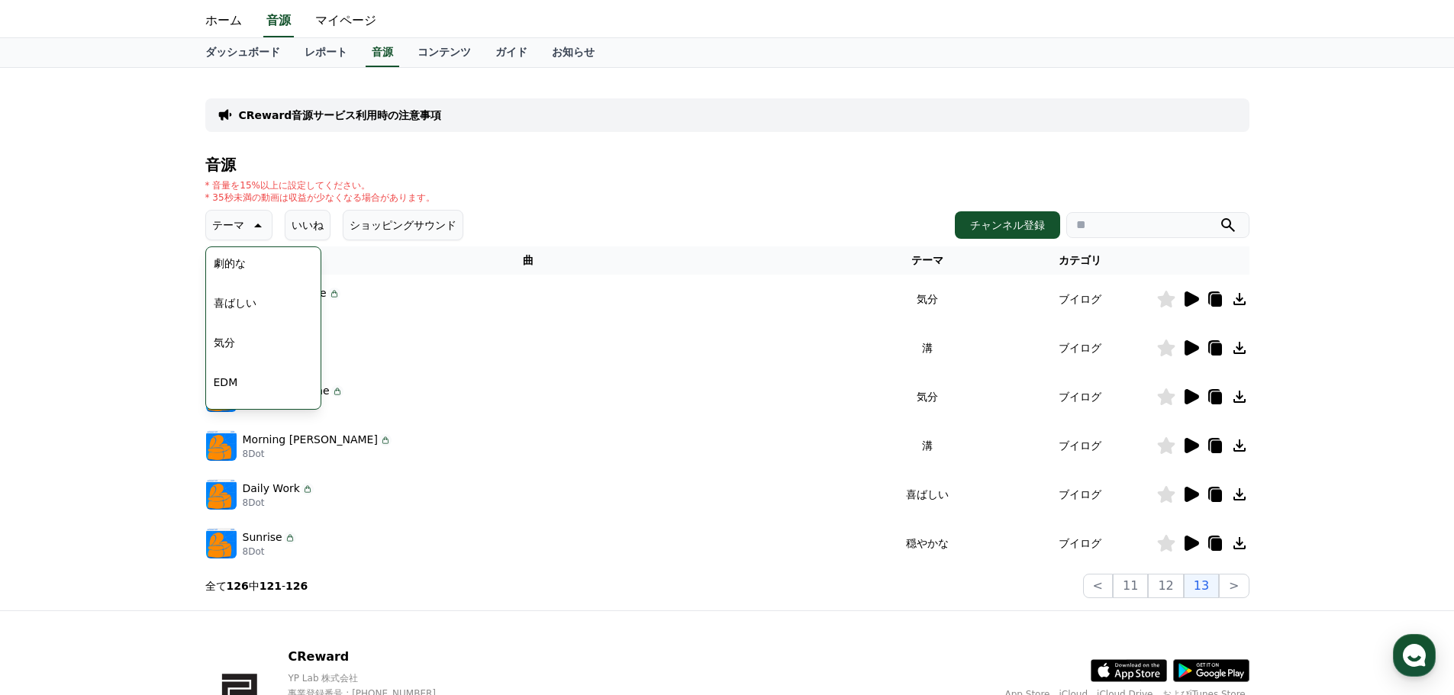
scroll to position [0, 0]
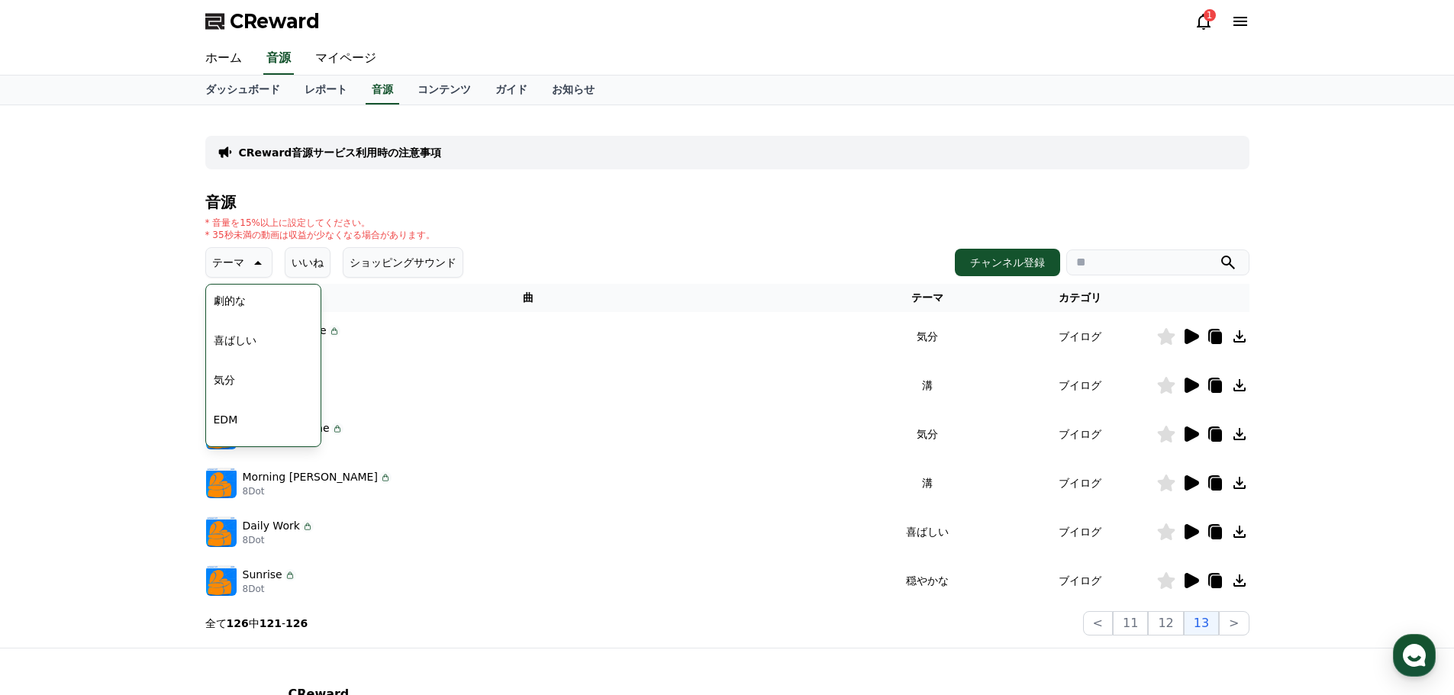
click at [193, 315] on div "CReward音源サービス利用時の注意事項 音源 * 音量を15%以上に設定してください。 * 35秒未満の動画は収益が少なくなる場合があります。 テーマ テ…" at bounding box center [727, 376] width 1069 height 543
click at [215, 265] on p "テーマ" at bounding box center [228, 262] width 32 height 21
click at [1113, 624] on button "<" at bounding box center [1098, 623] width 30 height 24
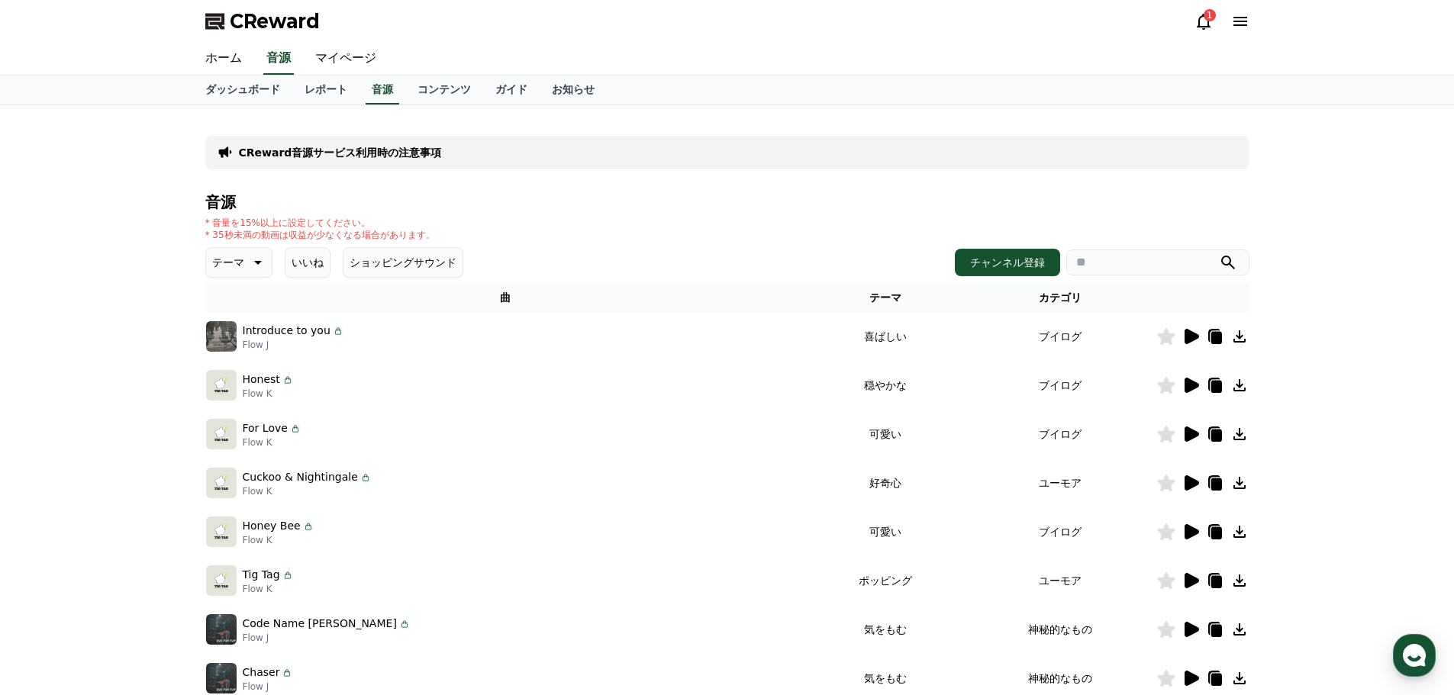
scroll to position [338, 0]
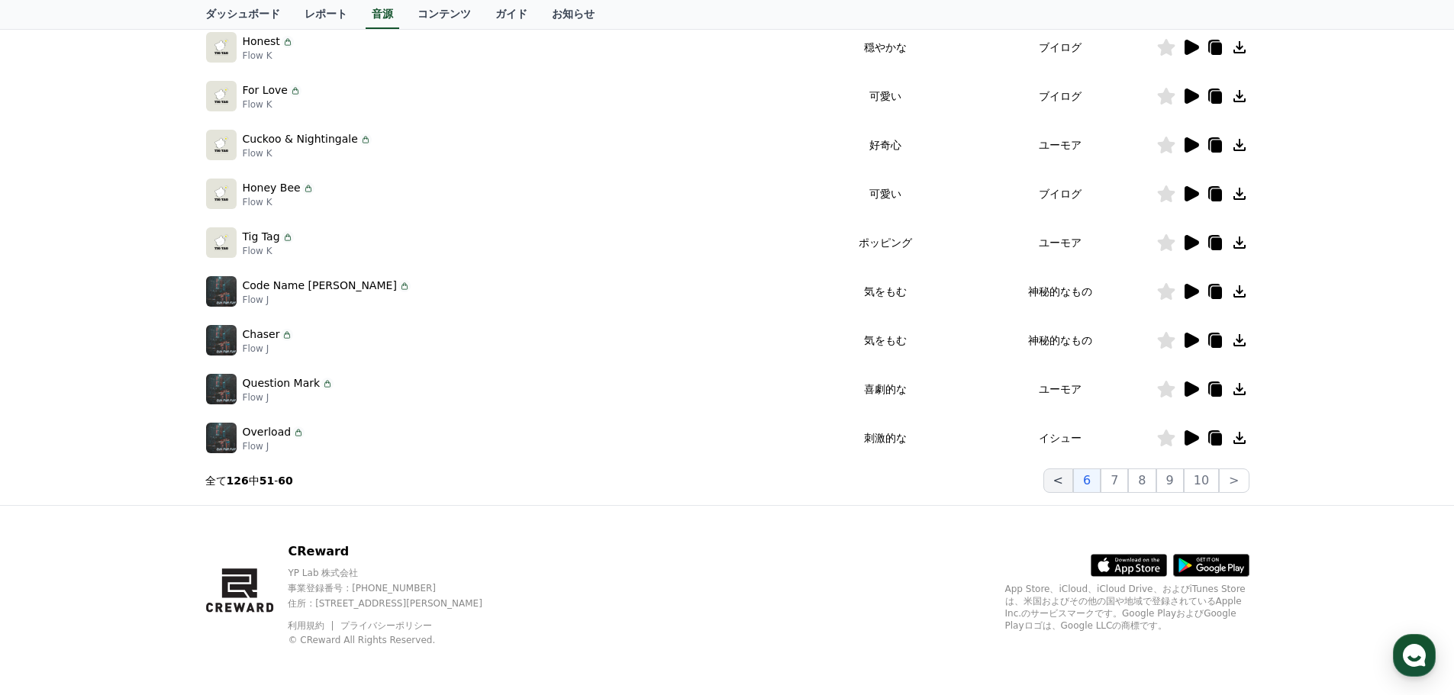
click at [1066, 485] on button "<" at bounding box center [1058, 481] width 30 height 24
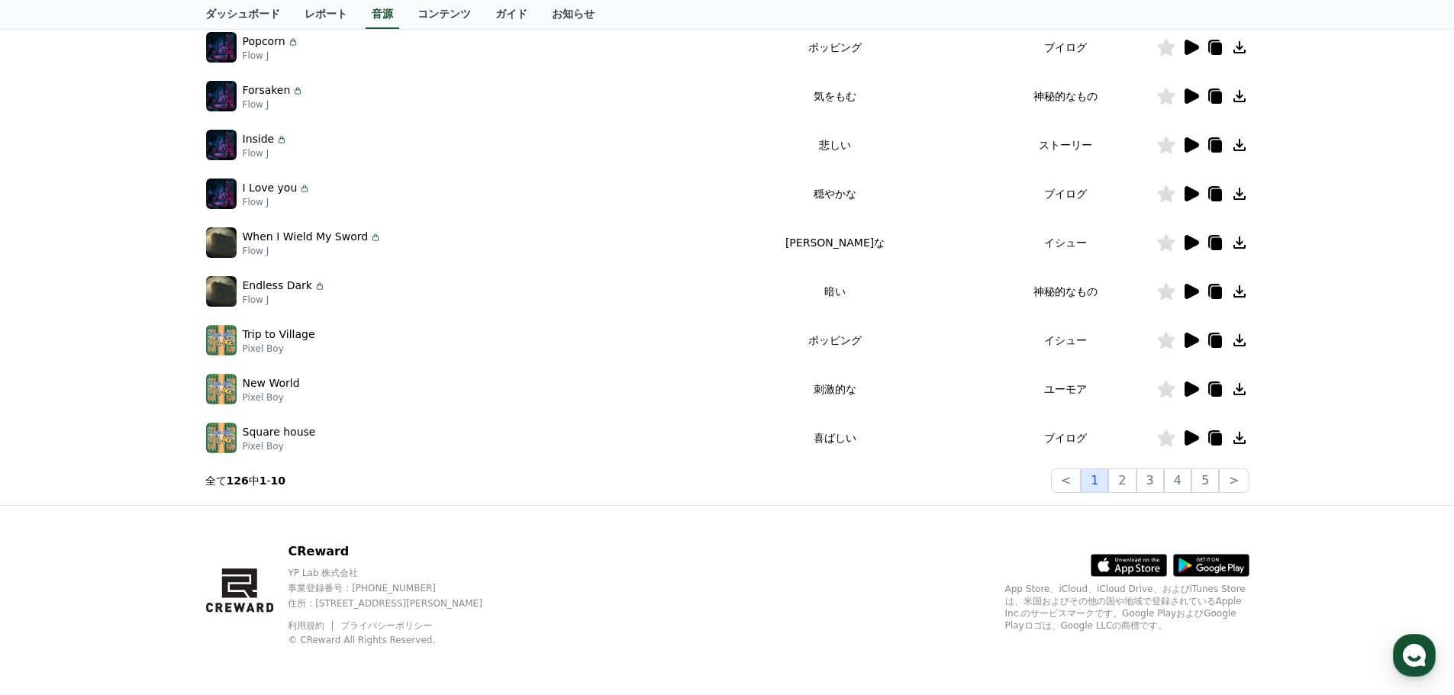
click at [1101, 485] on button "1" at bounding box center [1094, 481] width 27 height 24
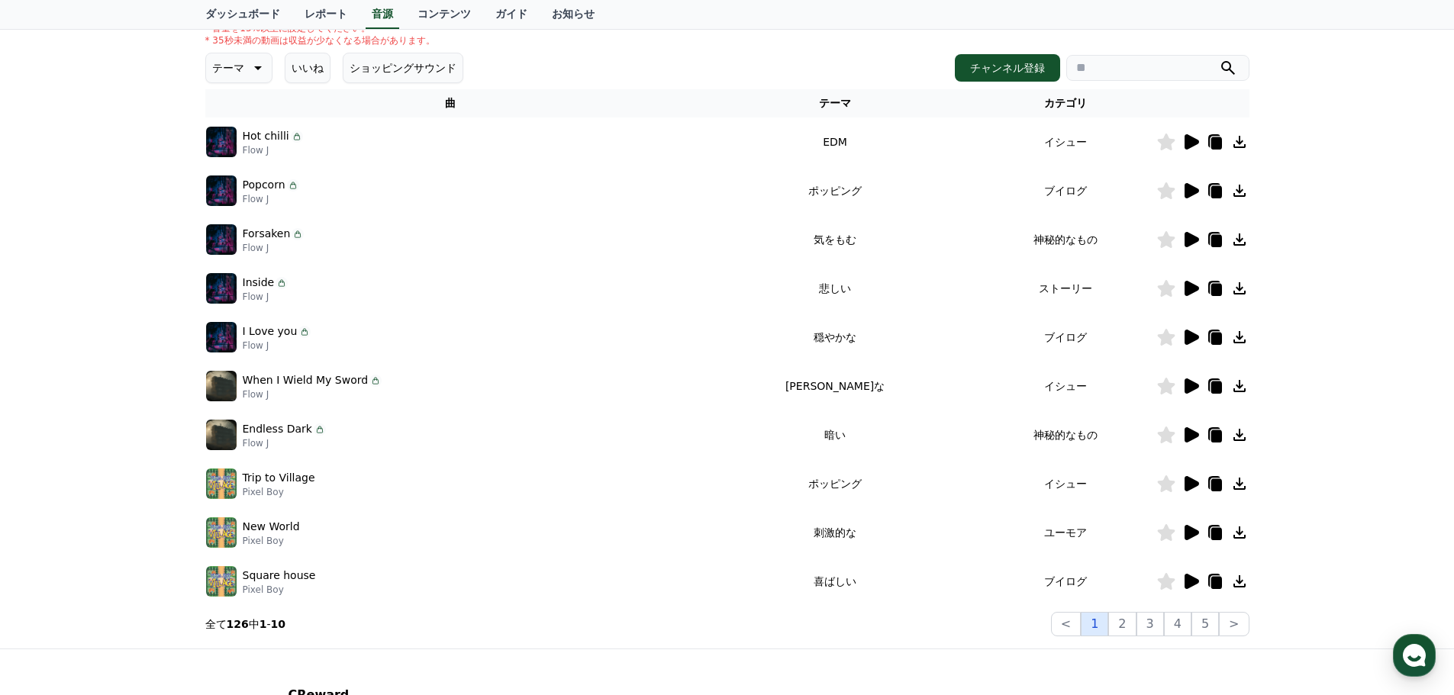
scroll to position [160, 0]
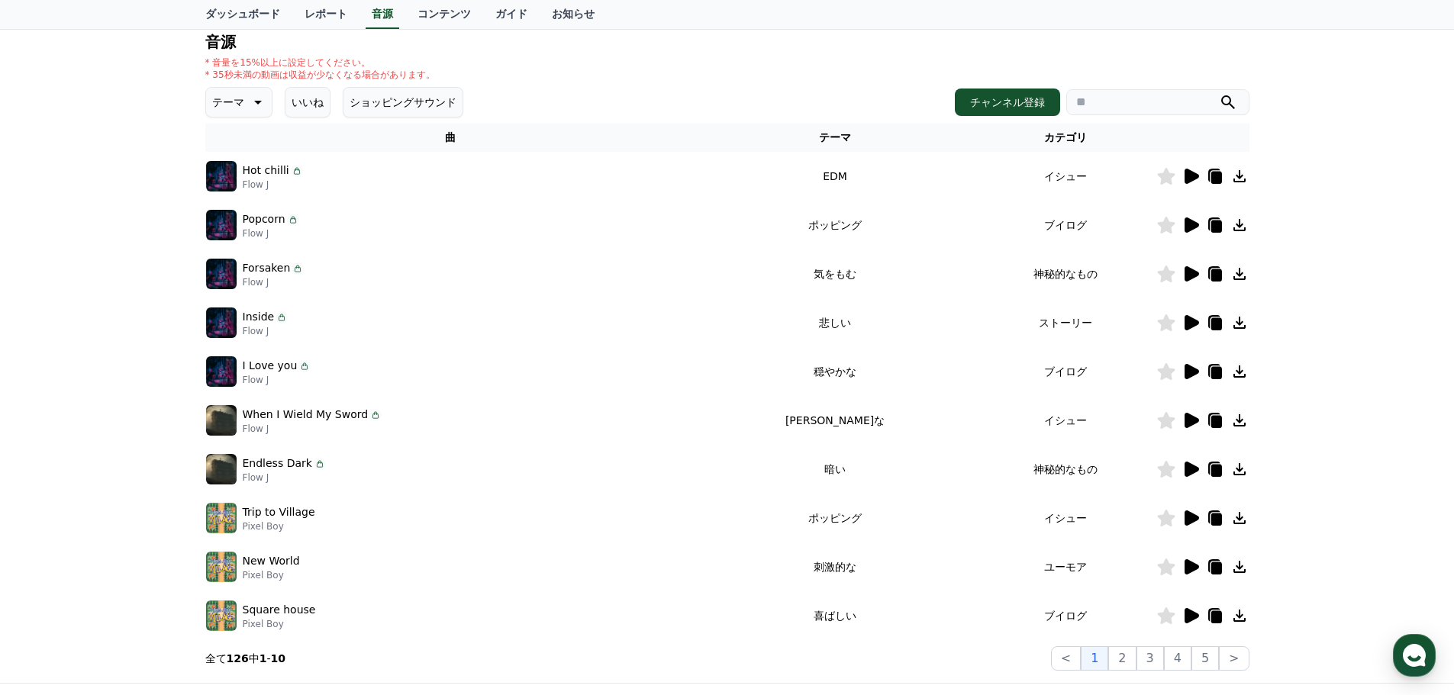
click at [1186, 273] on icon at bounding box center [1192, 273] width 15 height 15
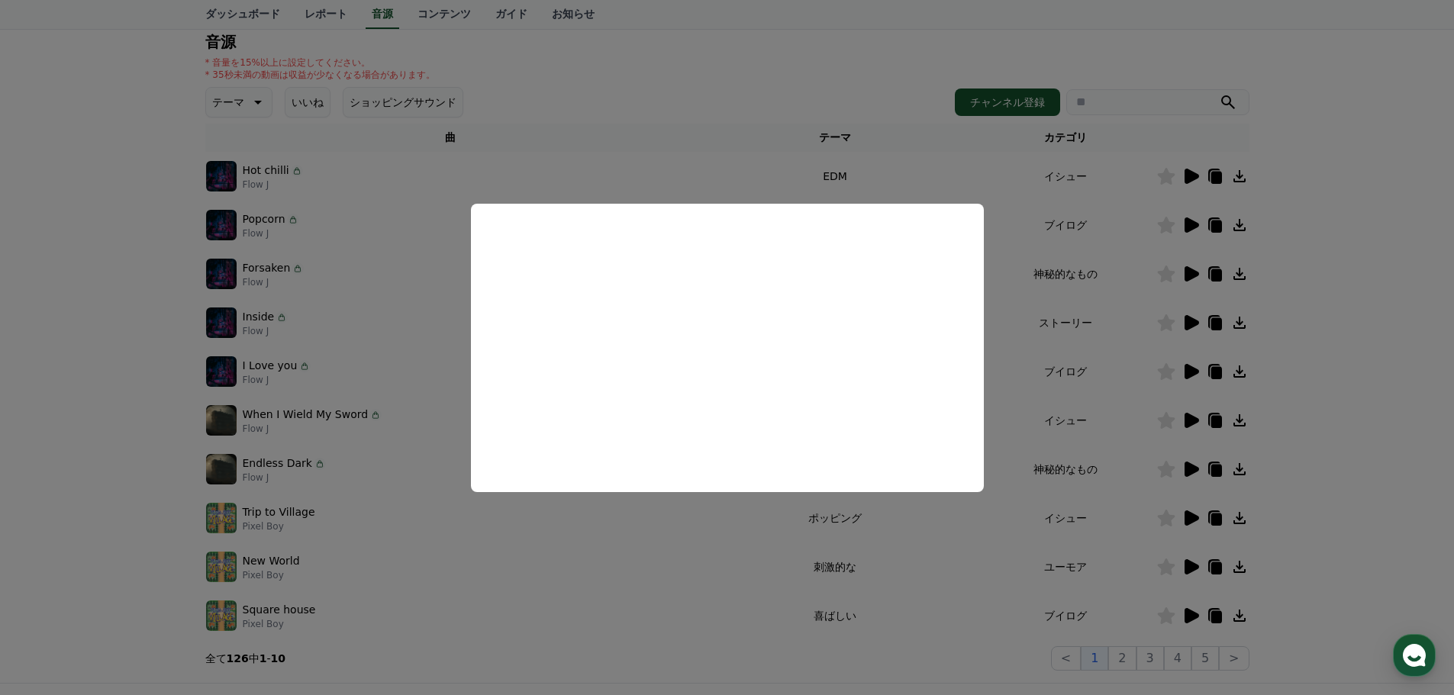
click at [1325, 386] on button "close modal" at bounding box center [727, 347] width 1454 height 695
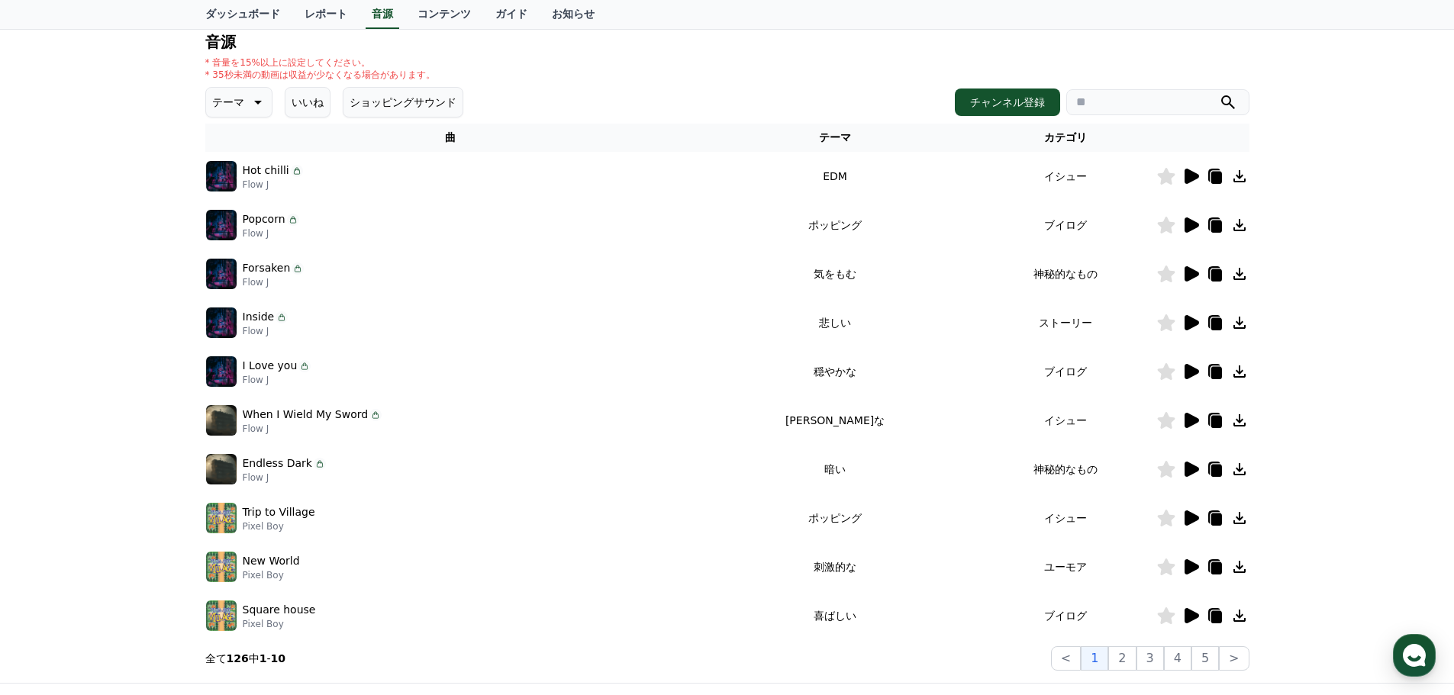
click at [869, 273] on td "気をもむ" at bounding box center [834, 274] width 279 height 49
click at [1194, 323] on icon at bounding box center [1192, 322] width 15 height 15
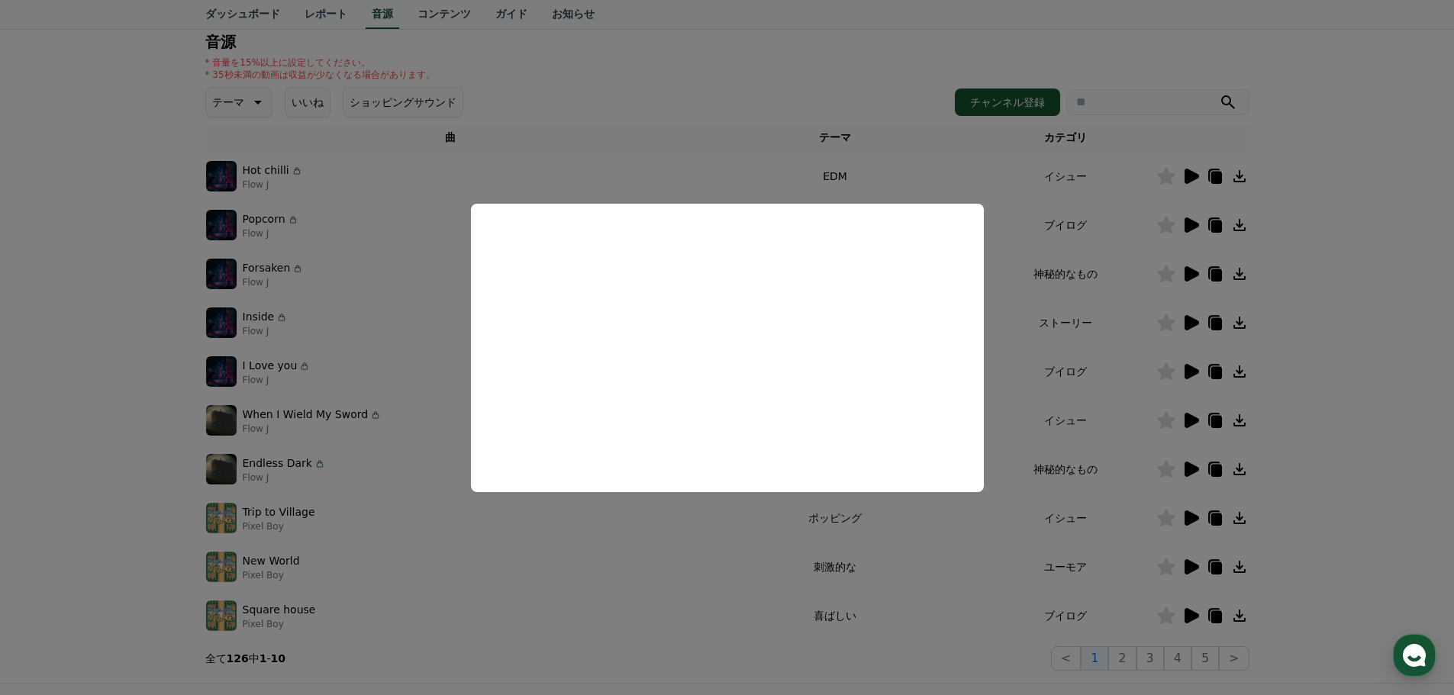
click at [1409, 350] on button "close modal" at bounding box center [727, 347] width 1454 height 695
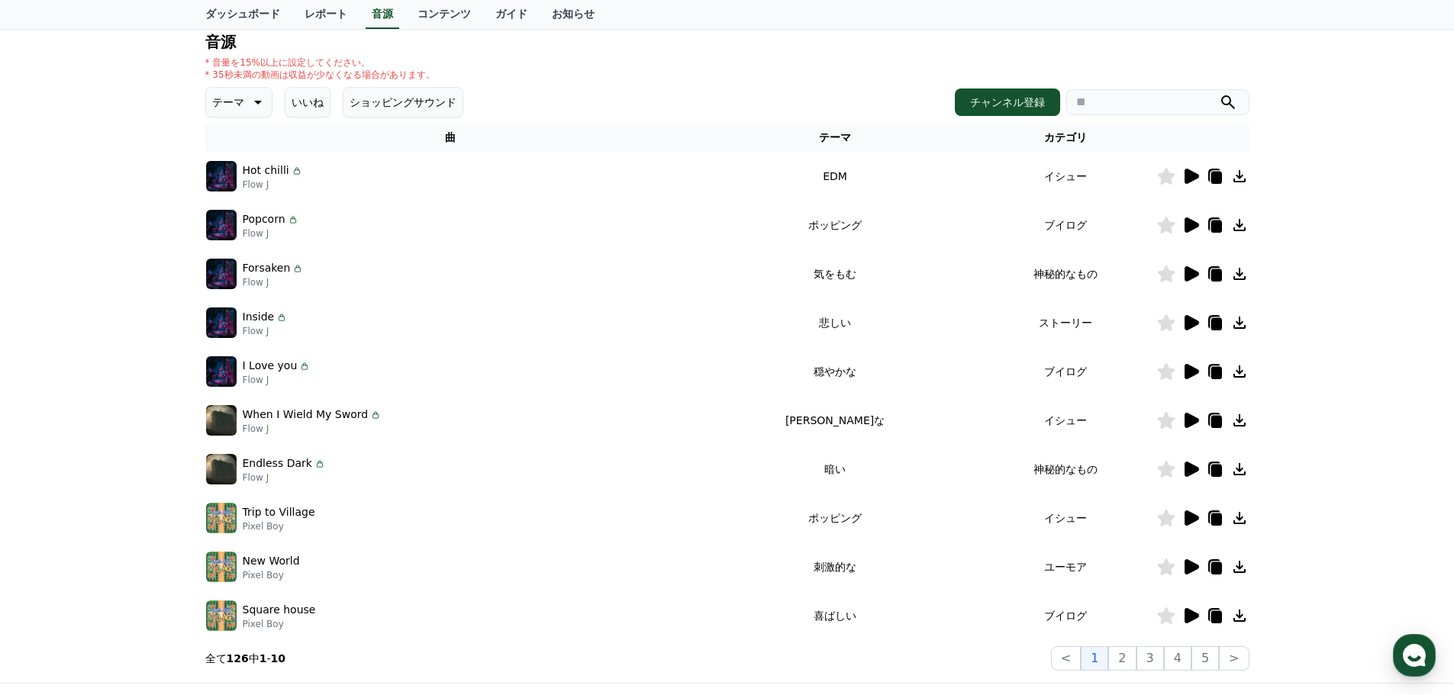
click at [1189, 174] on icon at bounding box center [1192, 176] width 15 height 15
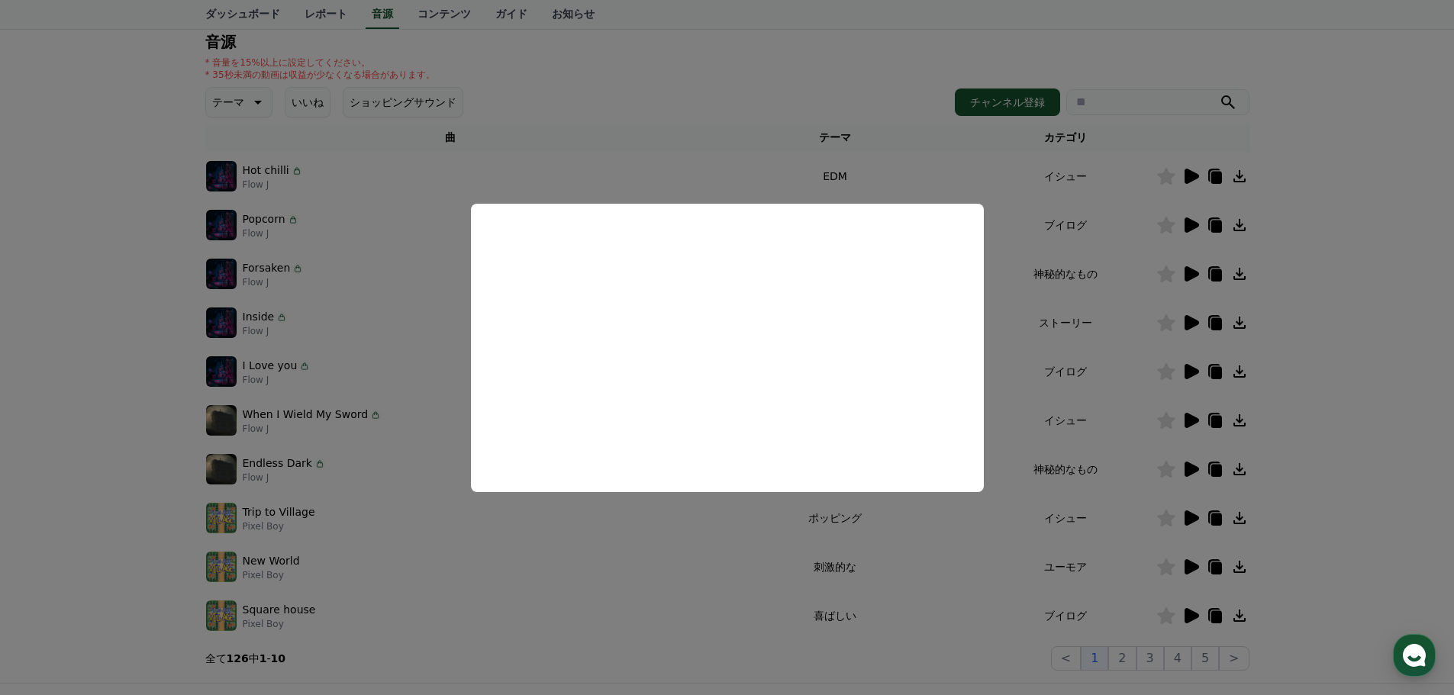
click at [1382, 210] on button "close modal" at bounding box center [727, 347] width 1454 height 695
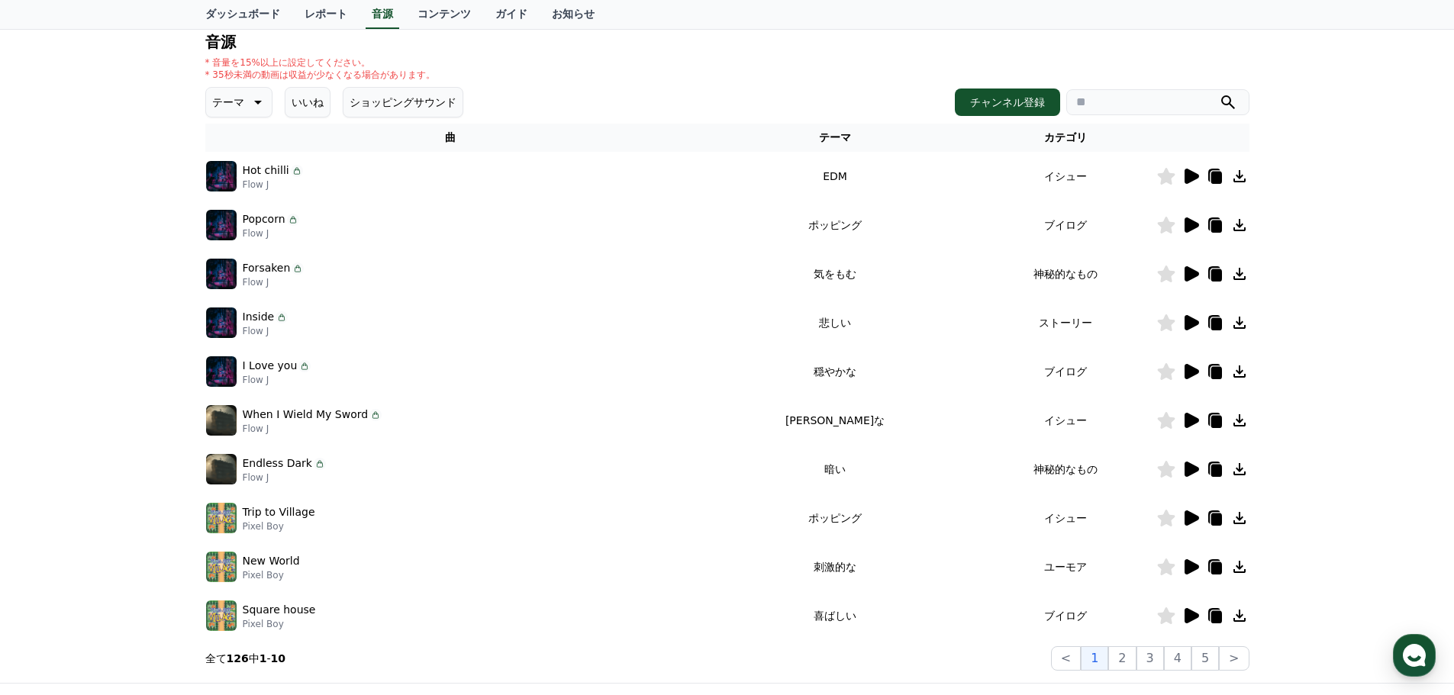
click at [1217, 173] on icon at bounding box center [1216, 178] width 11 height 12
click at [1349, 381] on div "CReward音源サービス利用時の注意事項 音源 * 音量を15%以上に設定してください。 * 35秒未満の動画は収益が少なくなる場合があります。 テーマ い…" at bounding box center [727, 314] width 1454 height 738
click at [1190, 372] on icon at bounding box center [1192, 371] width 15 height 15
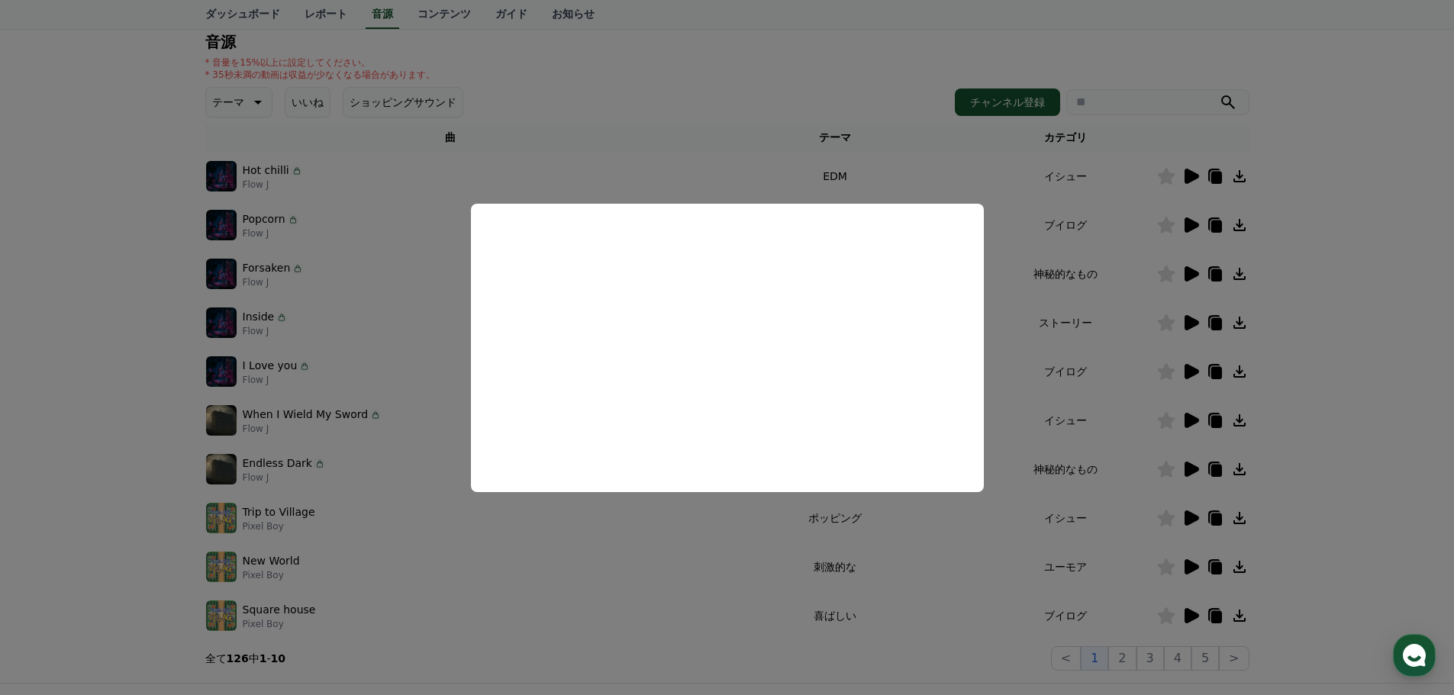
click at [1390, 310] on button "close modal" at bounding box center [727, 347] width 1454 height 695
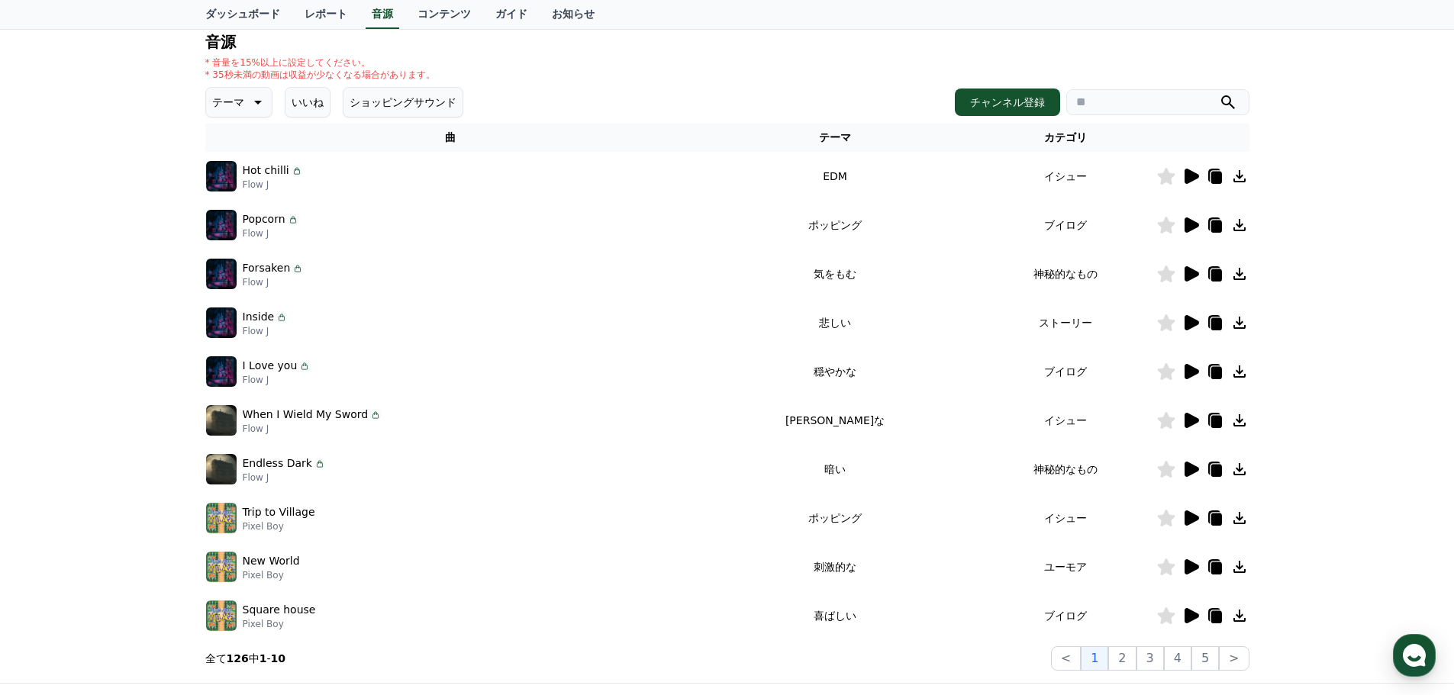
click at [1217, 370] on icon at bounding box center [1216, 373] width 11 height 12
click at [1351, 357] on div "CReward音源サービス利用時の注意事項 音源 * 音量を15%以上に設定してください。 * 35秒未満の動画は収益が少なくなる場合があります。 テーマ い…" at bounding box center [727, 314] width 1454 height 738
click at [1195, 275] on icon at bounding box center [1192, 273] width 15 height 15
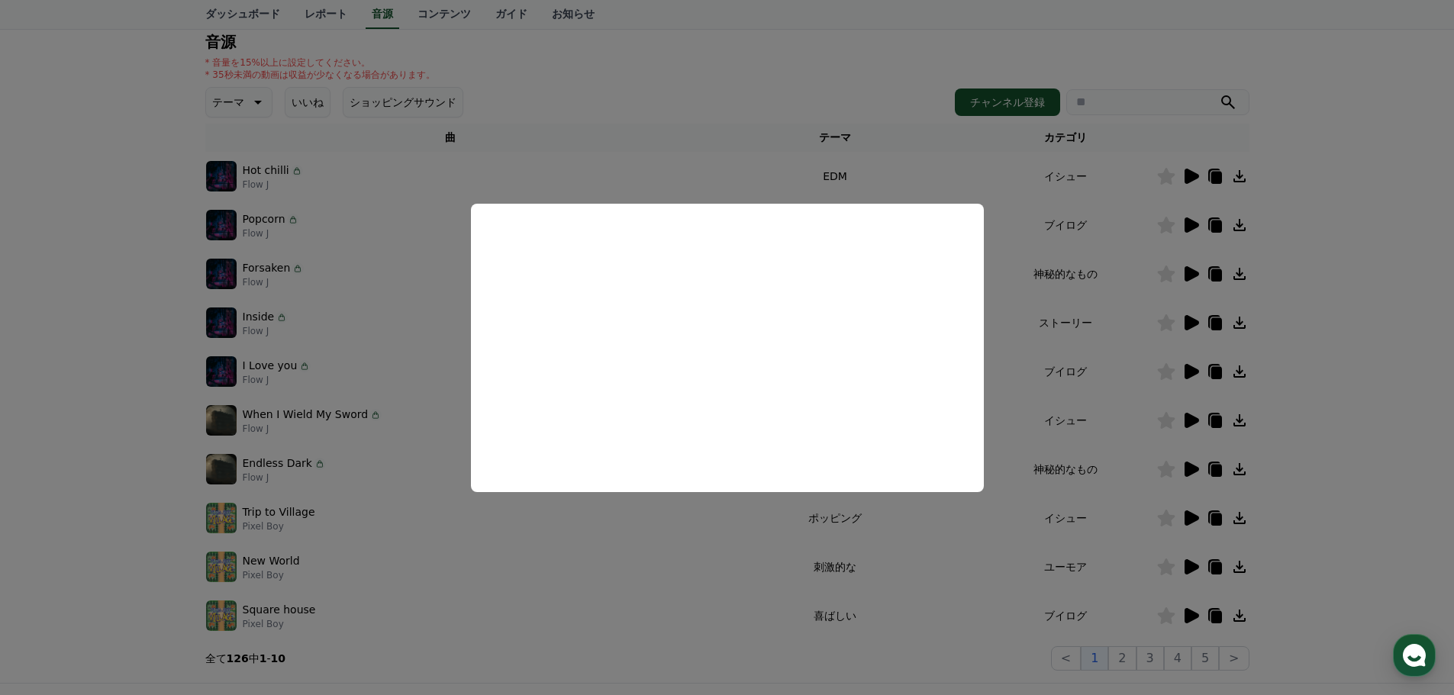
click at [1364, 324] on button "close modal" at bounding box center [727, 347] width 1454 height 695
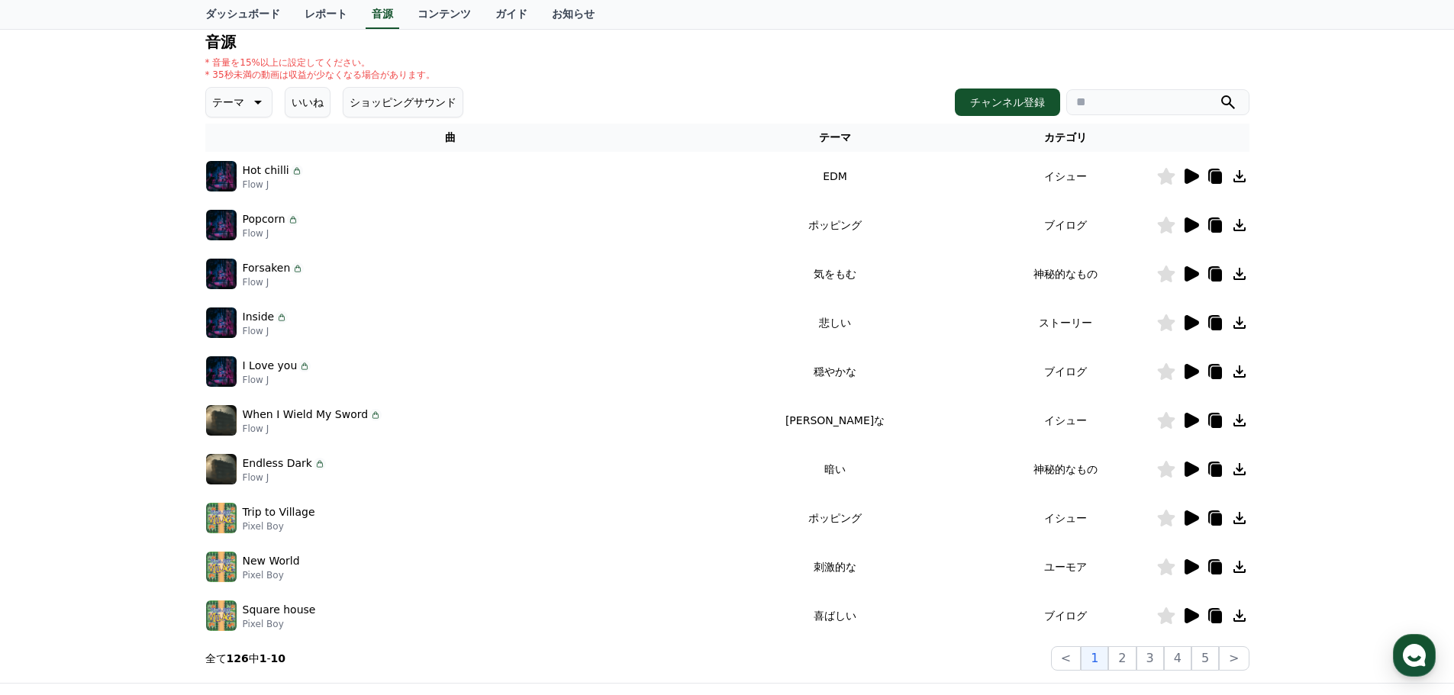
click at [1195, 320] on icon at bounding box center [1192, 322] width 15 height 15
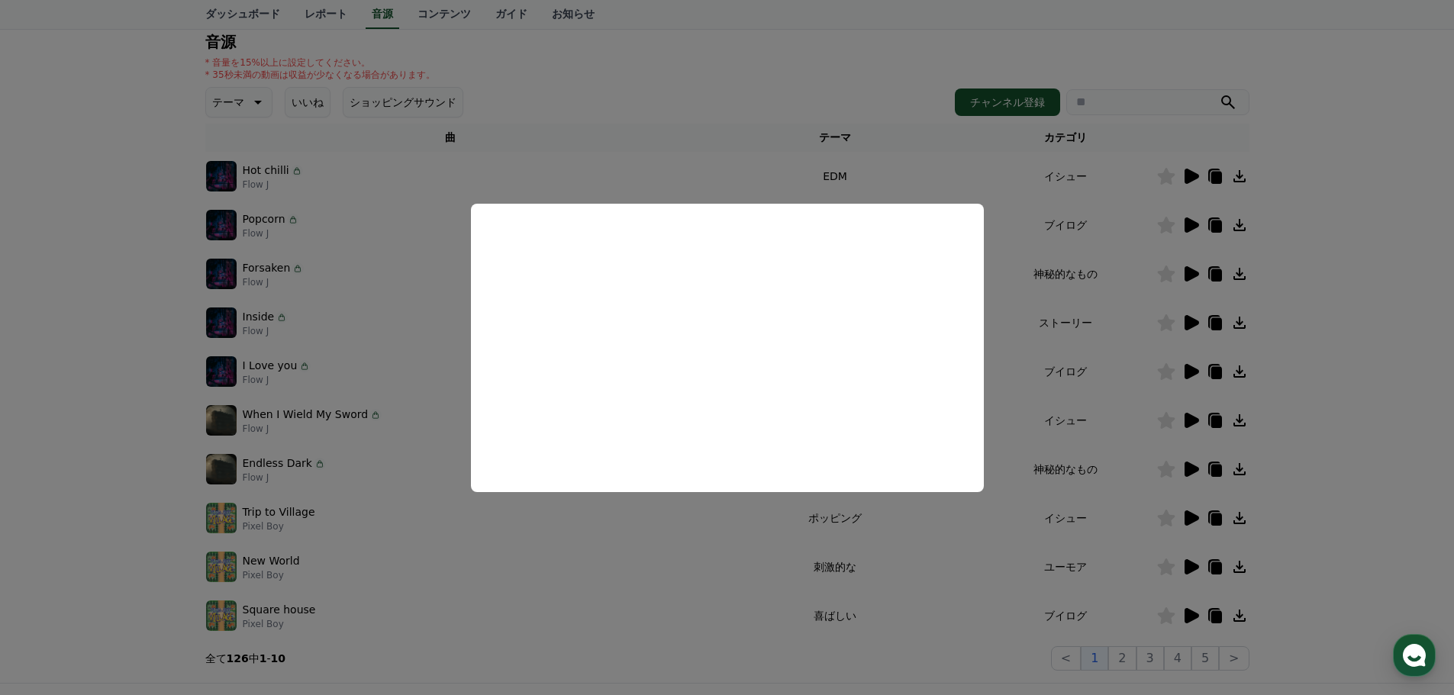
drag, startPoint x: 1316, startPoint y: 347, endPoint x: 1288, endPoint y: 338, distance: 28.7
click at [1314, 346] on button "close modal" at bounding box center [727, 347] width 1454 height 695
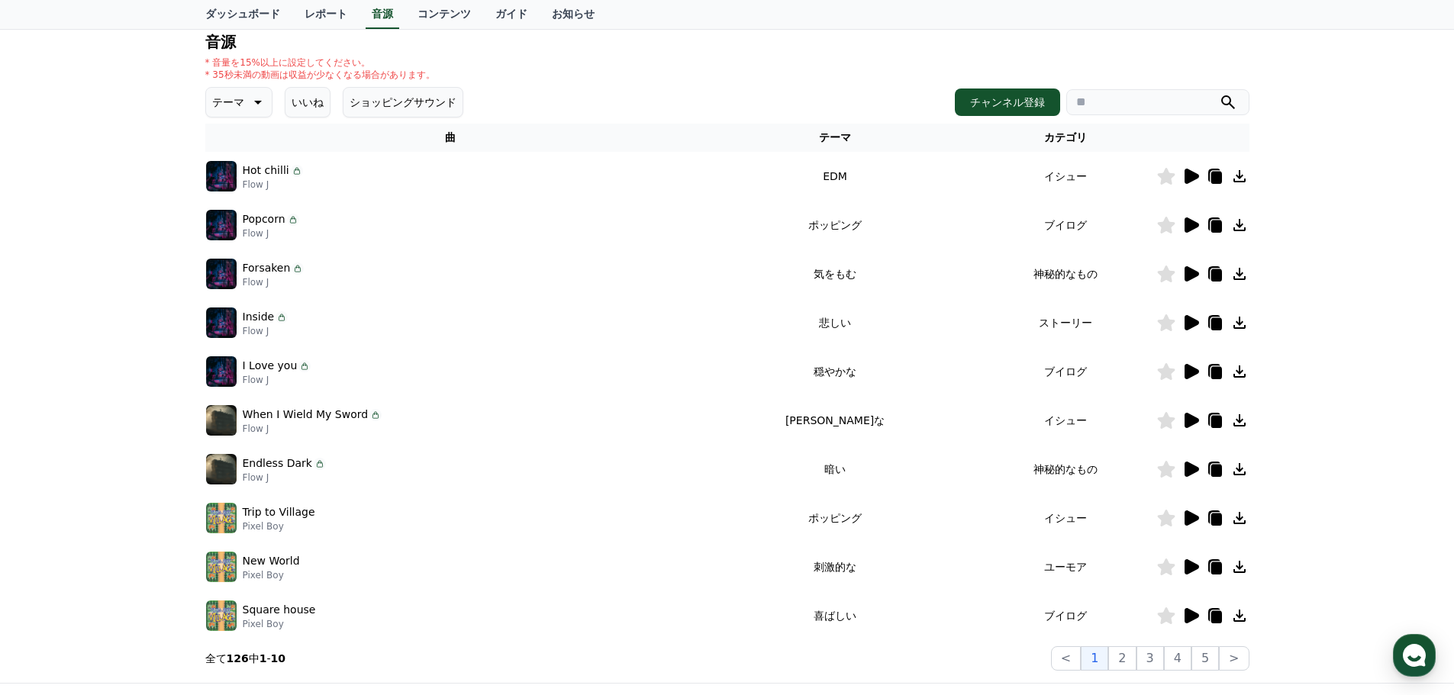
click at [1241, 321] on icon at bounding box center [1239, 323] width 18 height 18
click at [1240, 327] on icon at bounding box center [1239, 323] width 18 height 18
click at [1214, 328] on icon at bounding box center [1216, 324] width 11 height 12
